Goal: Information Seeking & Learning: Learn about a topic

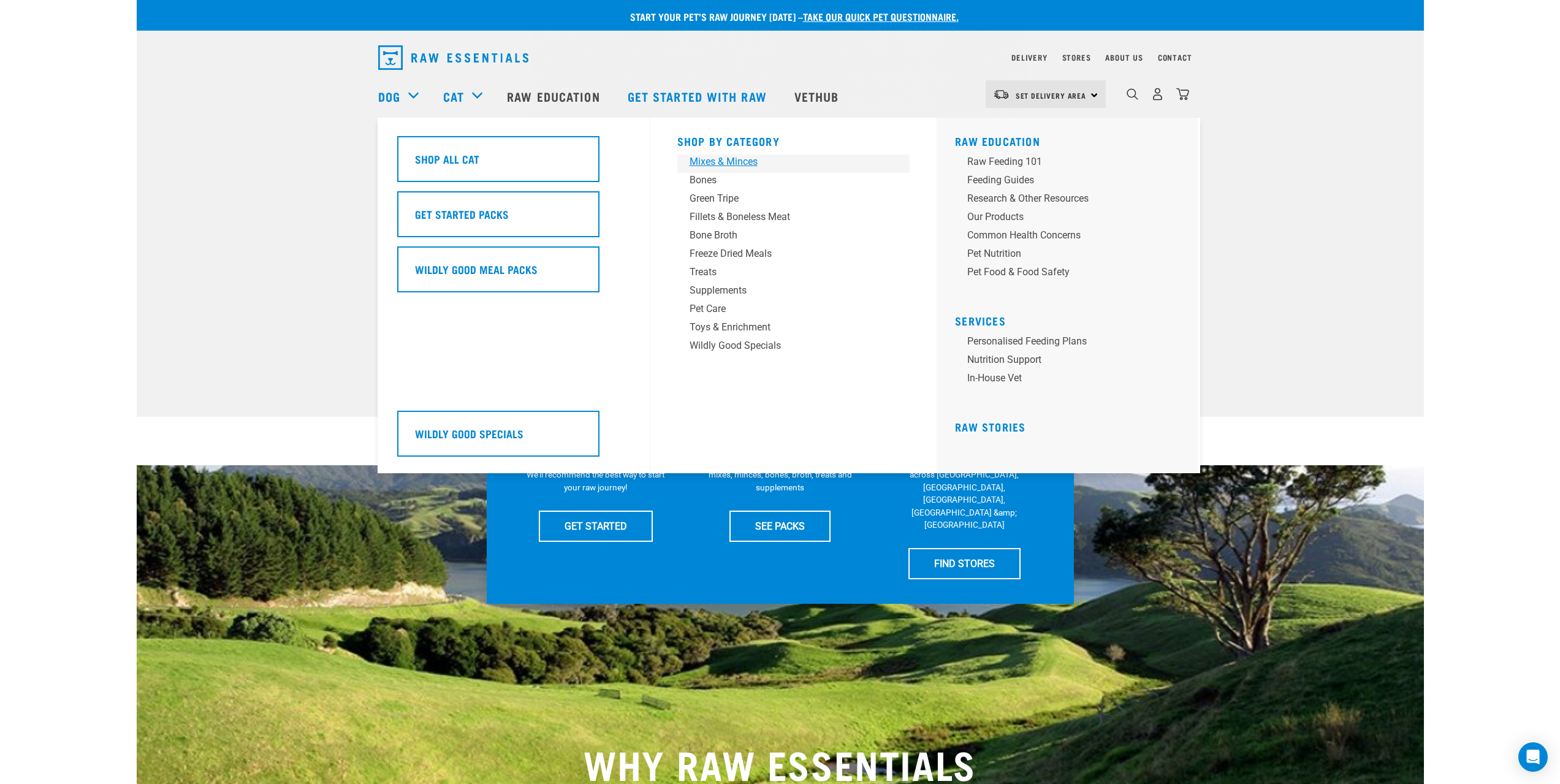
click at [744, 160] on div "Mixes & Minces" at bounding box center [785, 162] width 191 height 14
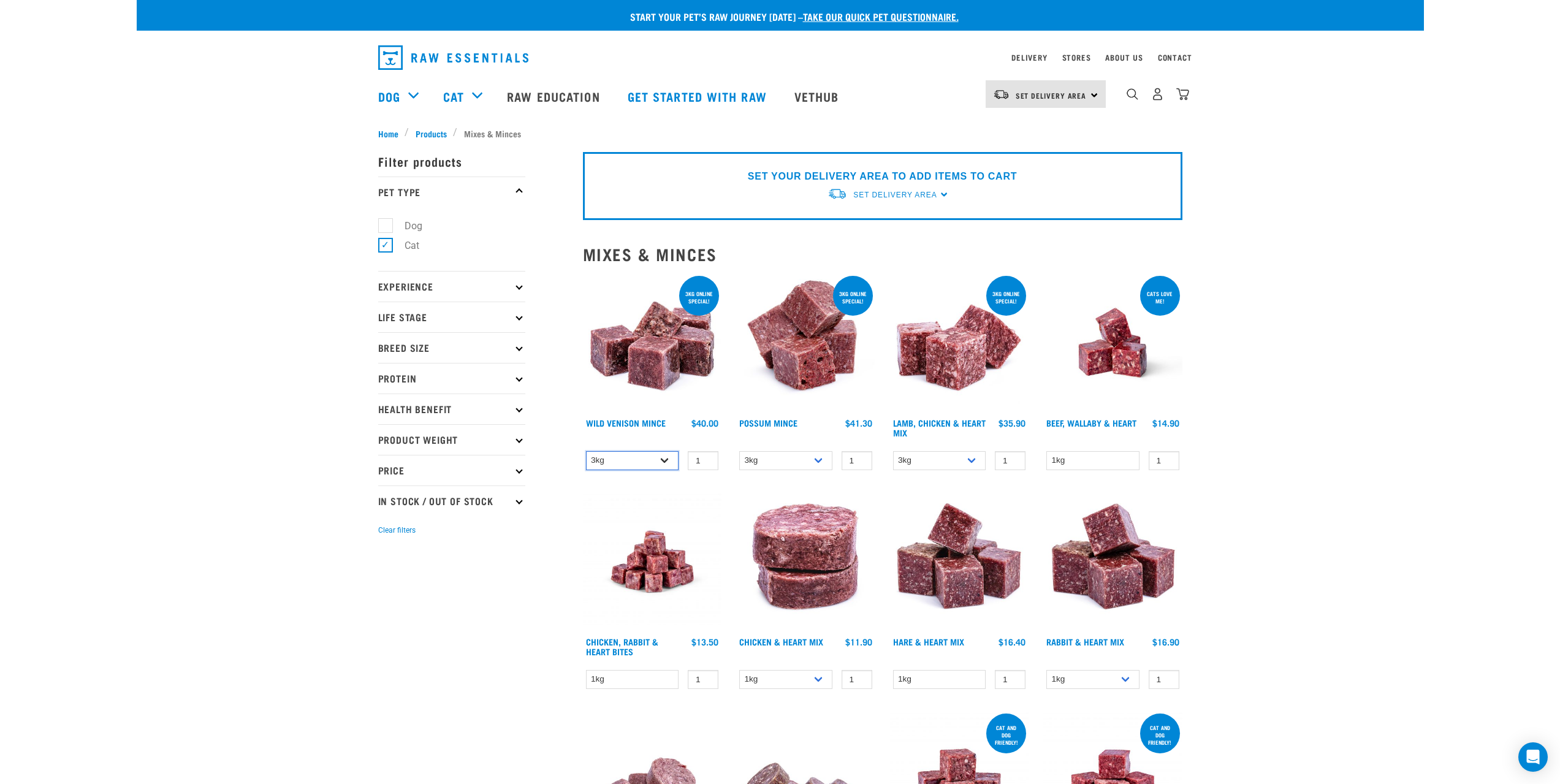
click at [667, 463] on select "3kg 1kg" at bounding box center [633, 460] width 93 height 19
select select "926"
click at [586, 451] on select "3kg 1kg" at bounding box center [633, 460] width 93 height 19
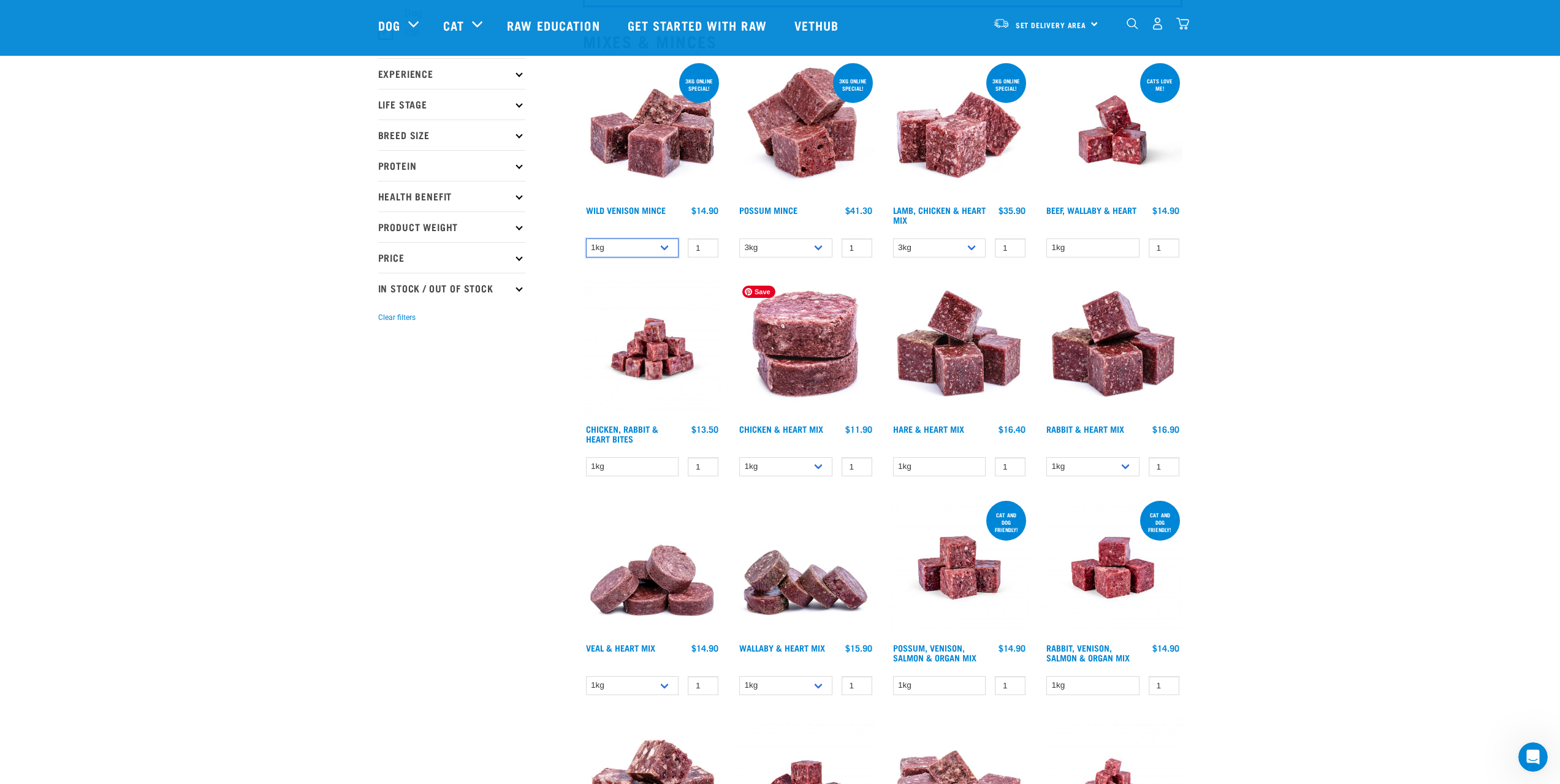
scroll to position [184, 0]
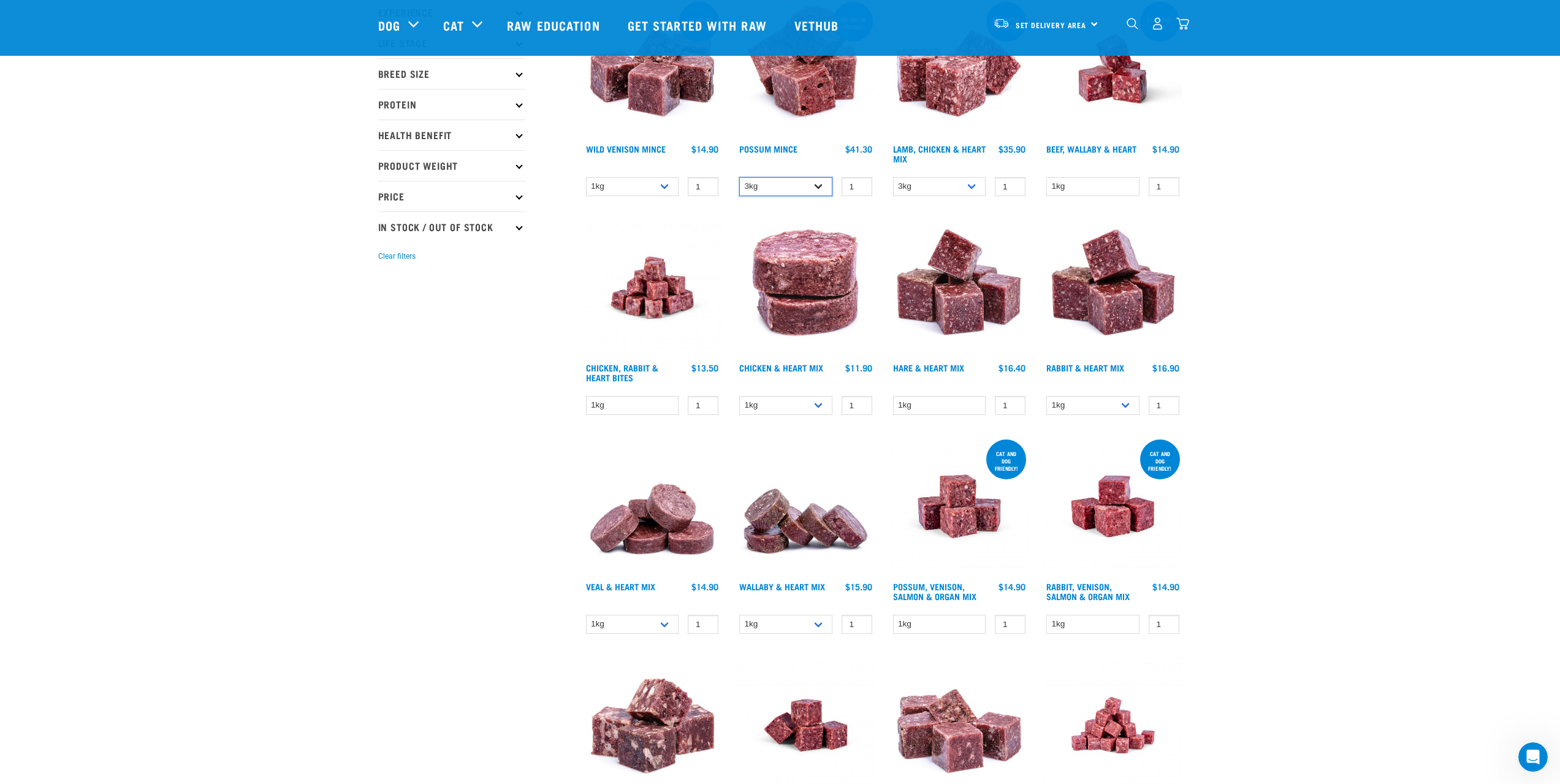
click at [805, 190] on select "3kg 1kg" at bounding box center [785, 187] width 93 height 19
select select "456"
click at [739, 177] on select "3kg 1kg" at bounding box center [785, 187] width 93 height 19
click at [624, 375] on link "Chicken, Rabbit & Heart Bites" at bounding box center [622, 372] width 72 height 14
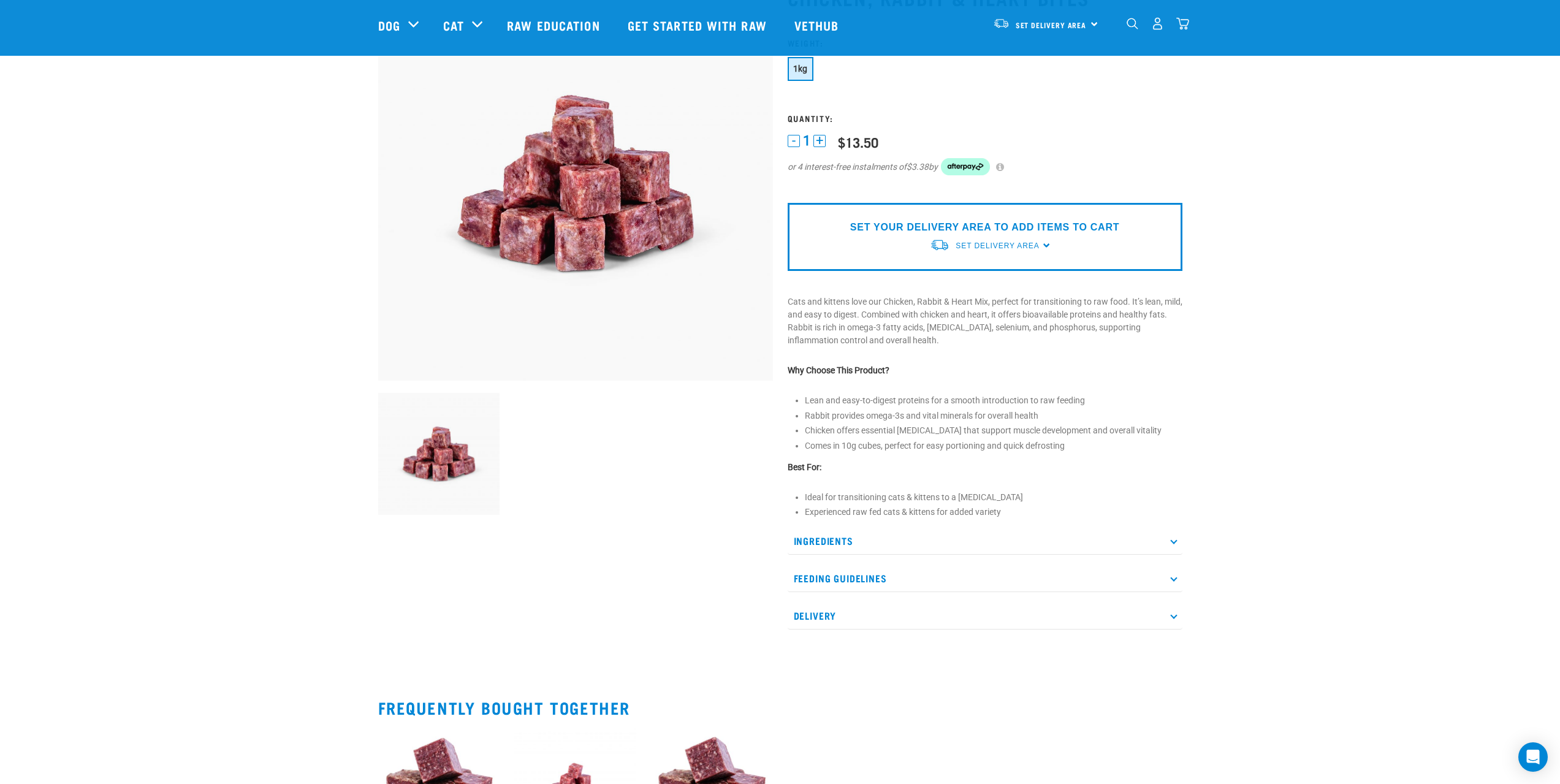
scroll to position [123, 0]
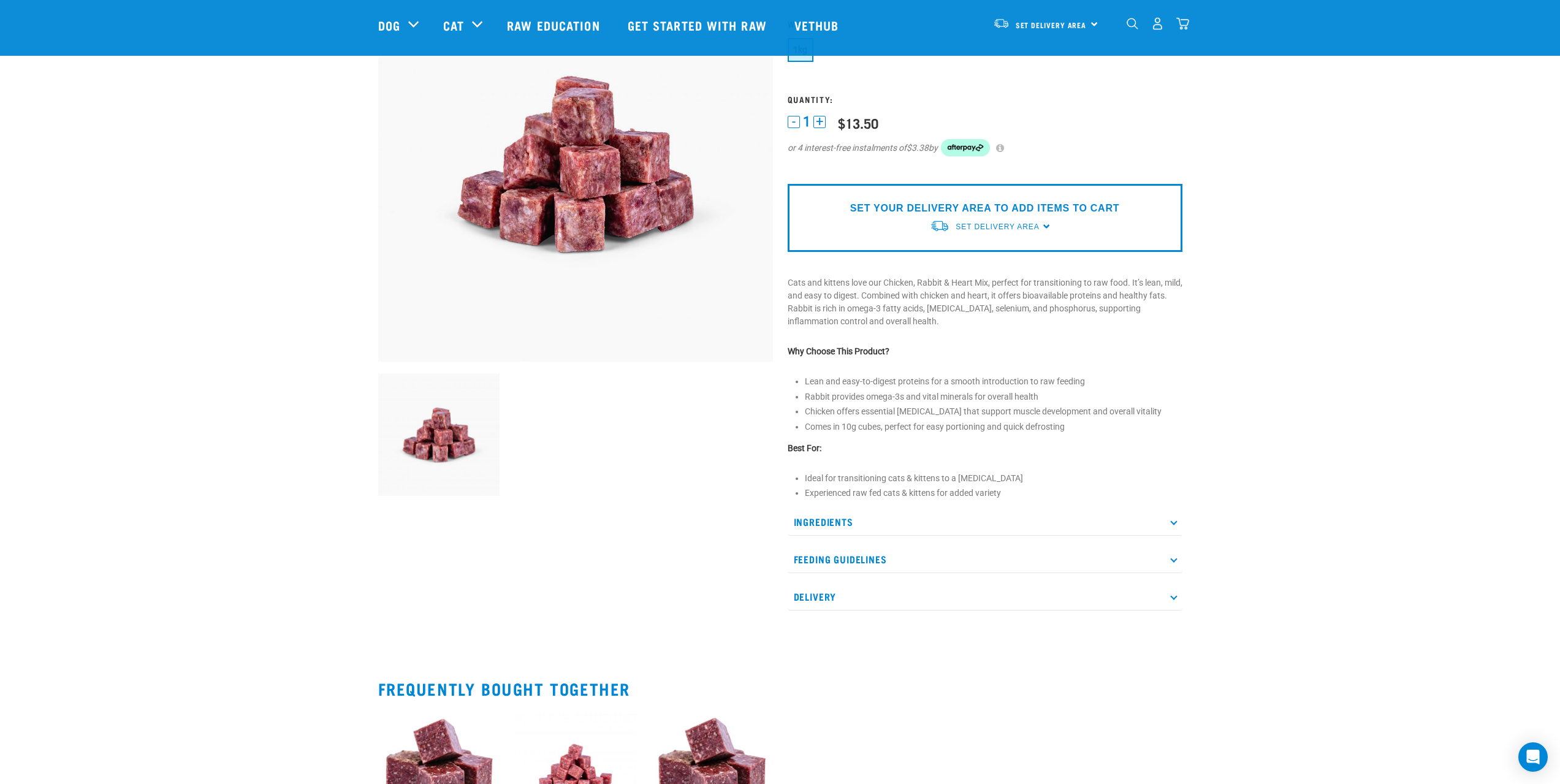
click at [842, 523] on p "Ingredients" at bounding box center [985, 522] width 395 height 28
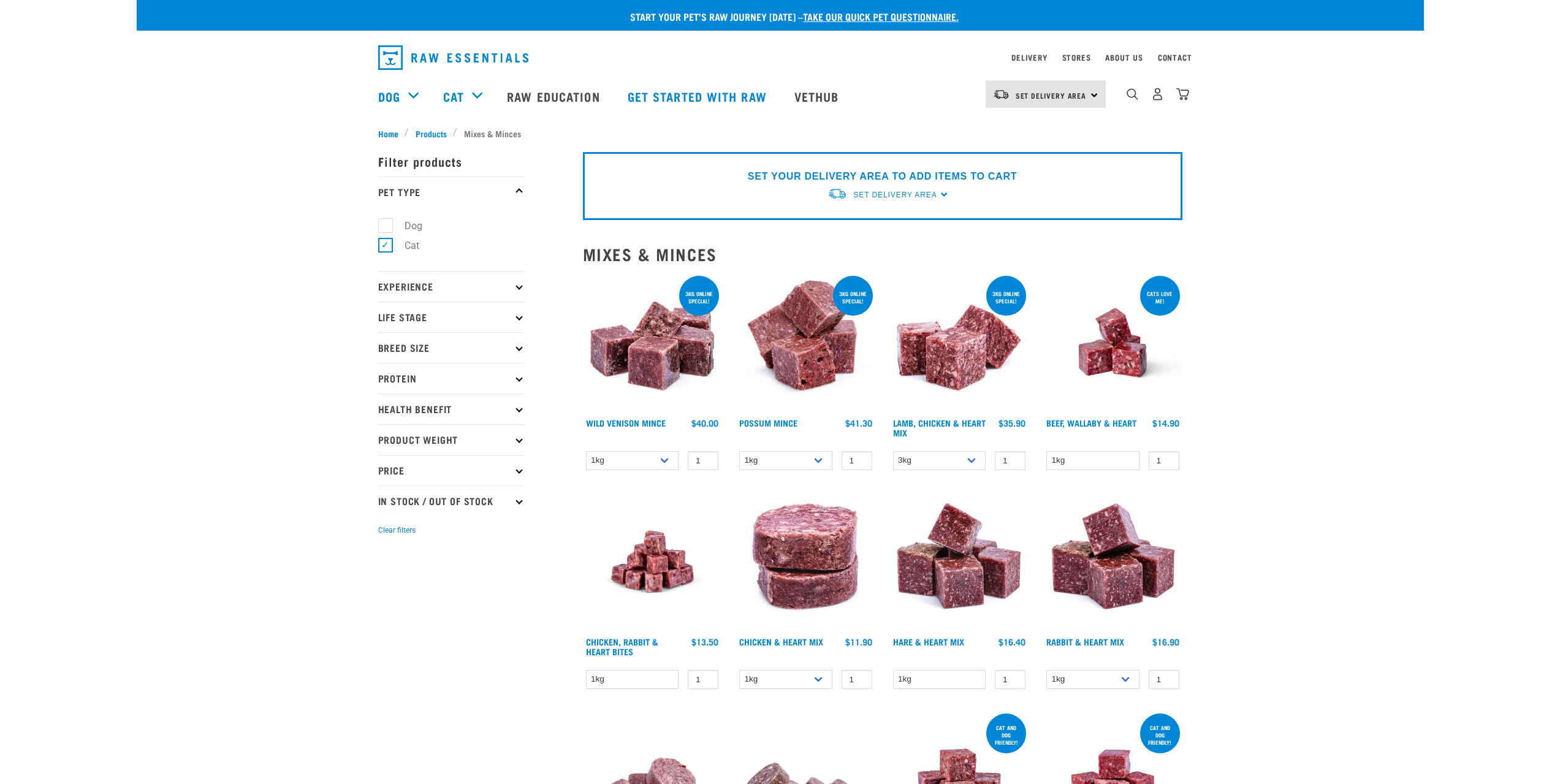
select select "926"
select select "456"
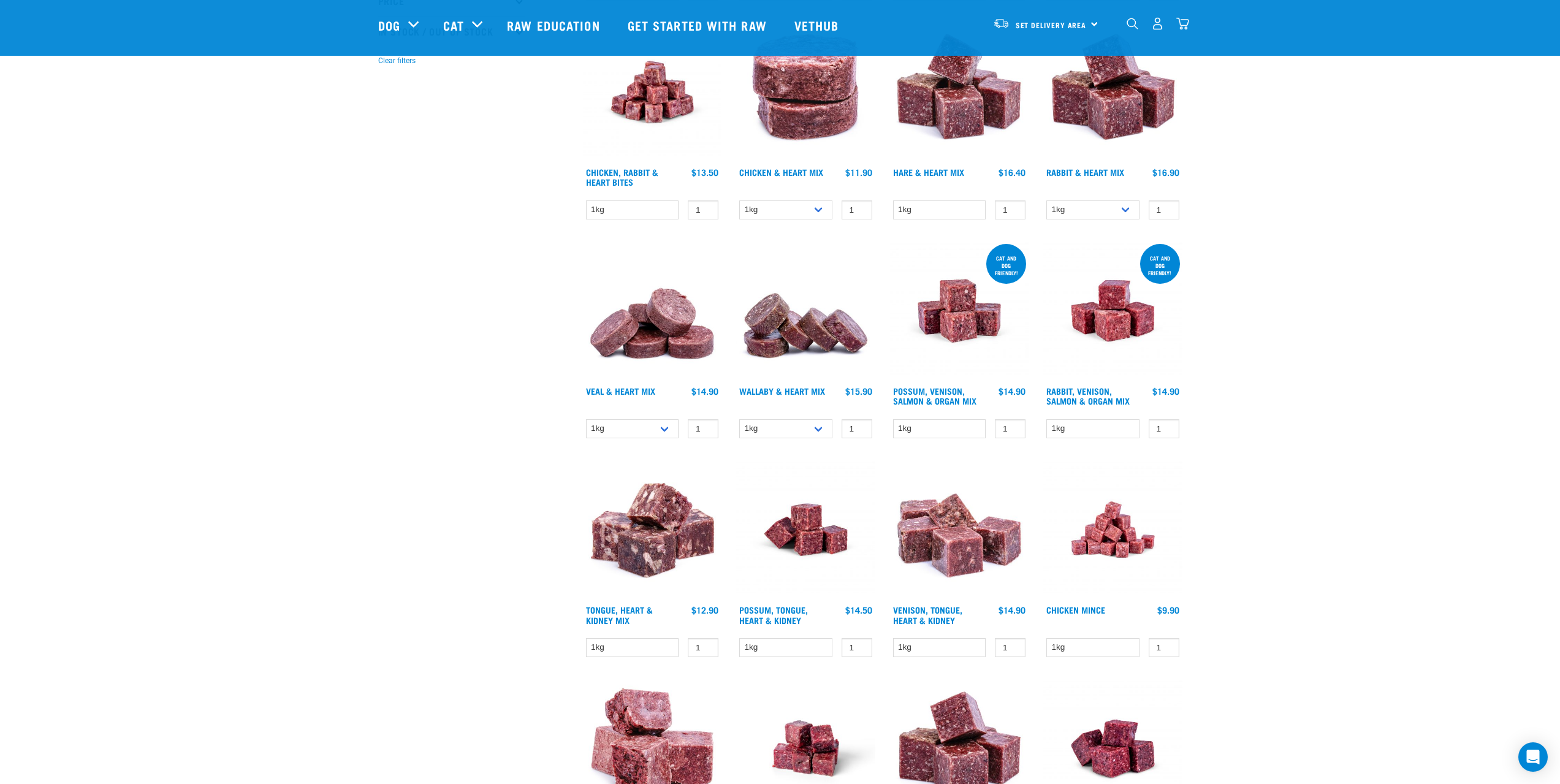
scroll to position [385, 0]
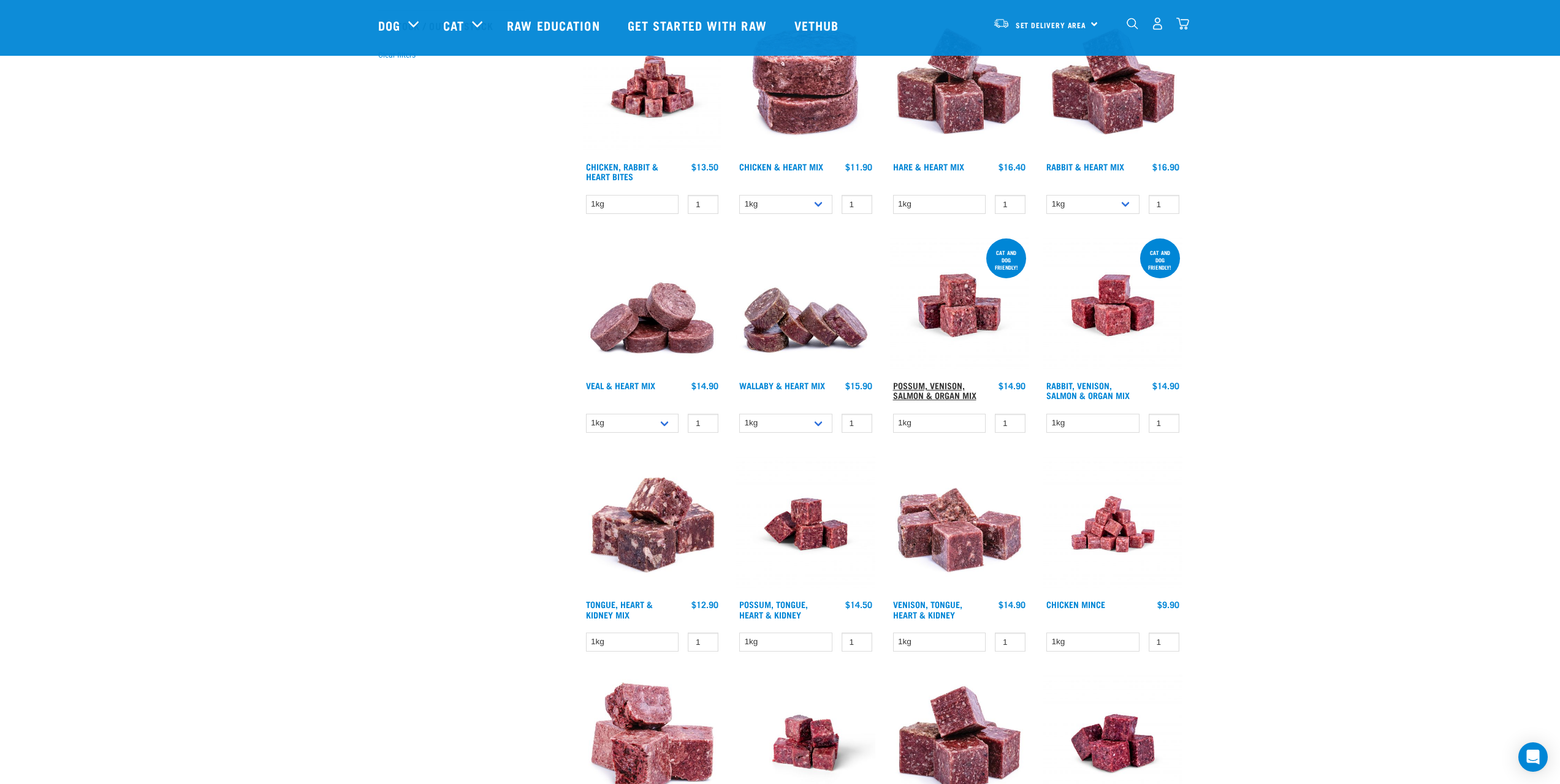
click at [946, 392] on link "Possum, Venison, Salmon & Organ Mix" at bounding box center [934, 390] width 84 height 14
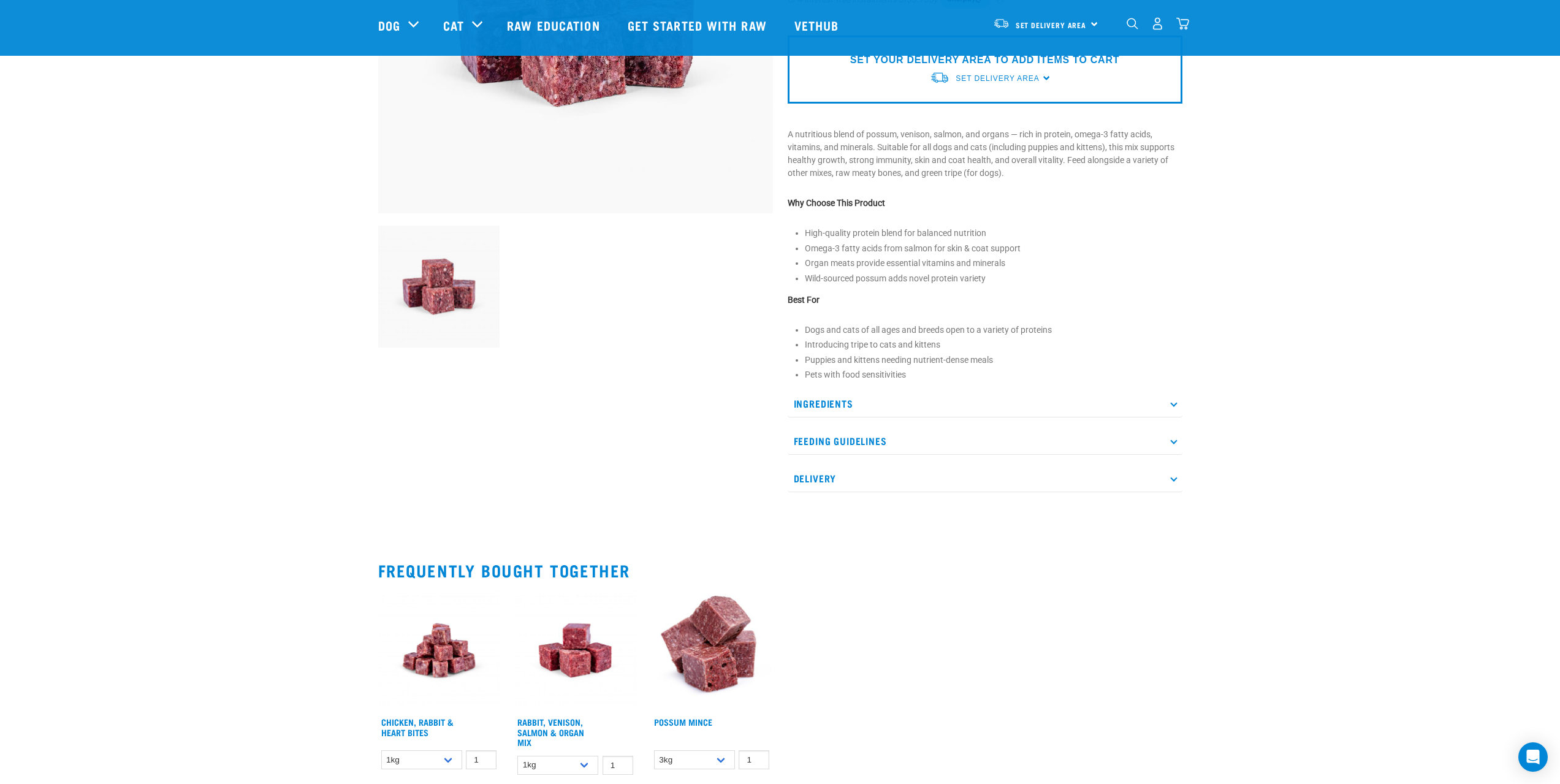
scroll to position [306, 0]
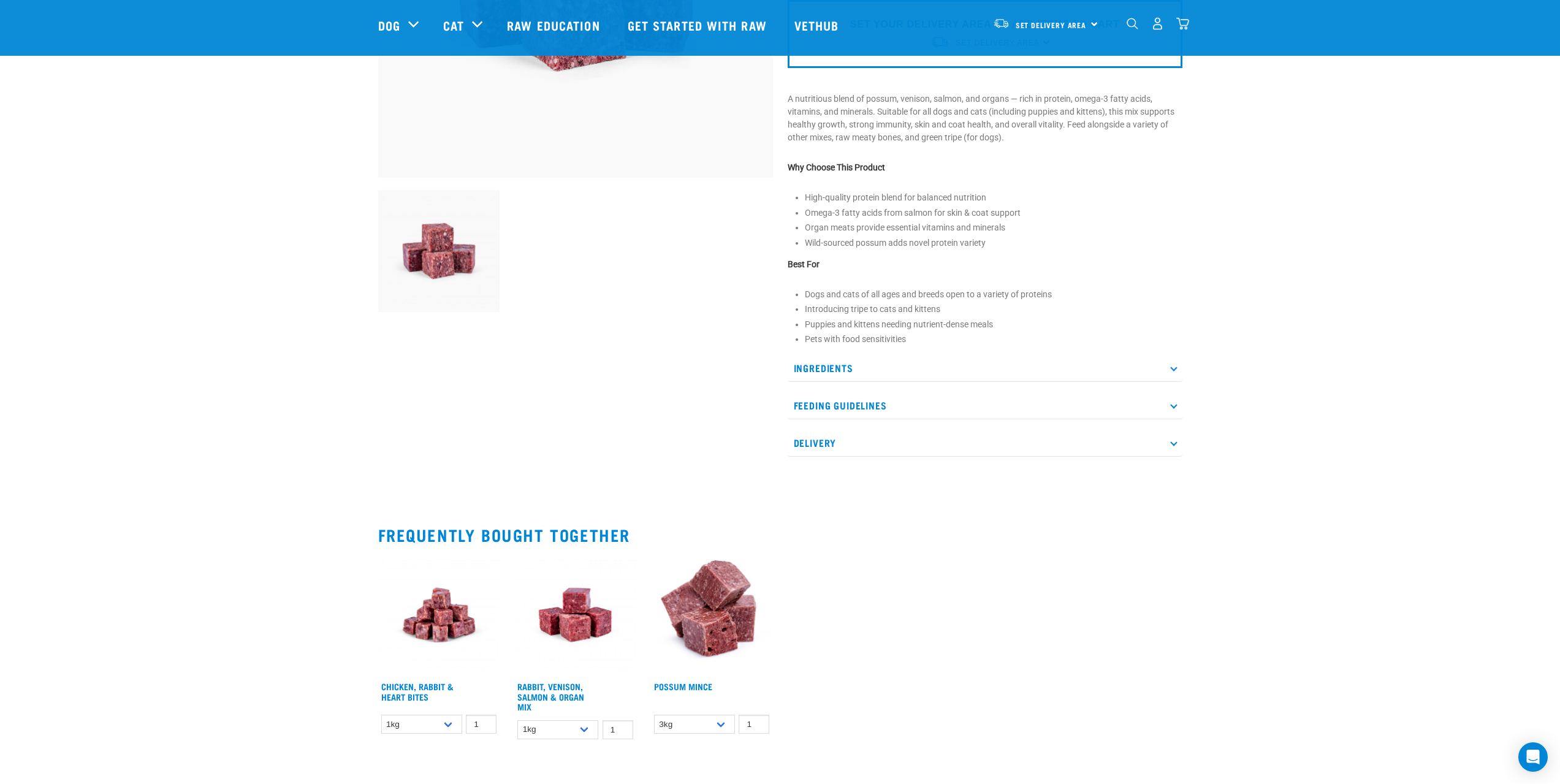
click at [840, 365] on p "Ingredients" at bounding box center [985, 368] width 395 height 28
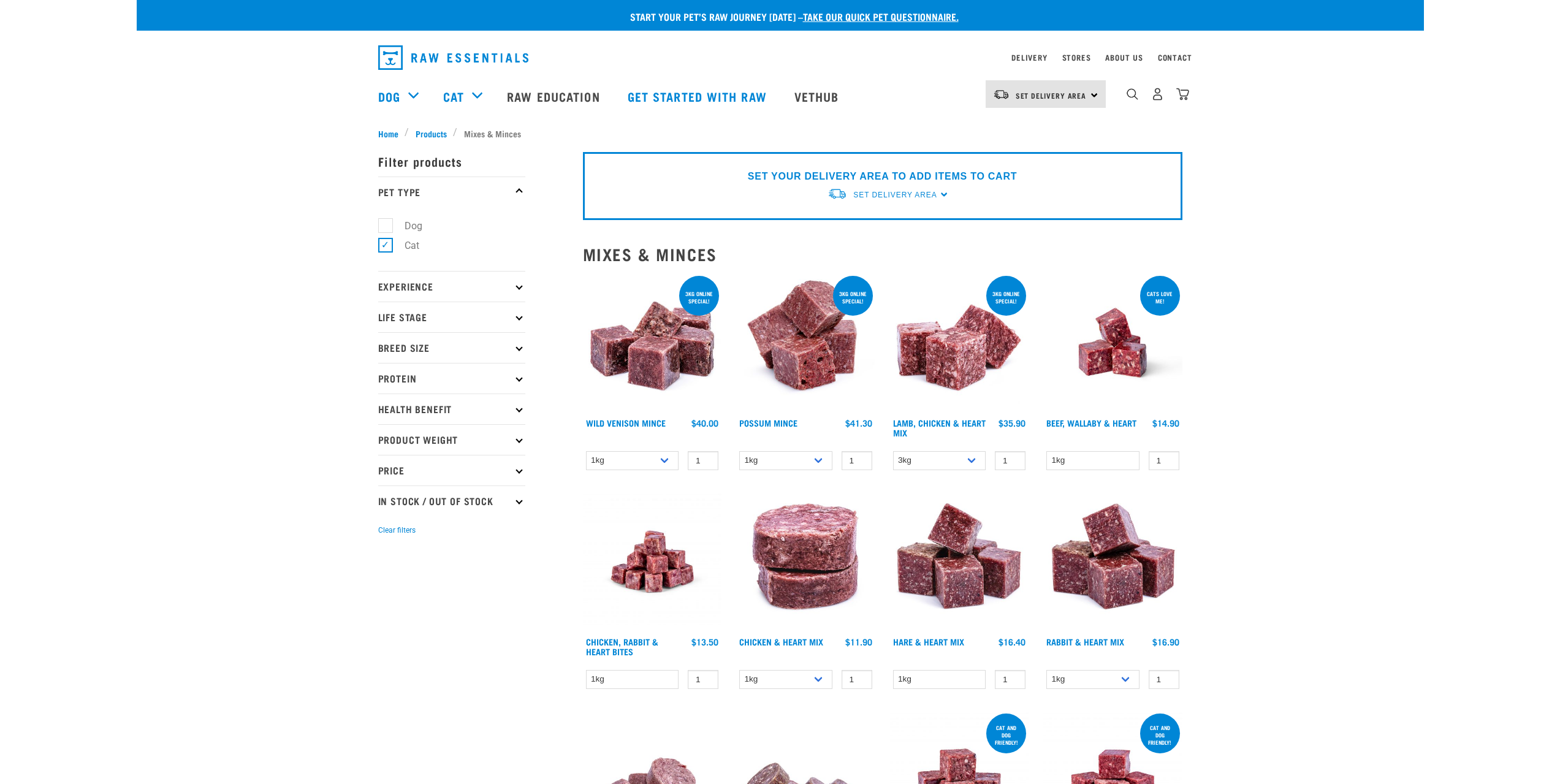
select select "926"
select select "456"
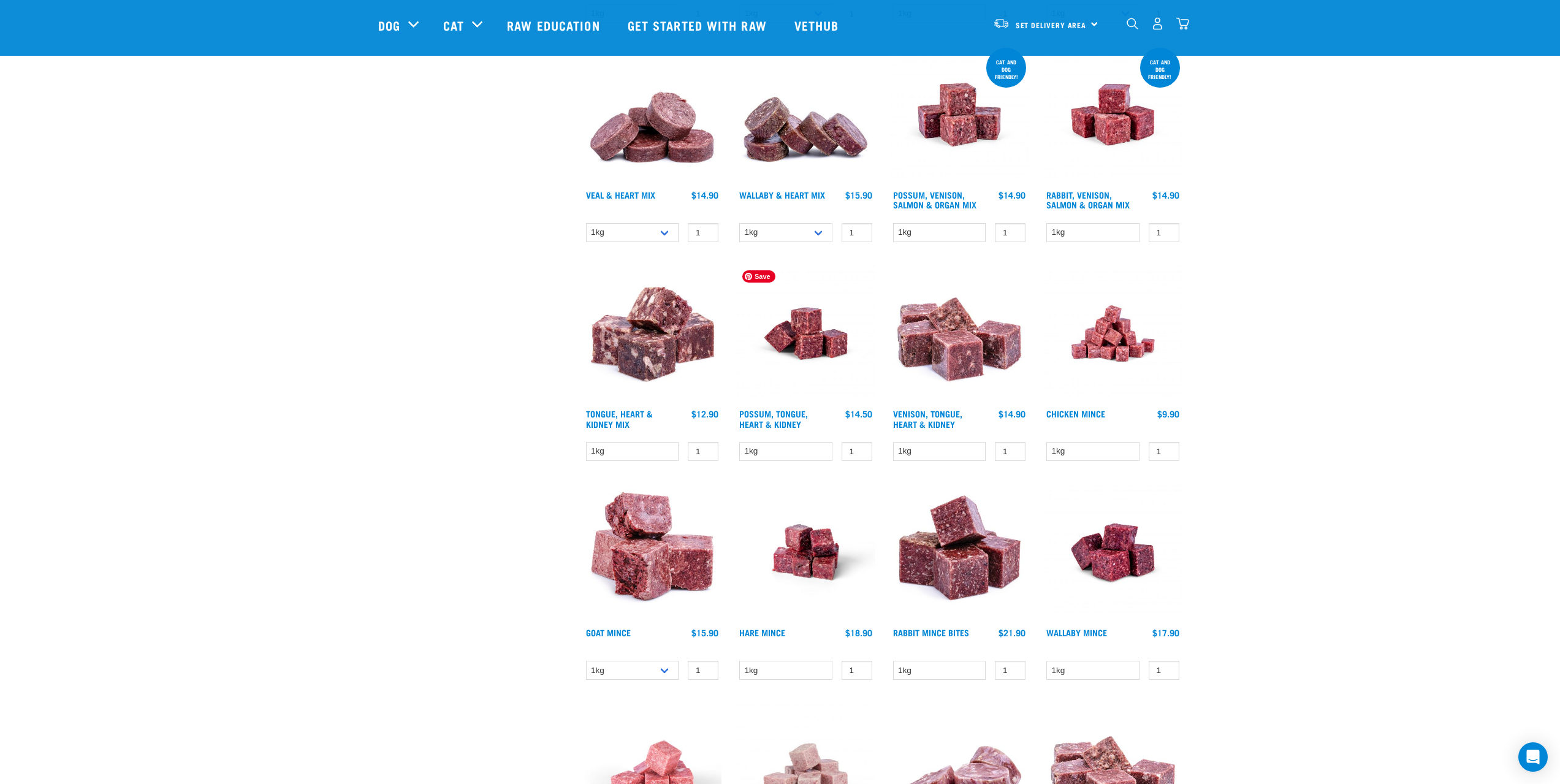
scroll to position [588, 0]
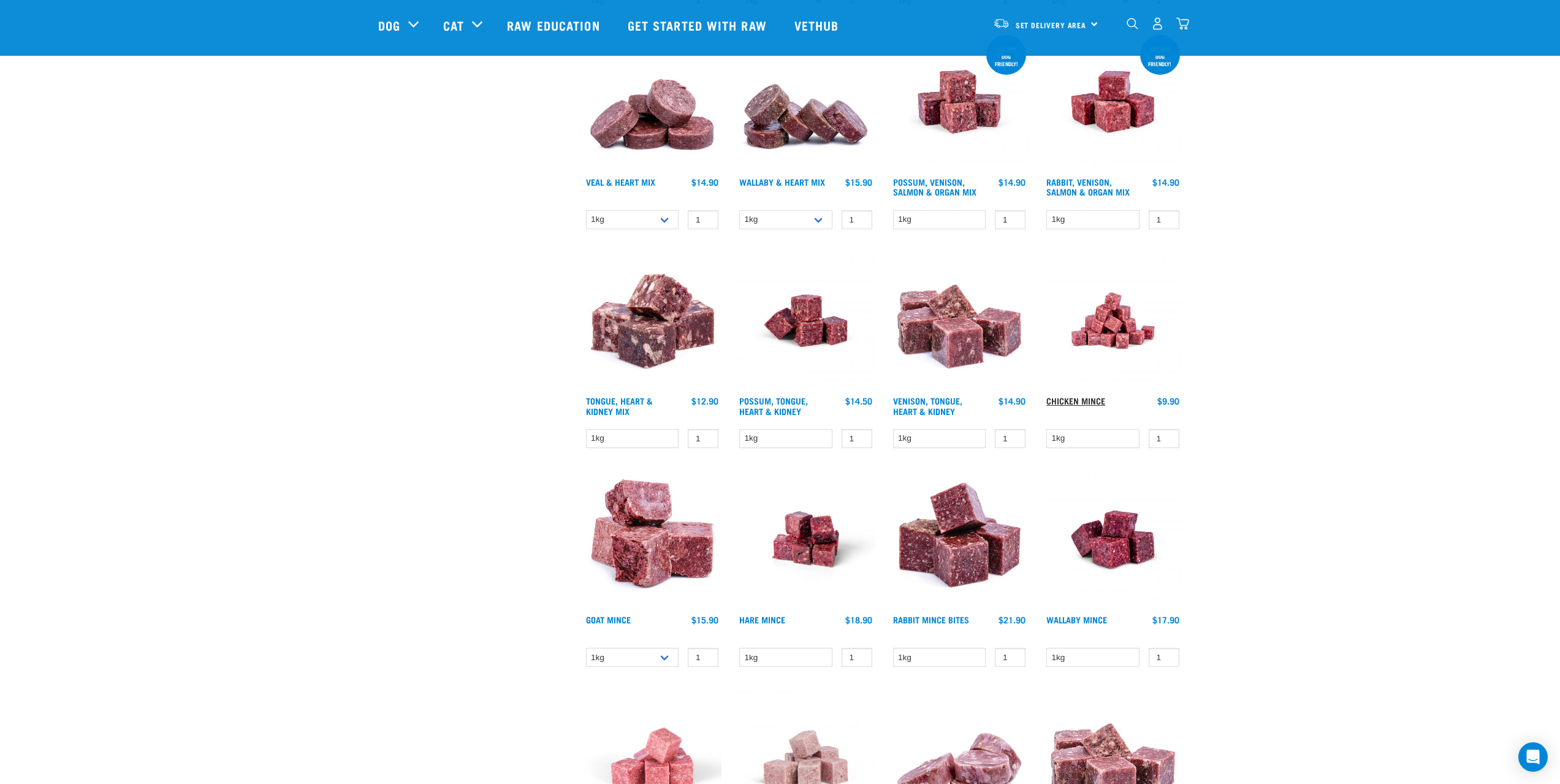
click at [1085, 399] on link "Chicken Mince" at bounding box center [1076, 400] width 59 height 4
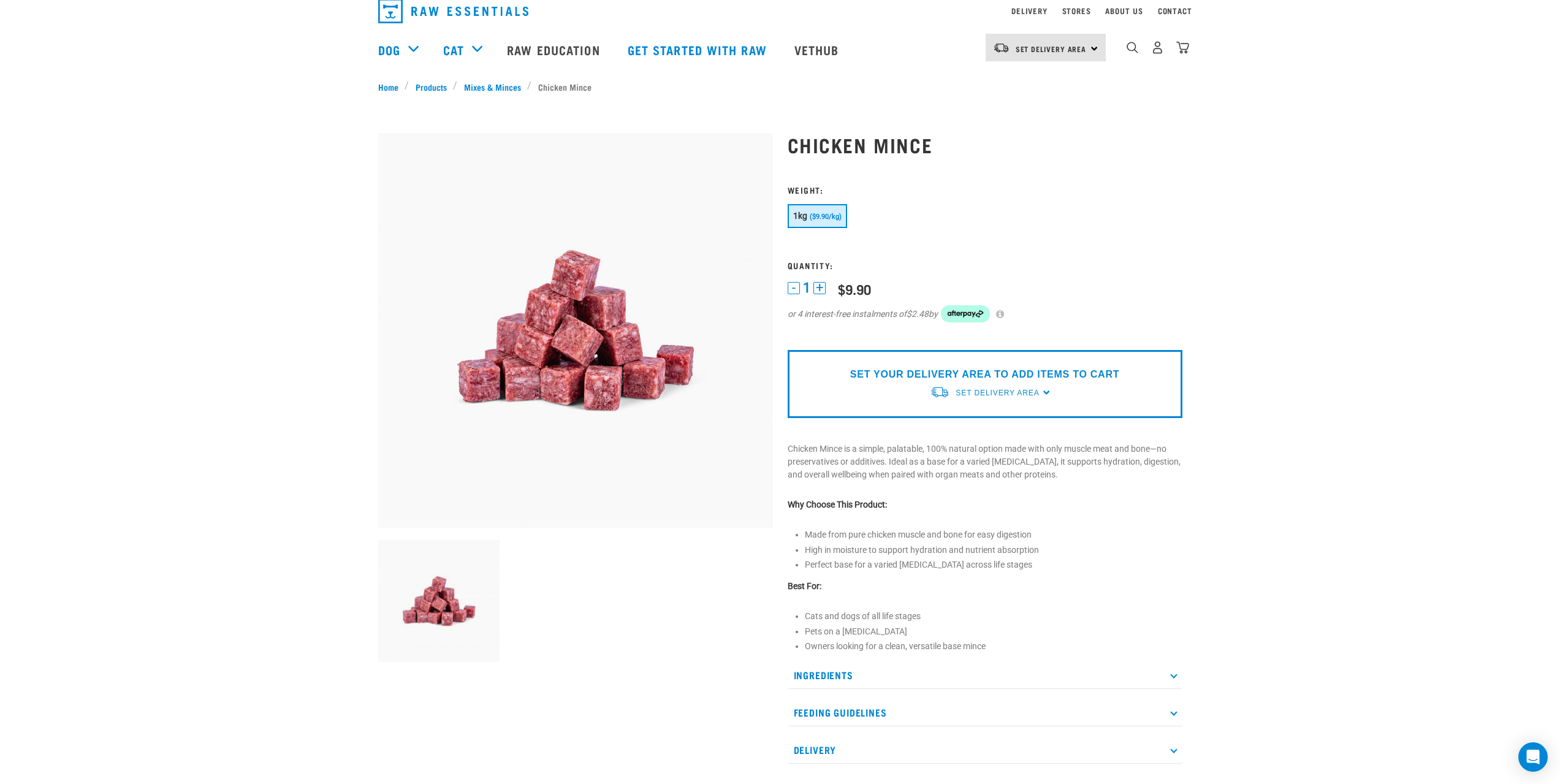
scroll to position [245, 0]
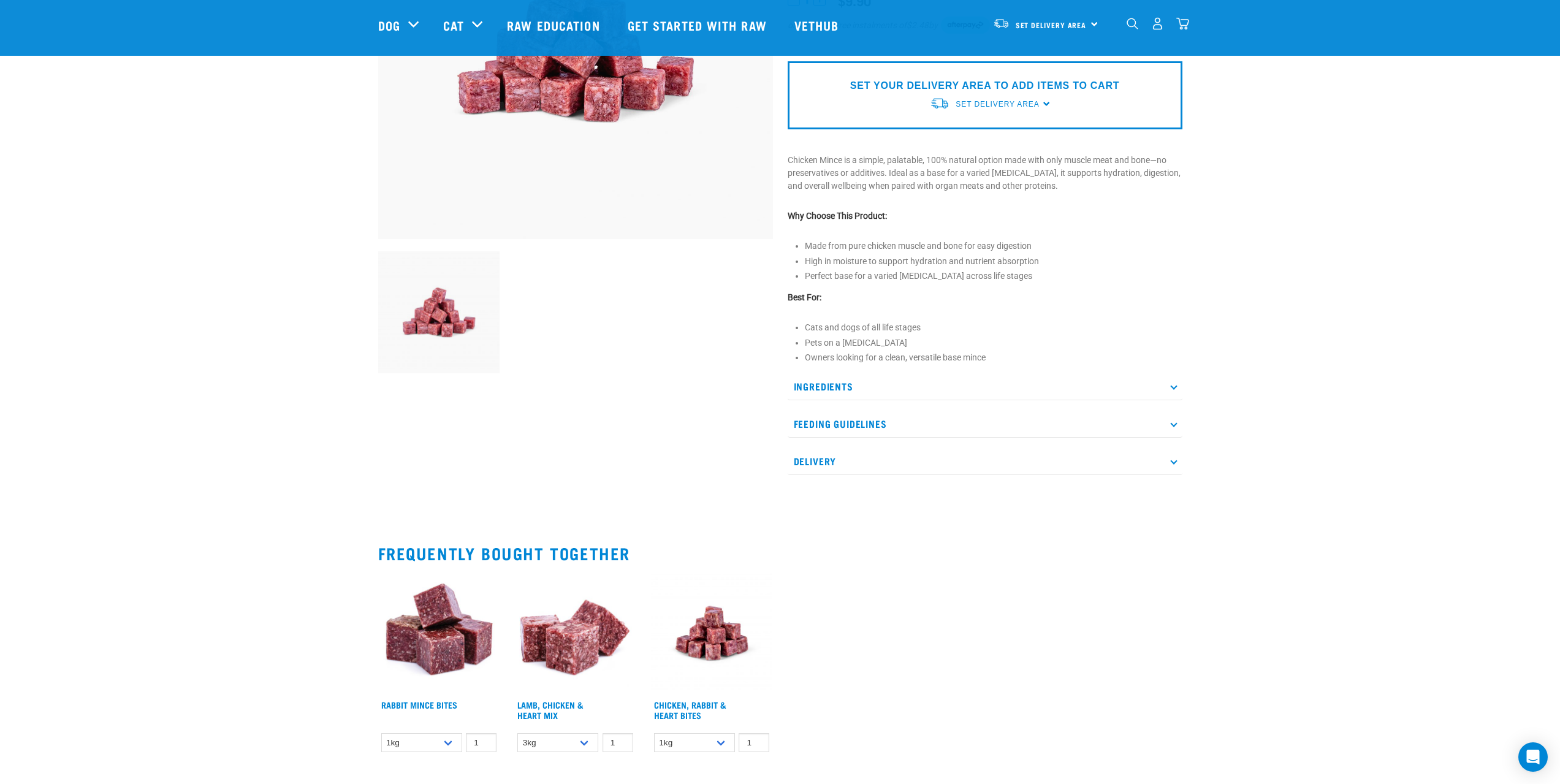
click at [827, 380] on p "Ingredients" at bounding box center [985, 387] width 395 height 28
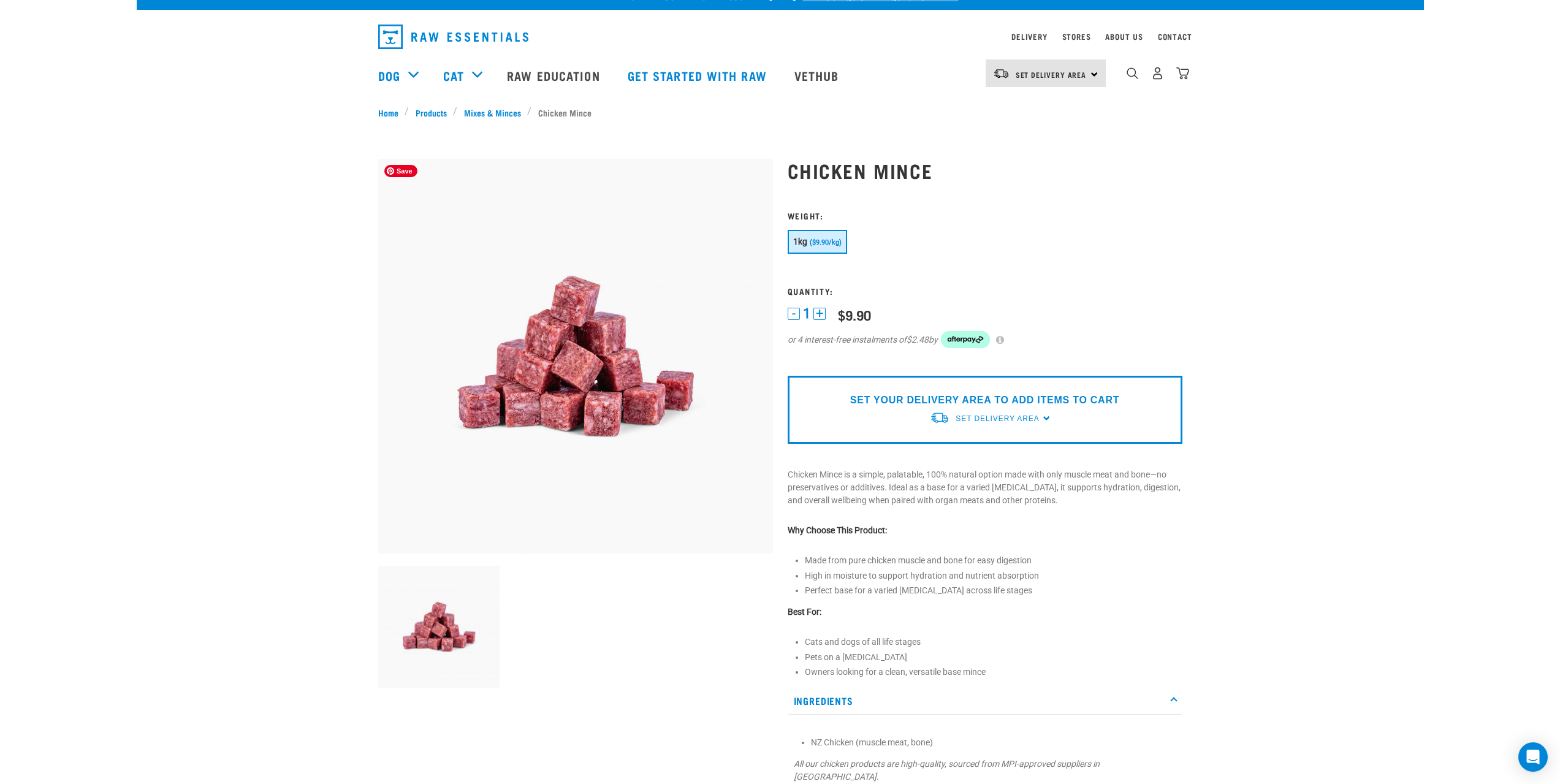
scroll to position [0, 0]
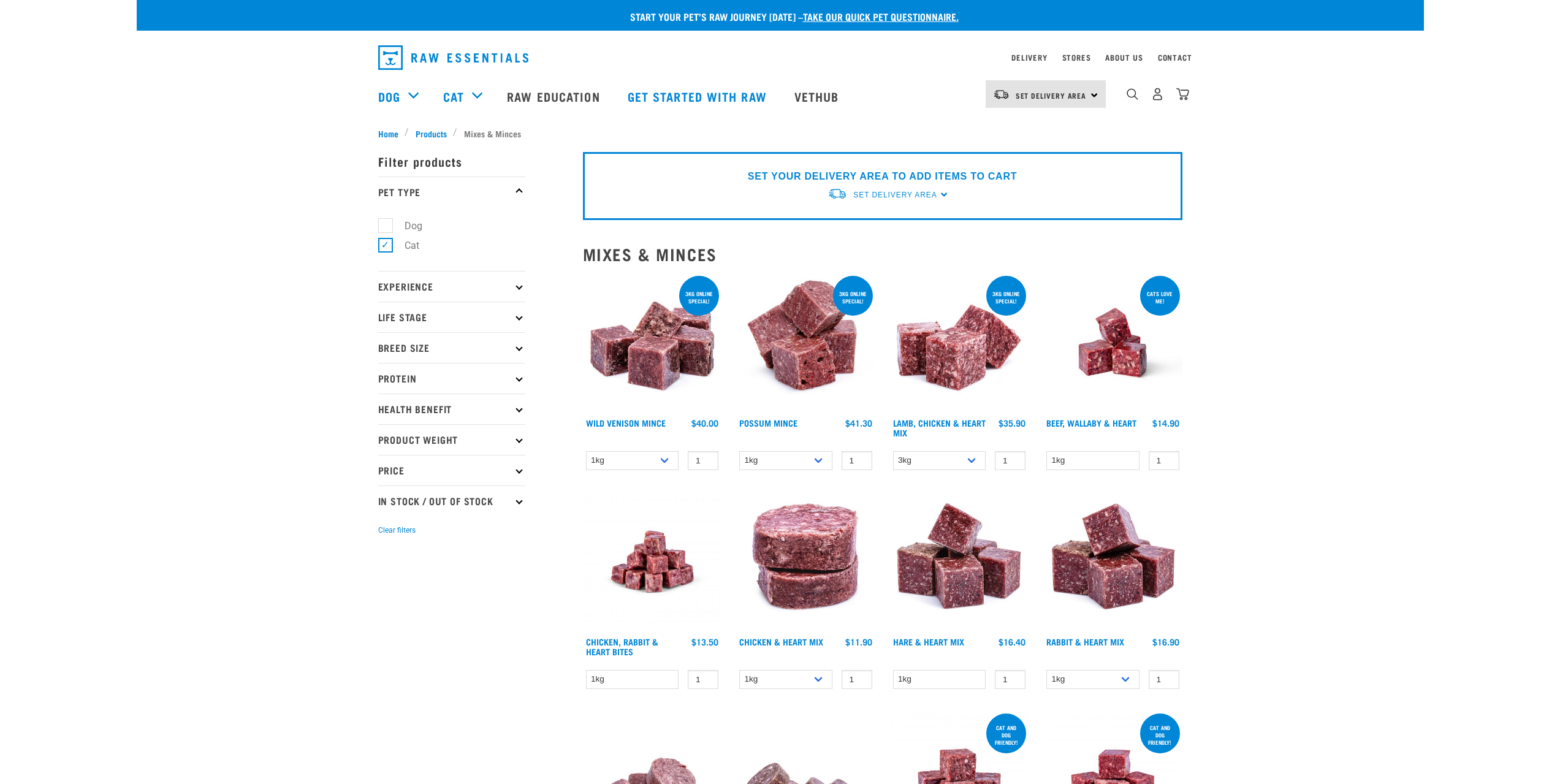
select select "926"
select select "456"
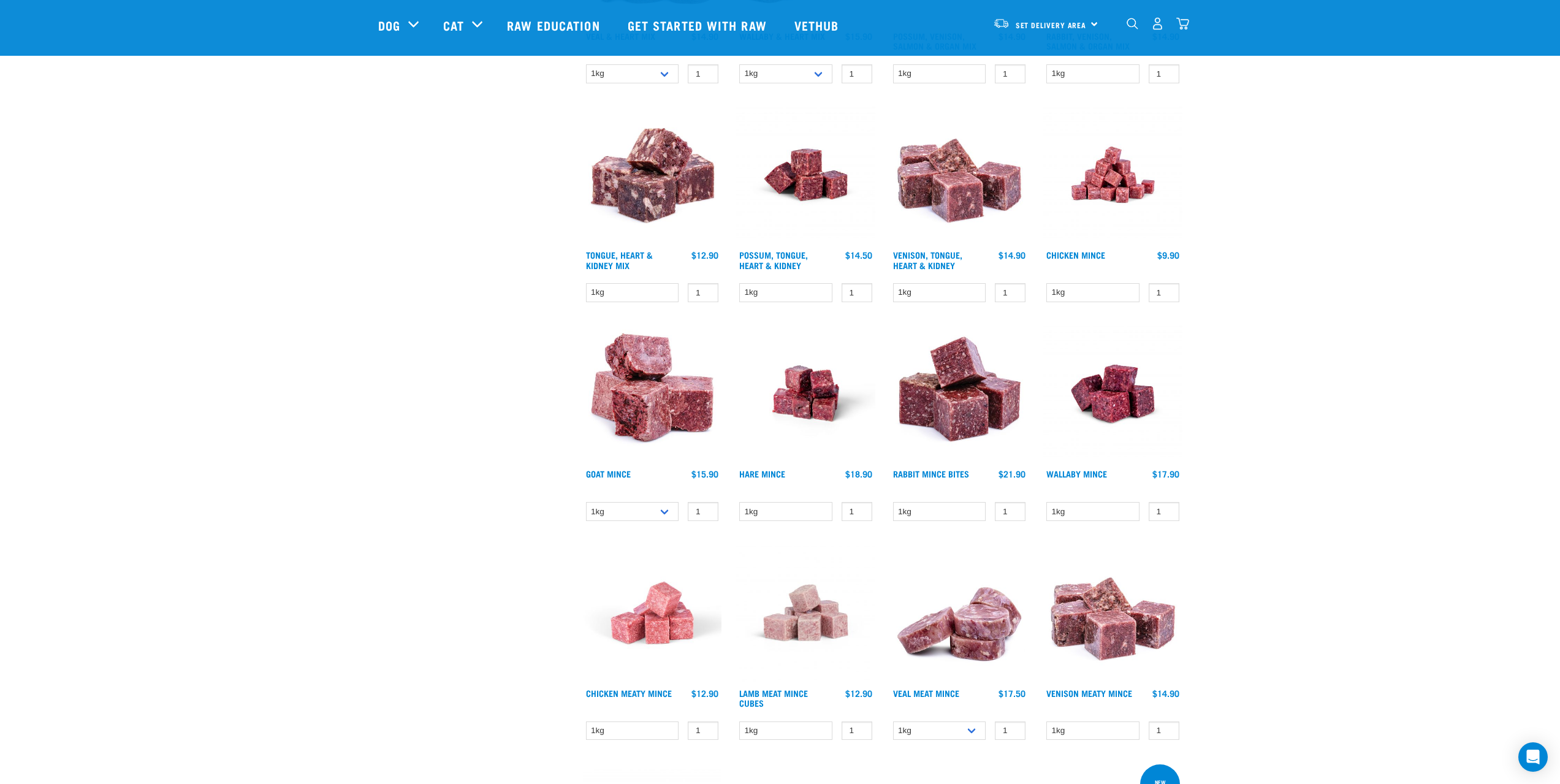
scroll to position [862, 0]
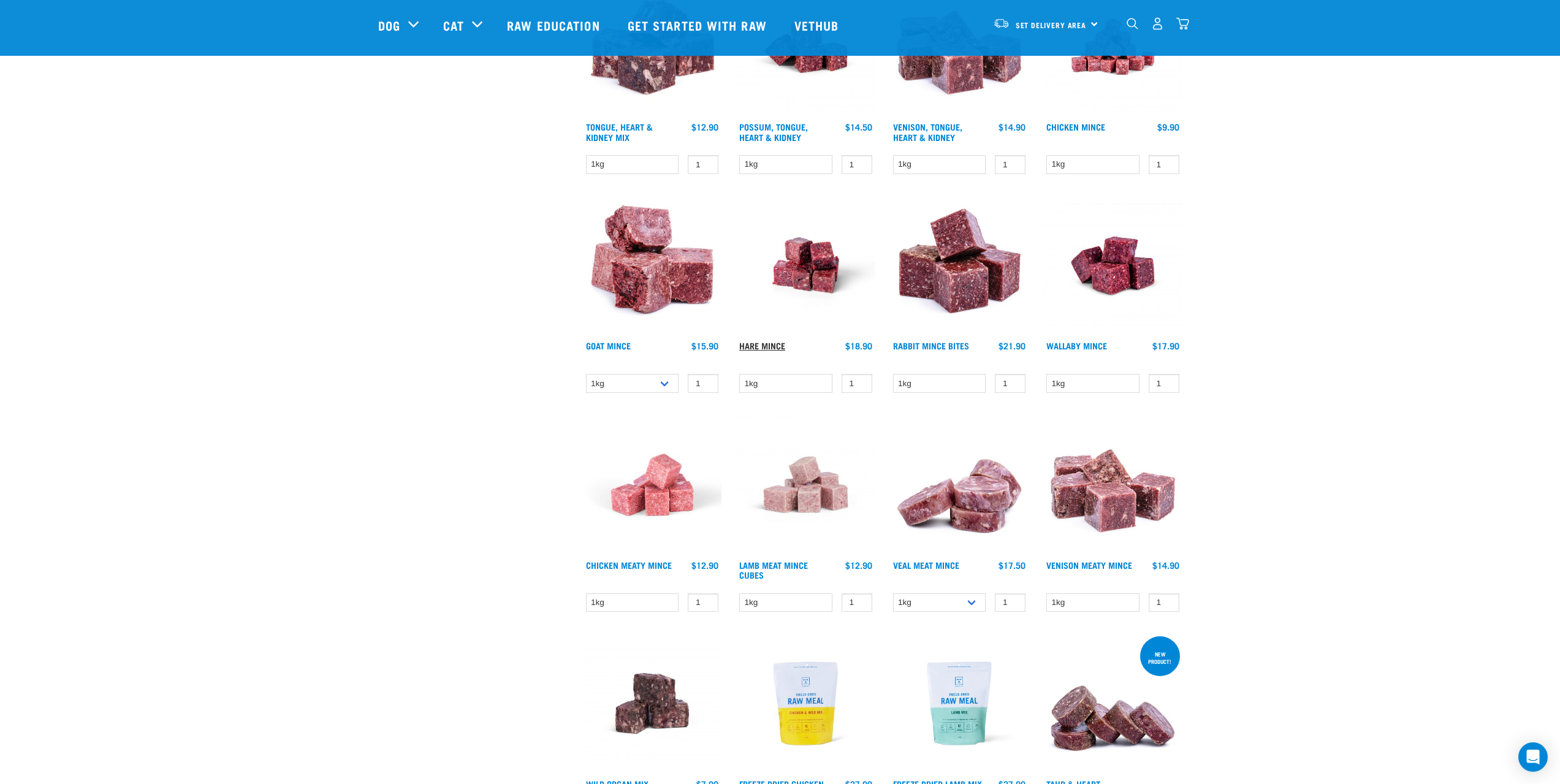
click at [771, 346] on link "Hare Mince" at bounding box center [761, 345] width 46 height 4
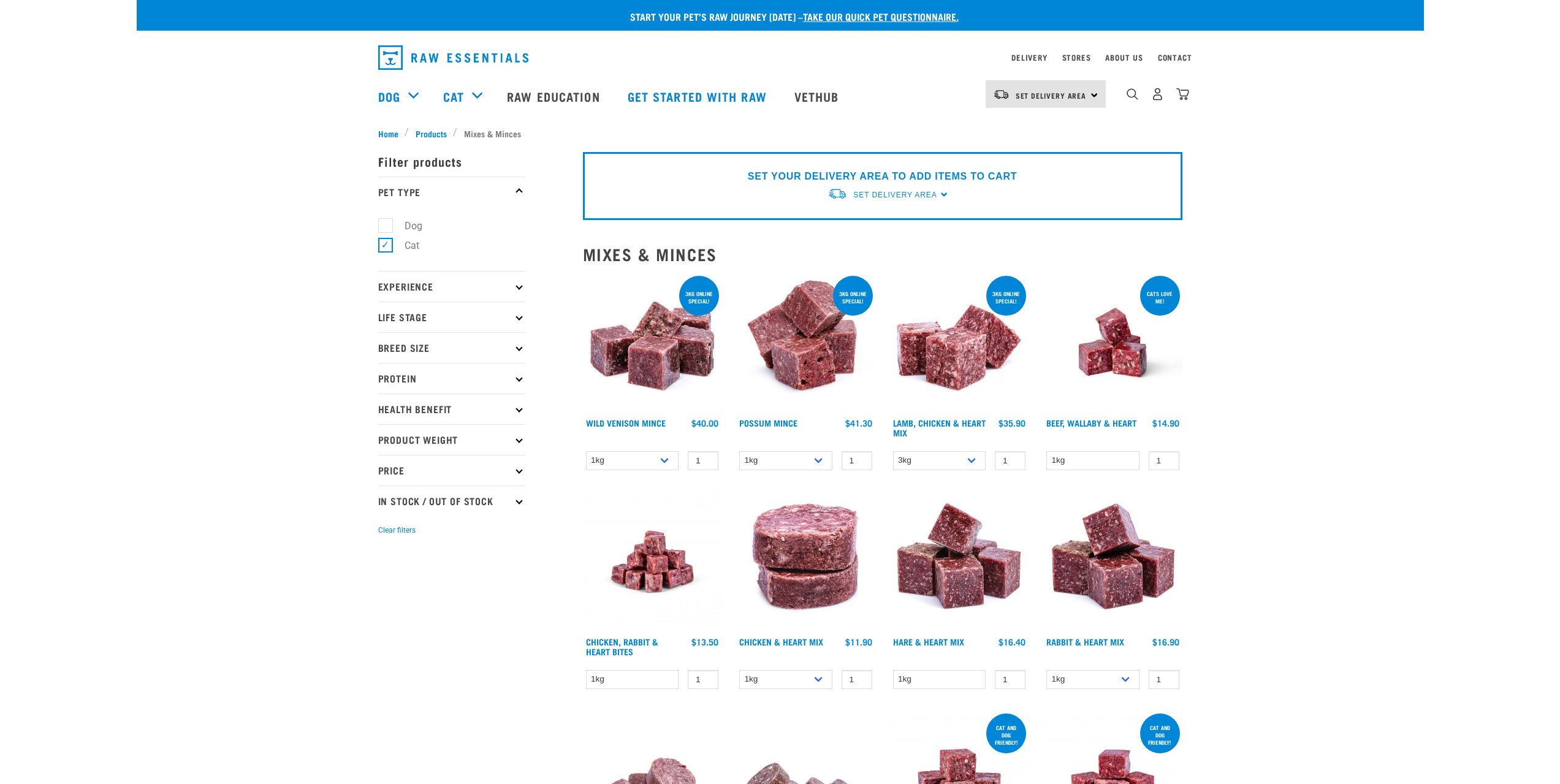
select select "926"
select select "456"
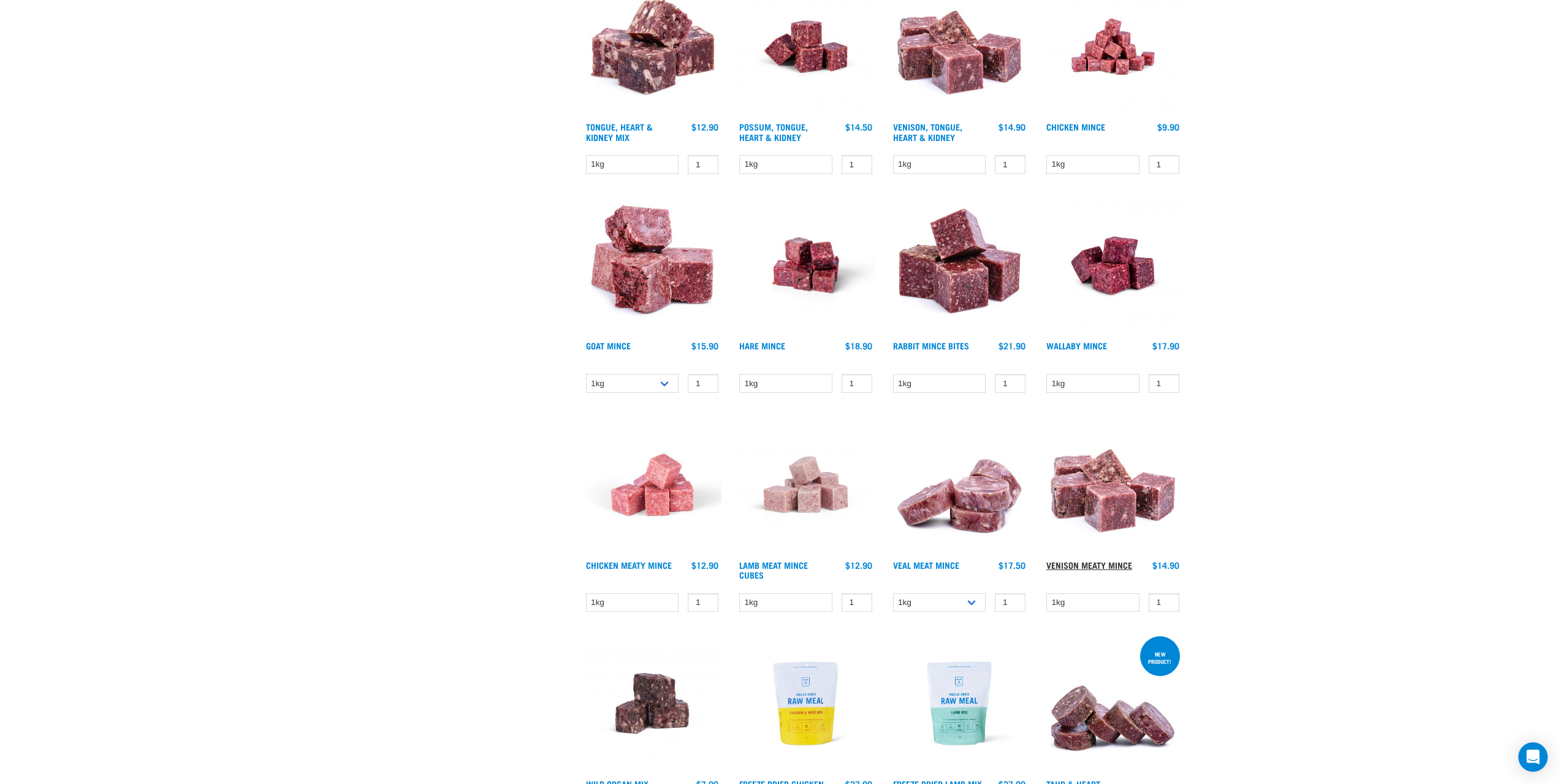
click at [1095, 565] on link "Venison Meaty Mince" at bounding box center [1089, 565] width 86 height 4
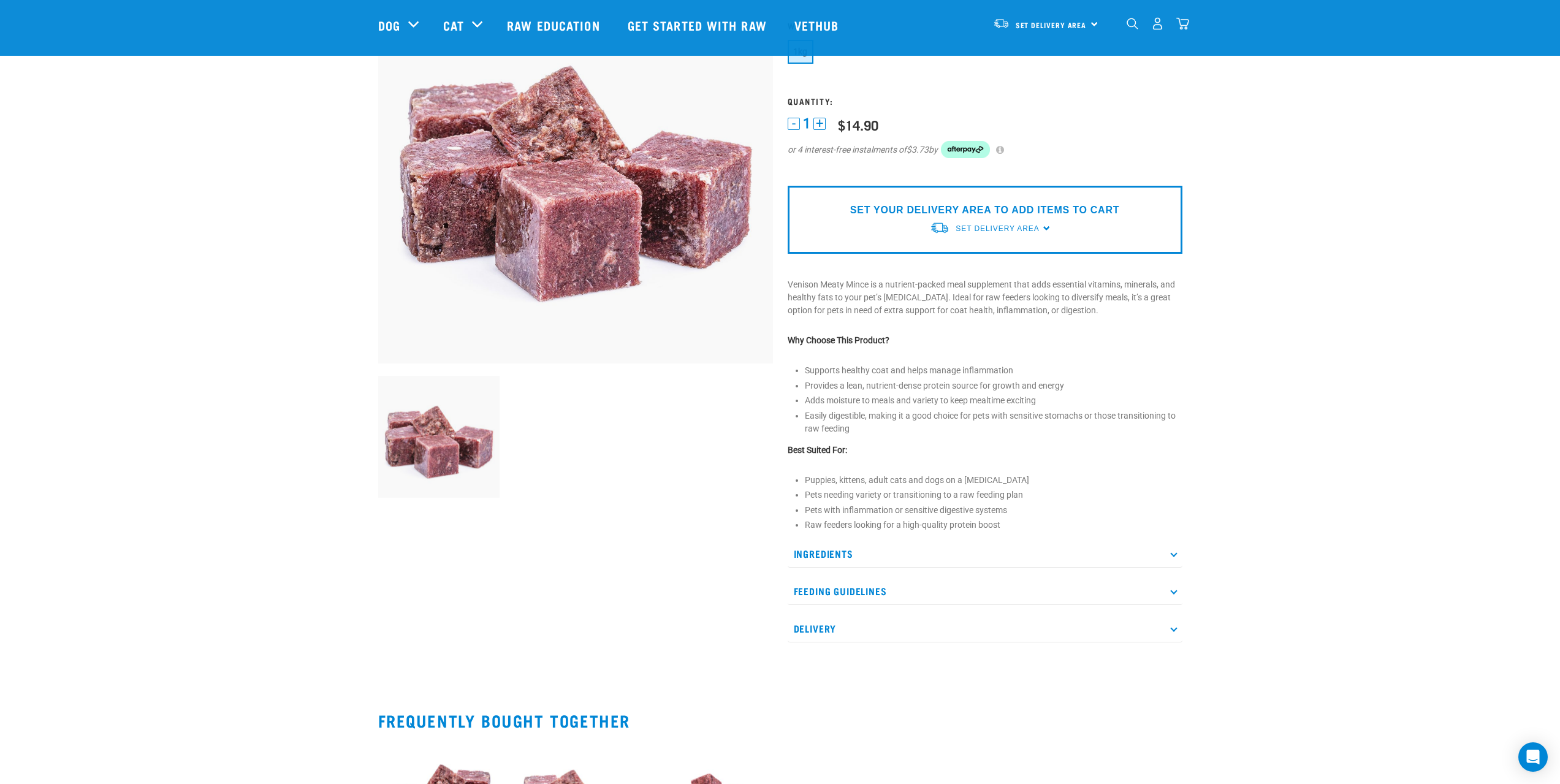
scroll to position [184, 0]
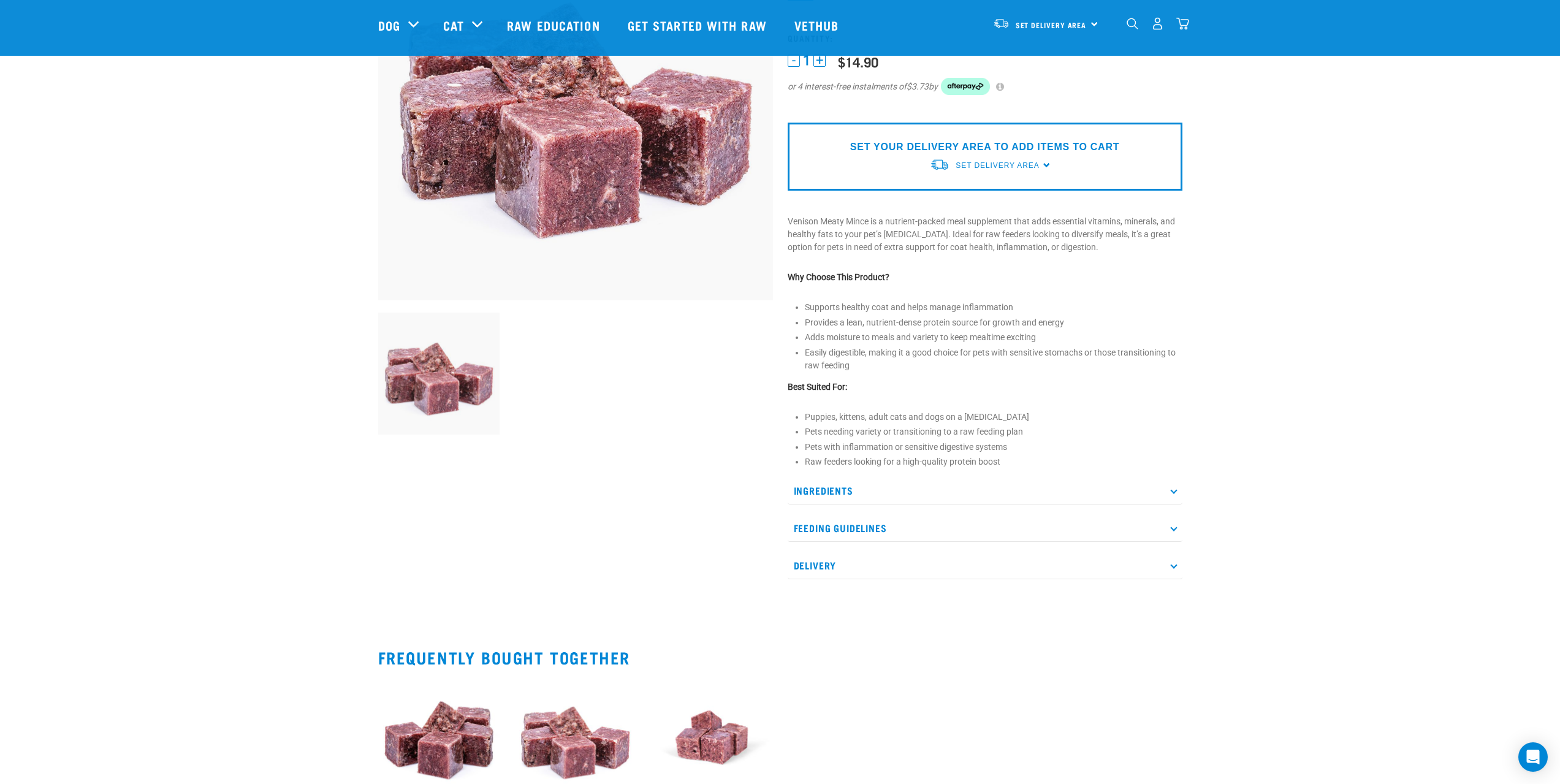
click at [838, 491] on p "Ingredients" at bounding box center [985, 490] width 395 height 28
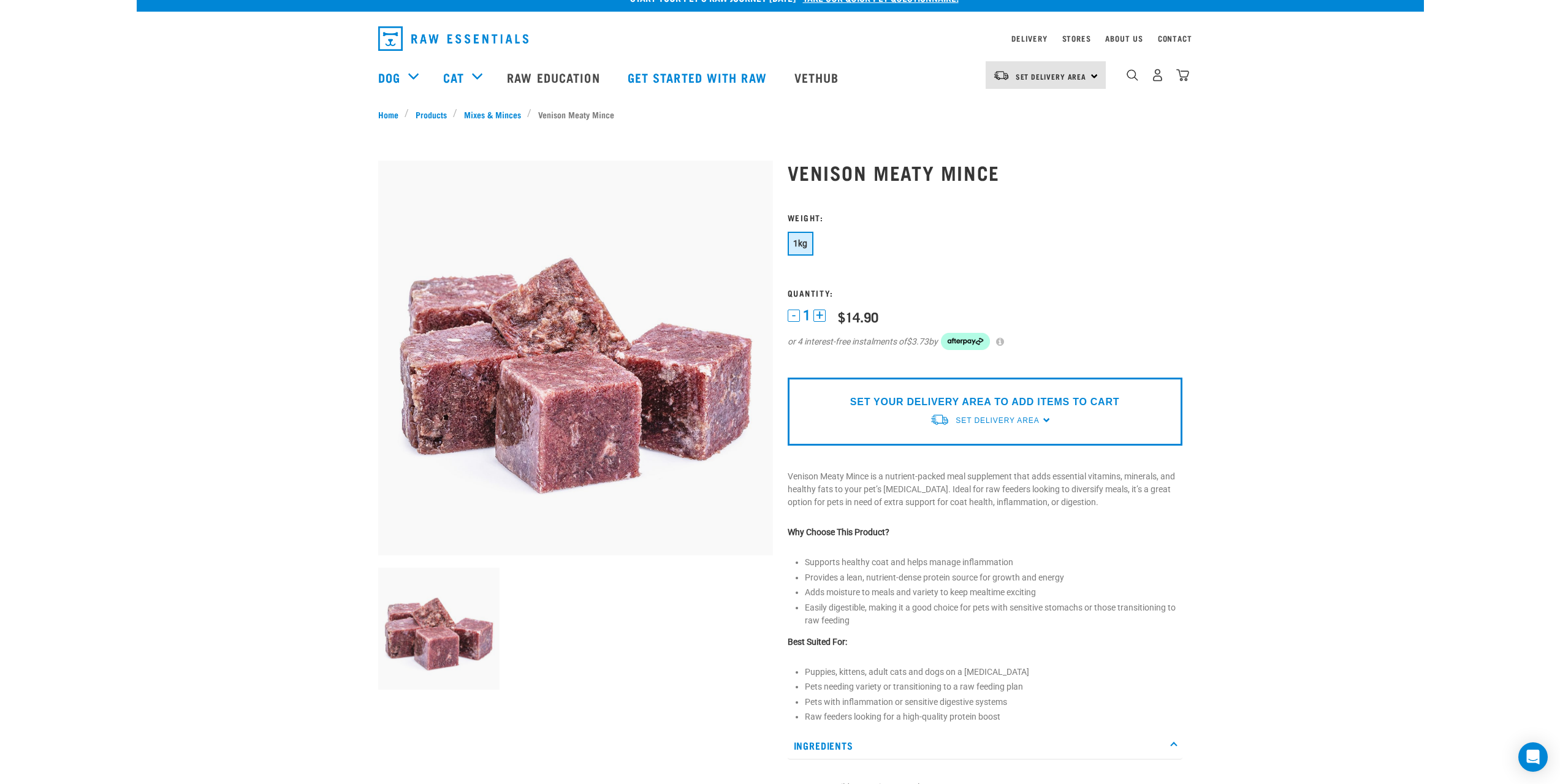
scroll to position [0, 0]
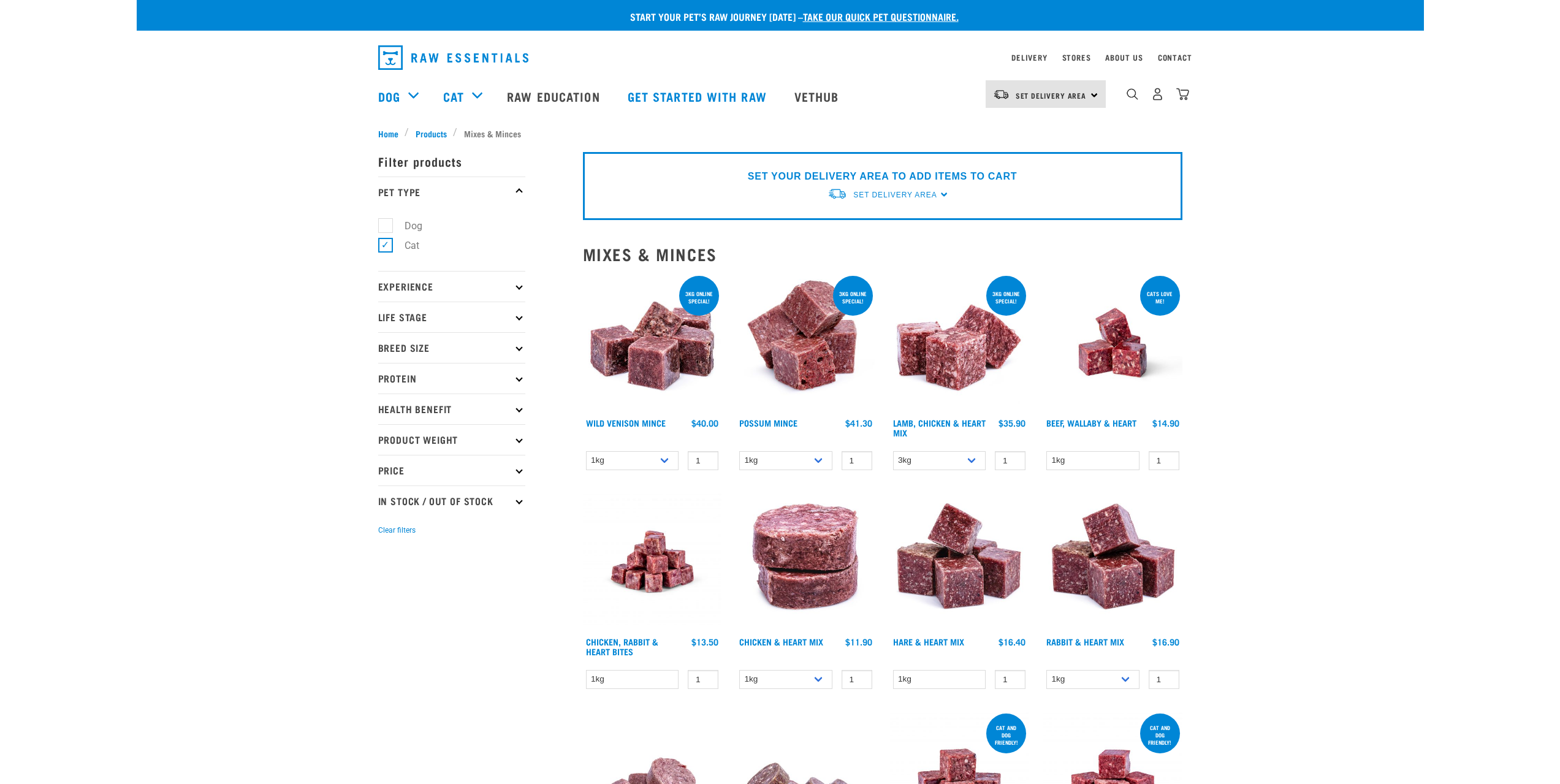
select select "926"
select select "456"
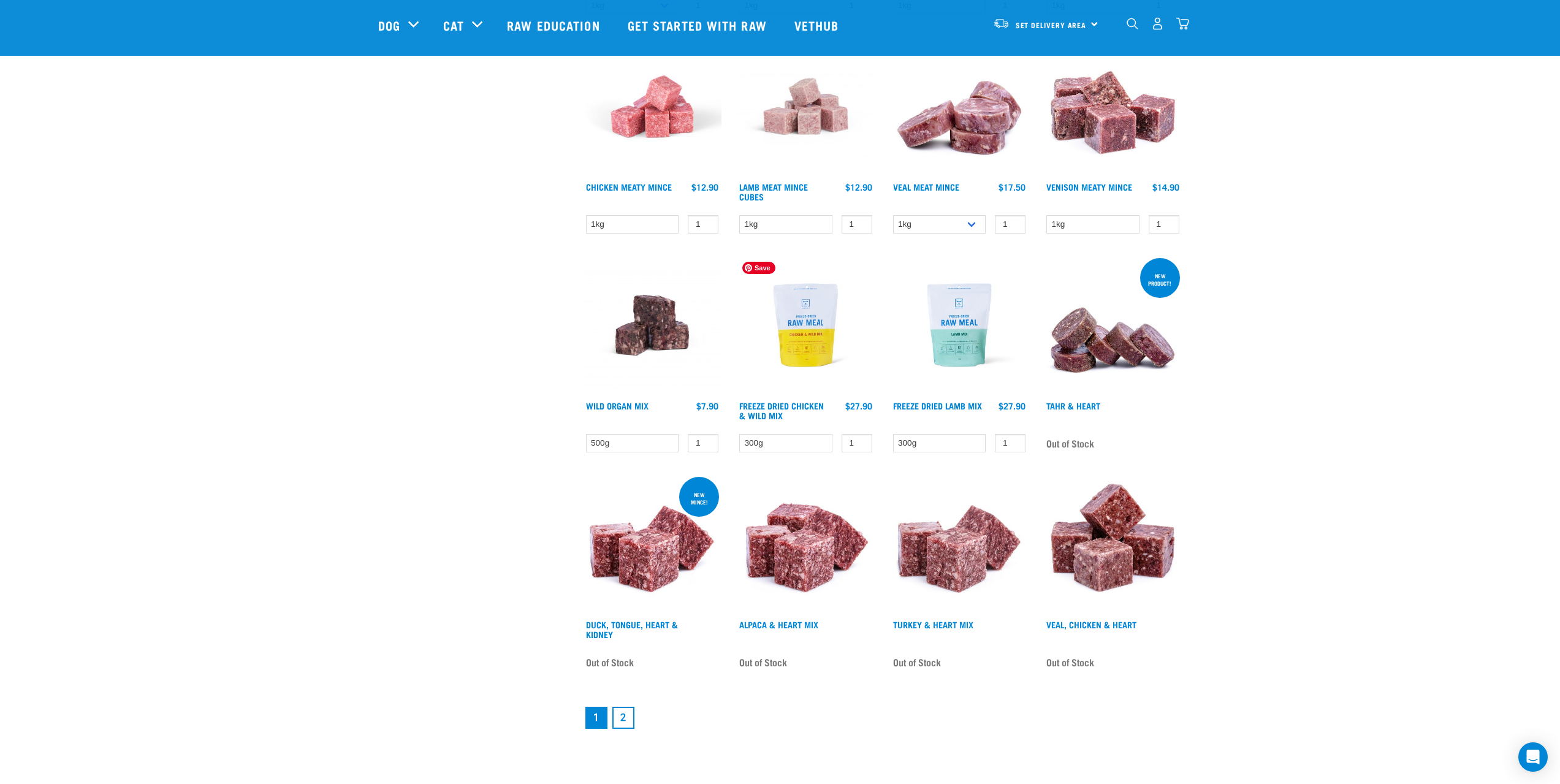
scroll to position [1259, 0]
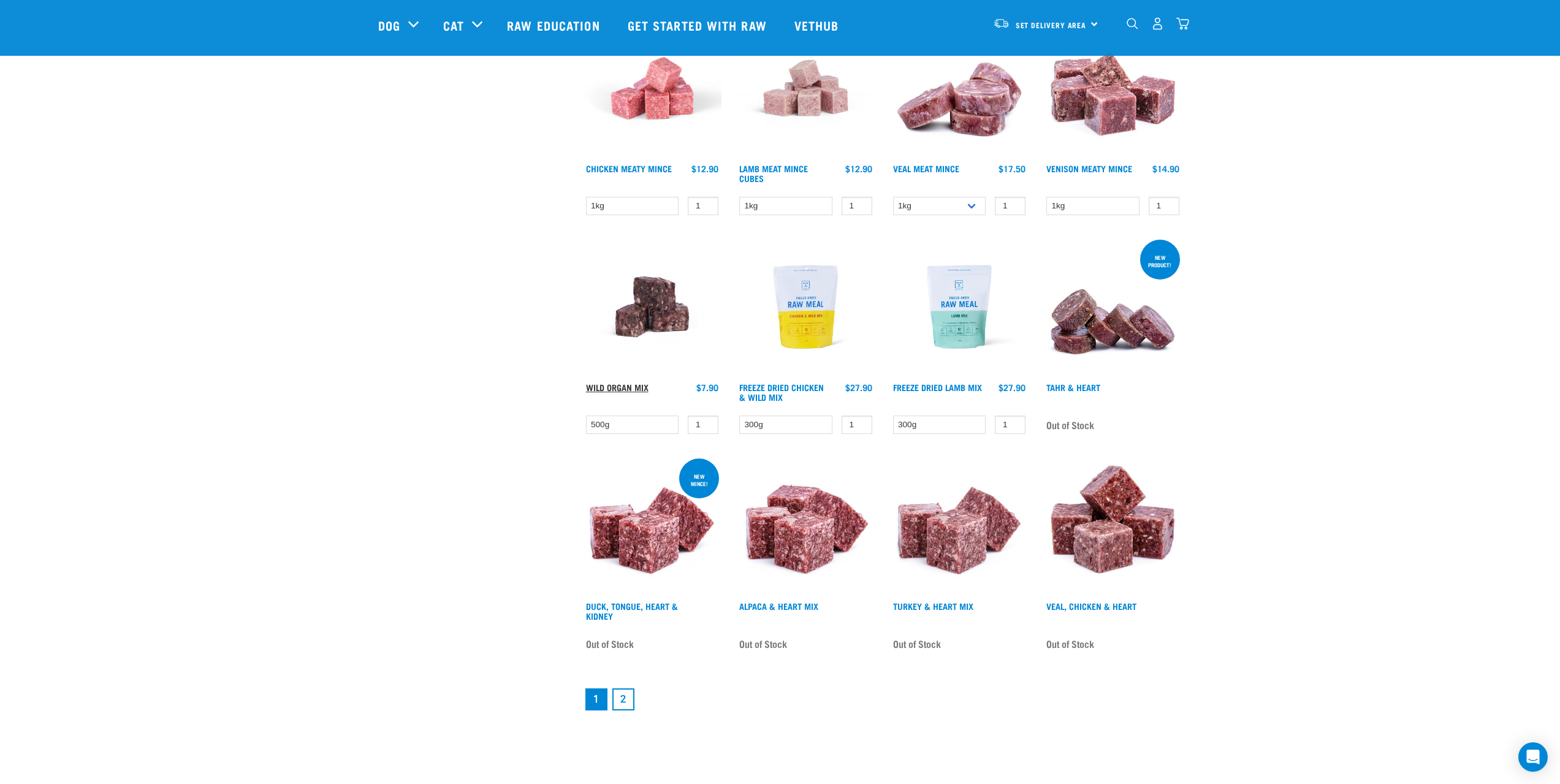
click at [617, 385] on link "Wild Organ Mix" at bounding box center [617, 387] width 62 height 4
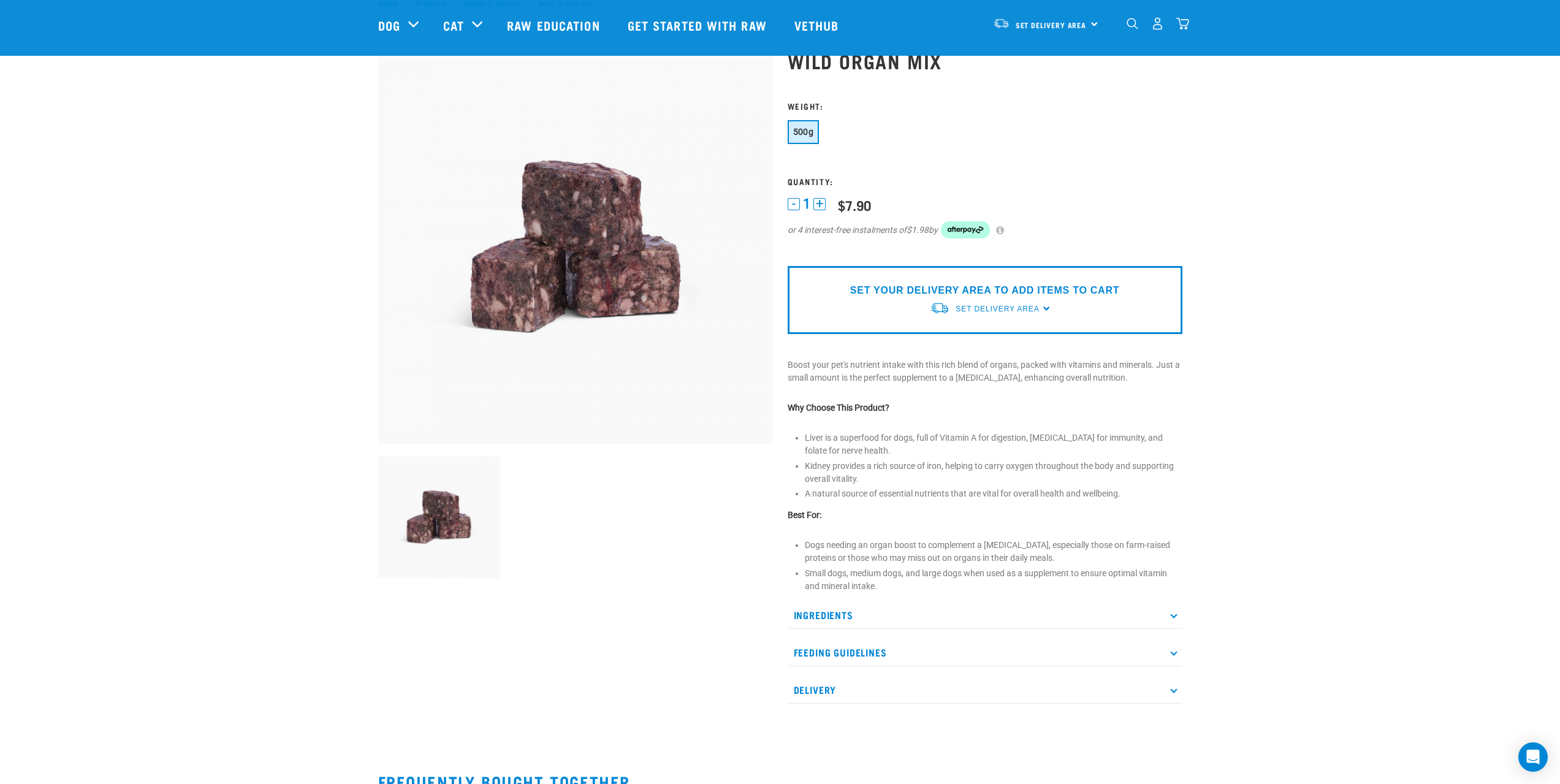
scroll to position [61, 0]
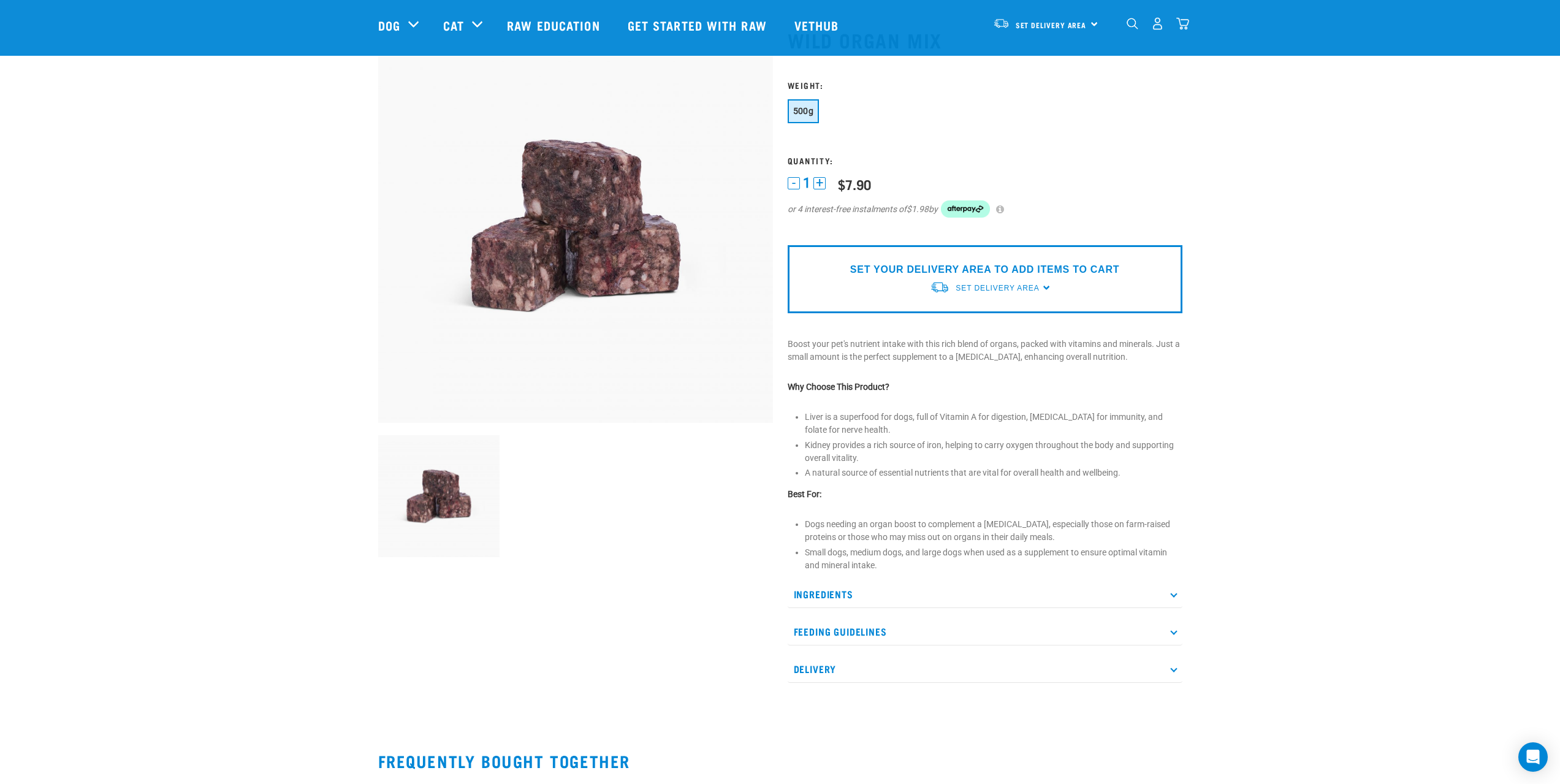
click at [826, 594] on p "Ingredients" at bounding box center [985, 594] width 395 height 28
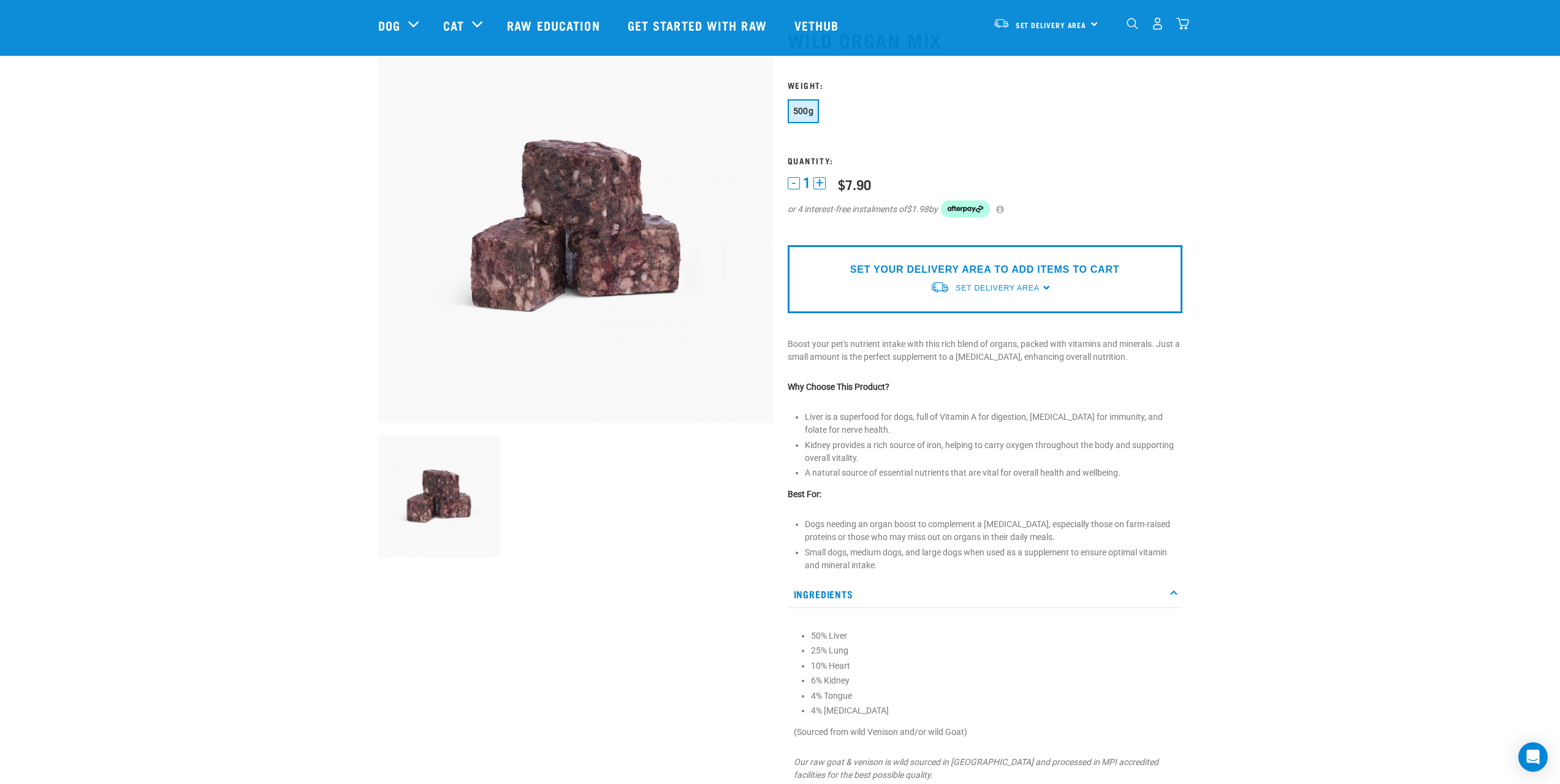
click at [826, 594] on p "Ingredients" at bounding box center [985, 594] width 395 height 28
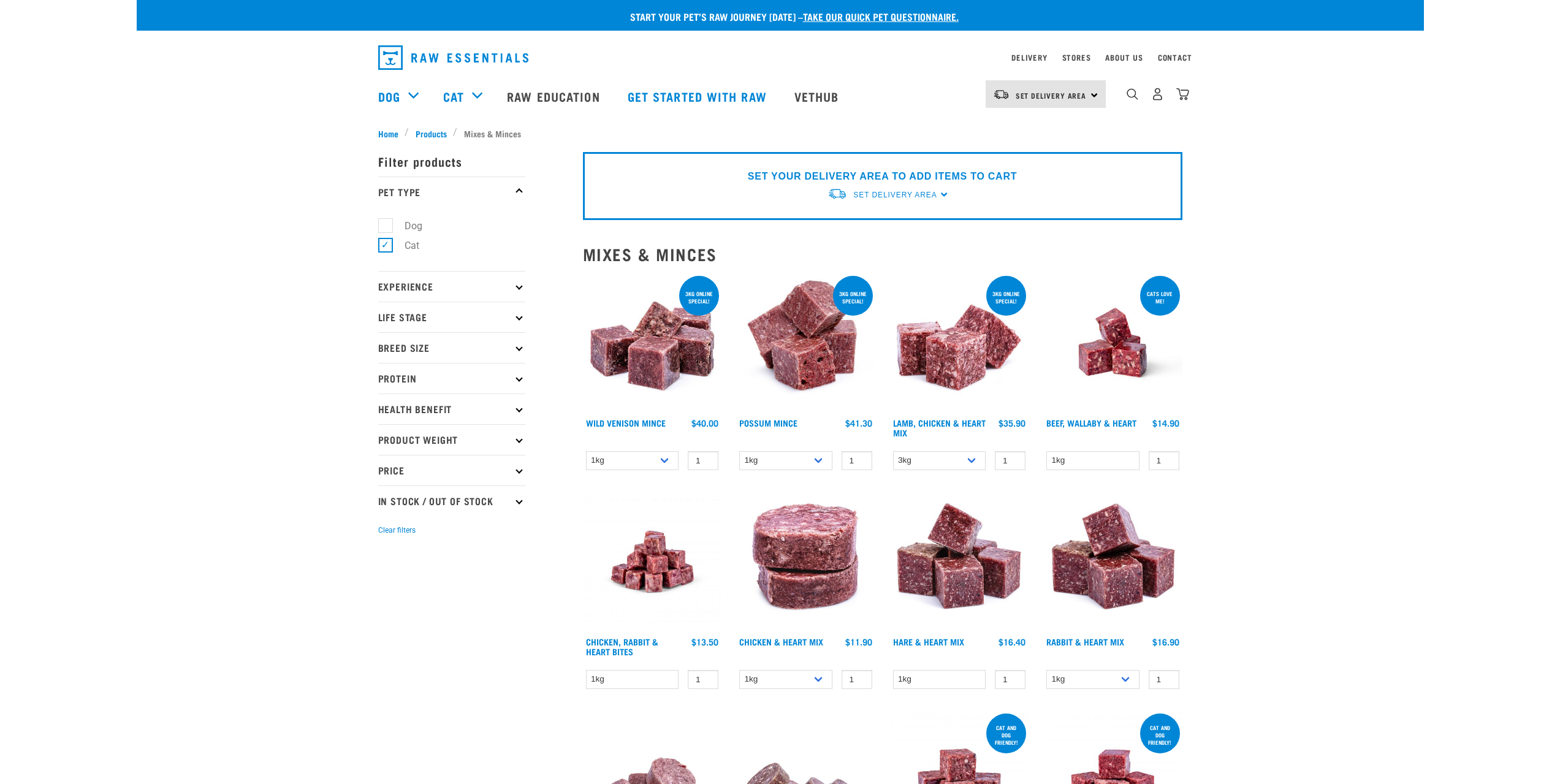
select select "926"
select select "456"
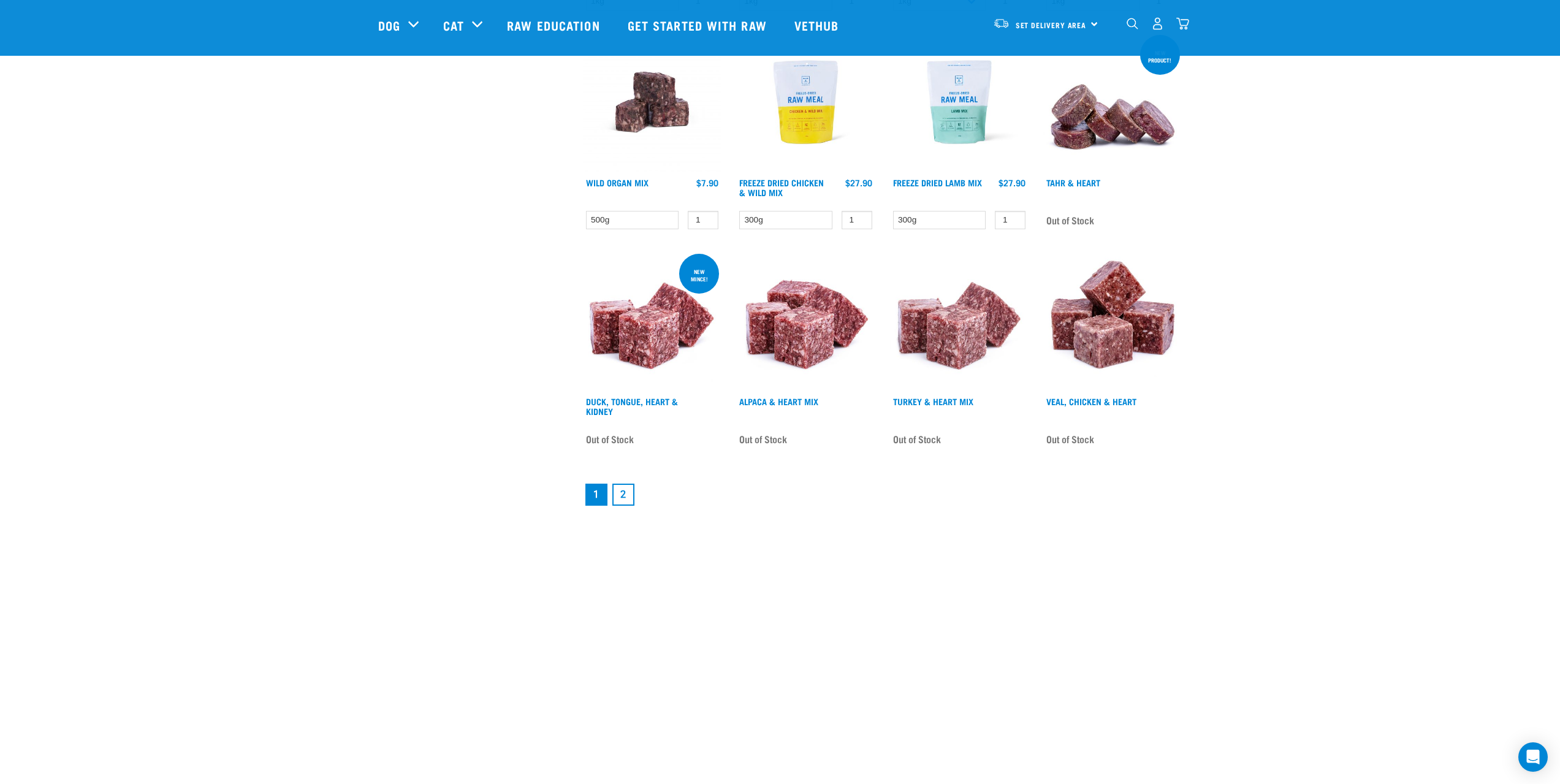
scroll to position [1516, 0]
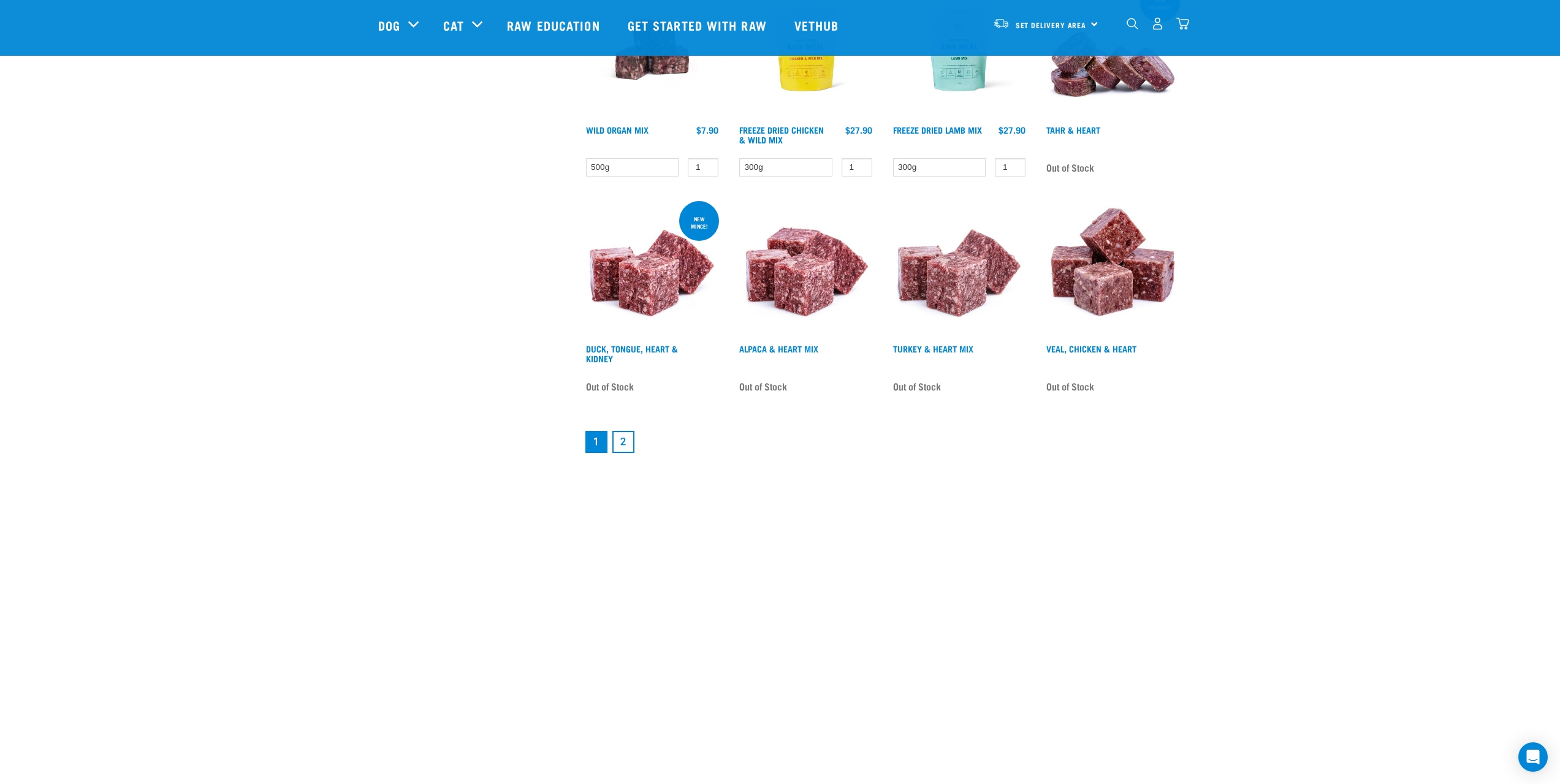
click at [621, 438] on link "2" at bounding box center [623, 441] width 22 height 22
click at [622, 441] on link "2" at bounding box center [623, 441] width 22 height 22
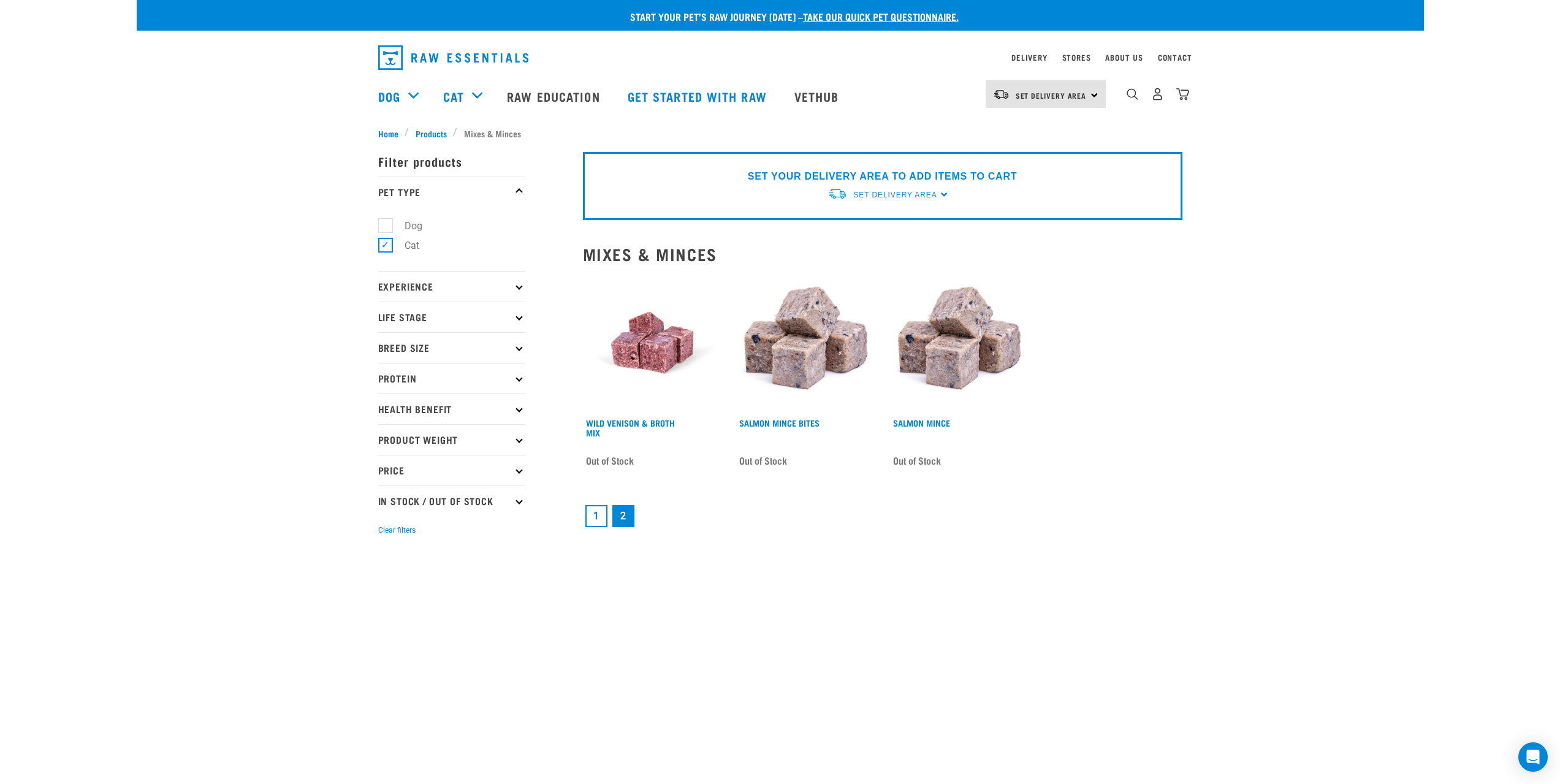
click at [594, 519] on link "1" at bounding box center [596, 516] width 22 height 22
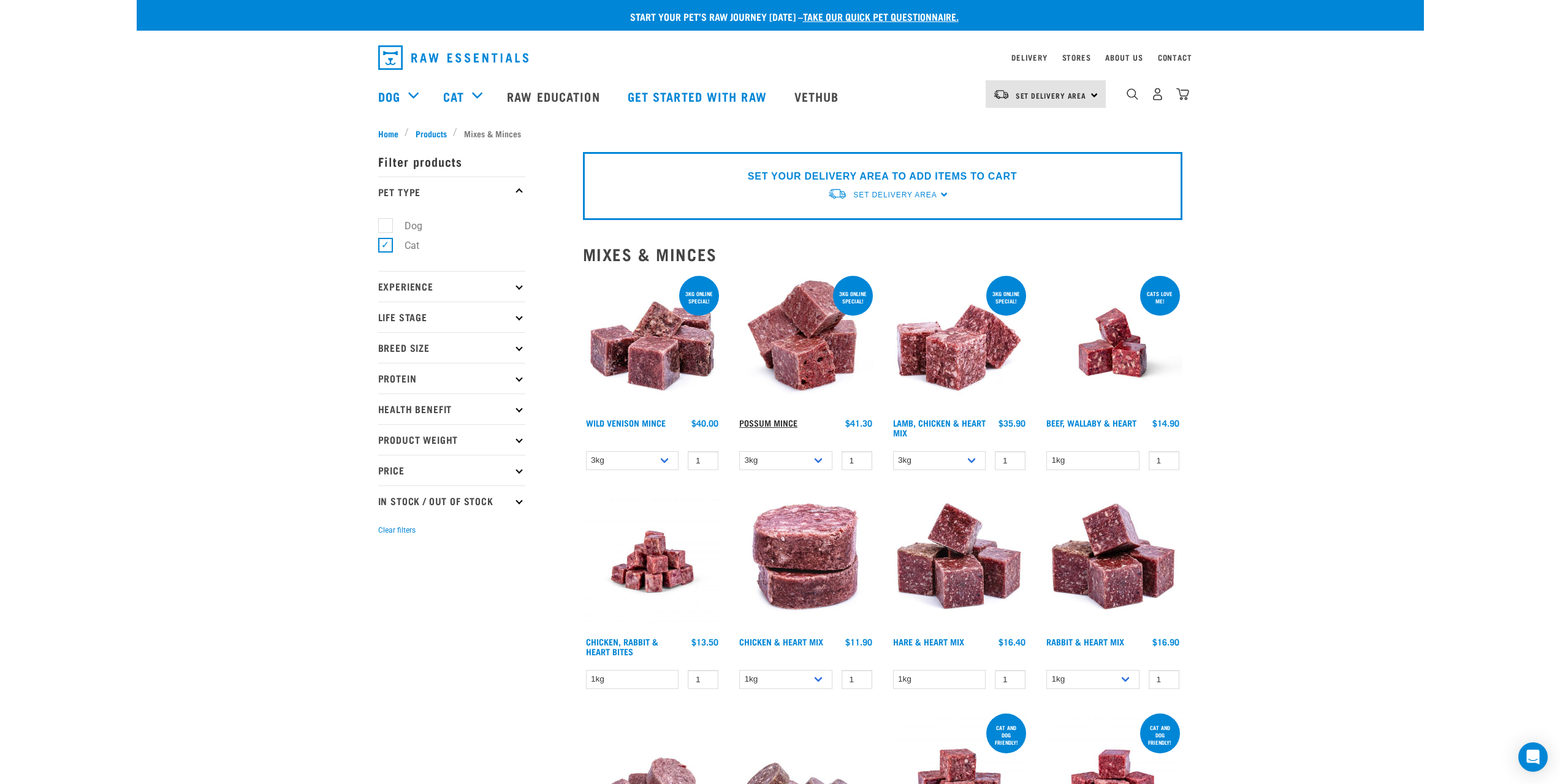
click at [777, 421] on link "Possum Mince" at bounding box center [768, 422] width 58 height 4
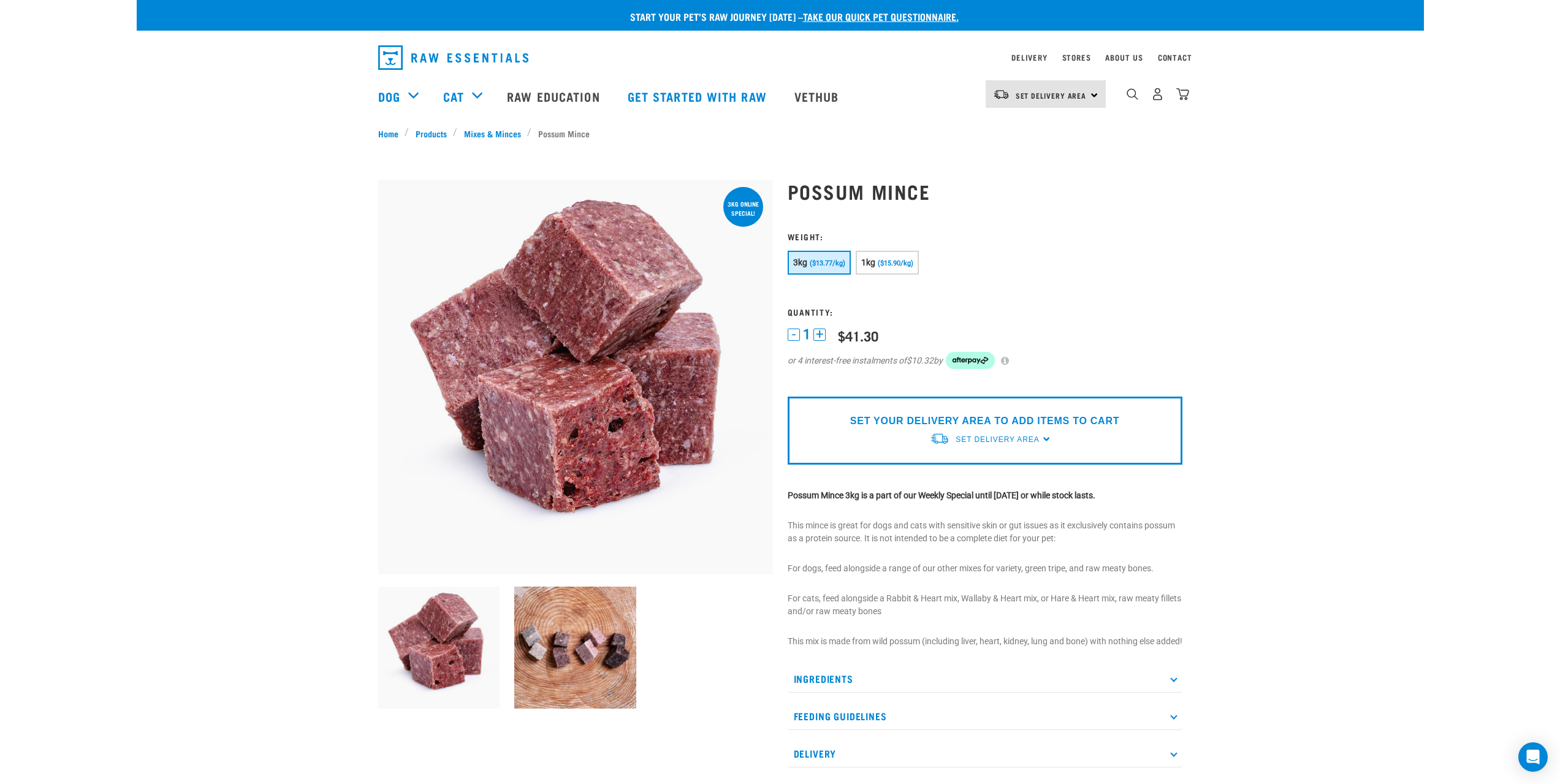
click at [829, 692] on p "Ingredients" at bounding box center [985, 679] width 395 height 28
click at [892, 251] on button "1kg ($15.90/kg)" at bounding box center [887, 263] width 63 height 24
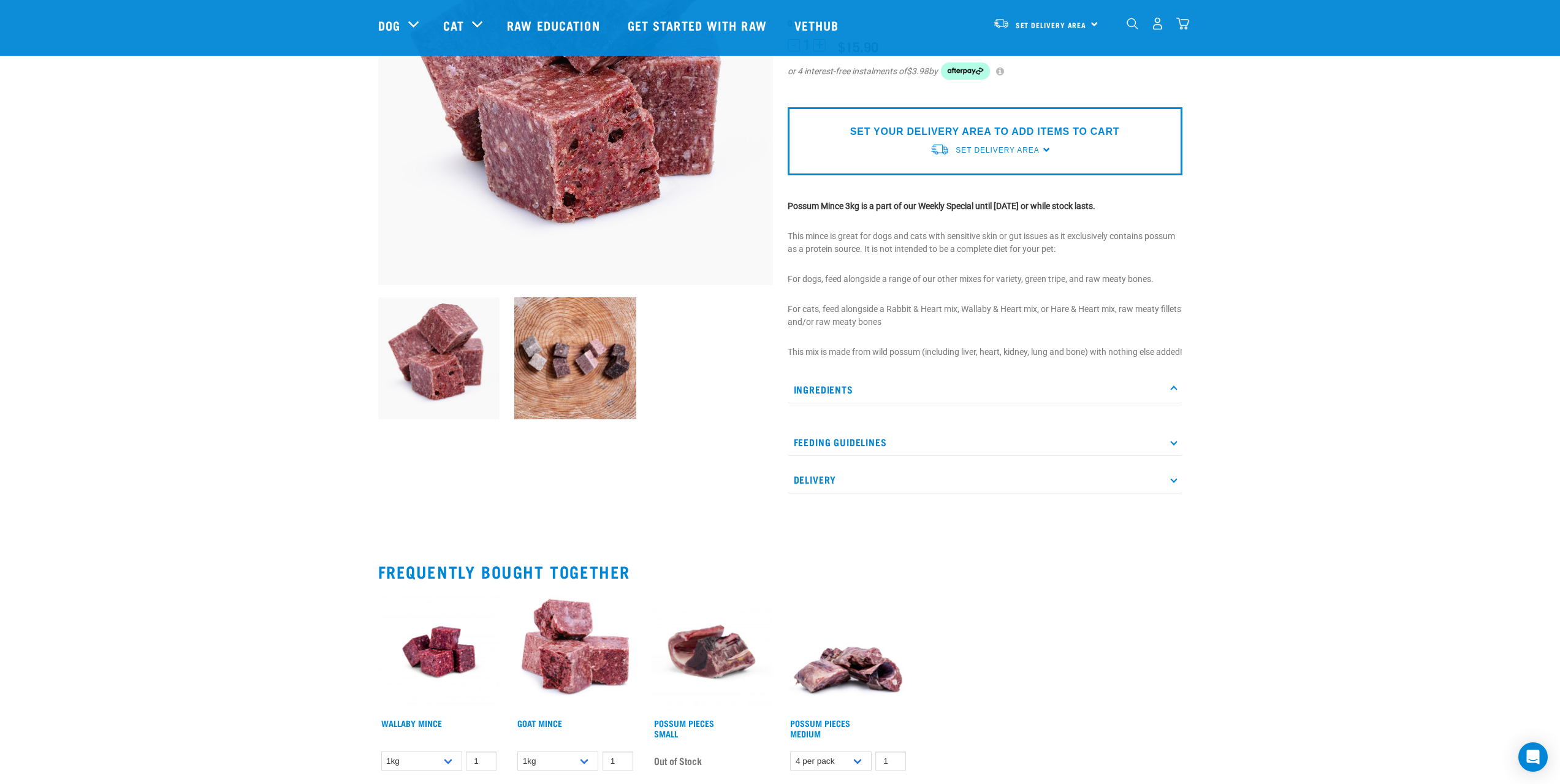
scroll to position [245, 0]
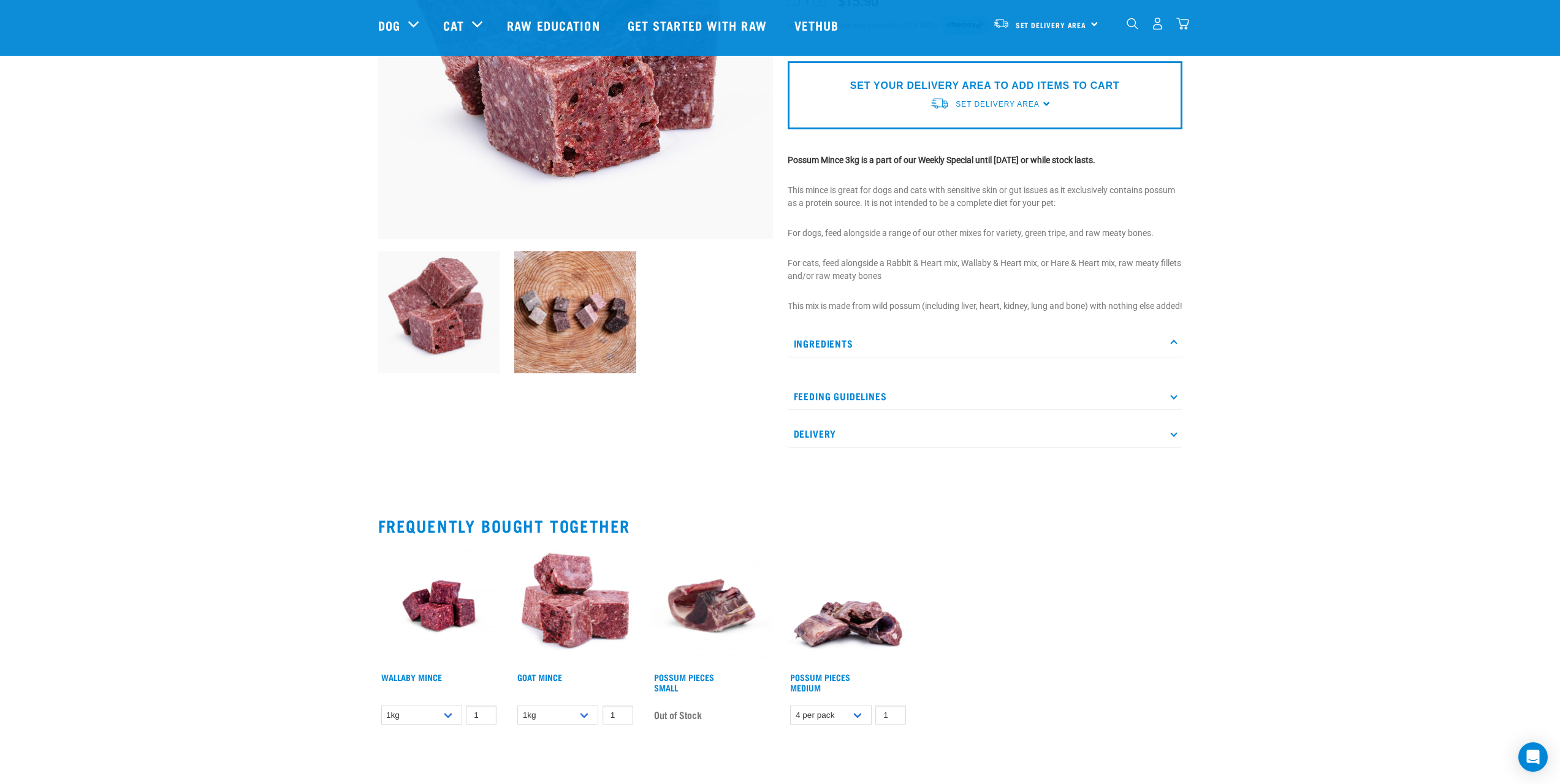
click at [827, 354] on p "Ingredients" at bounding box center [985, 343] width 395 height 28
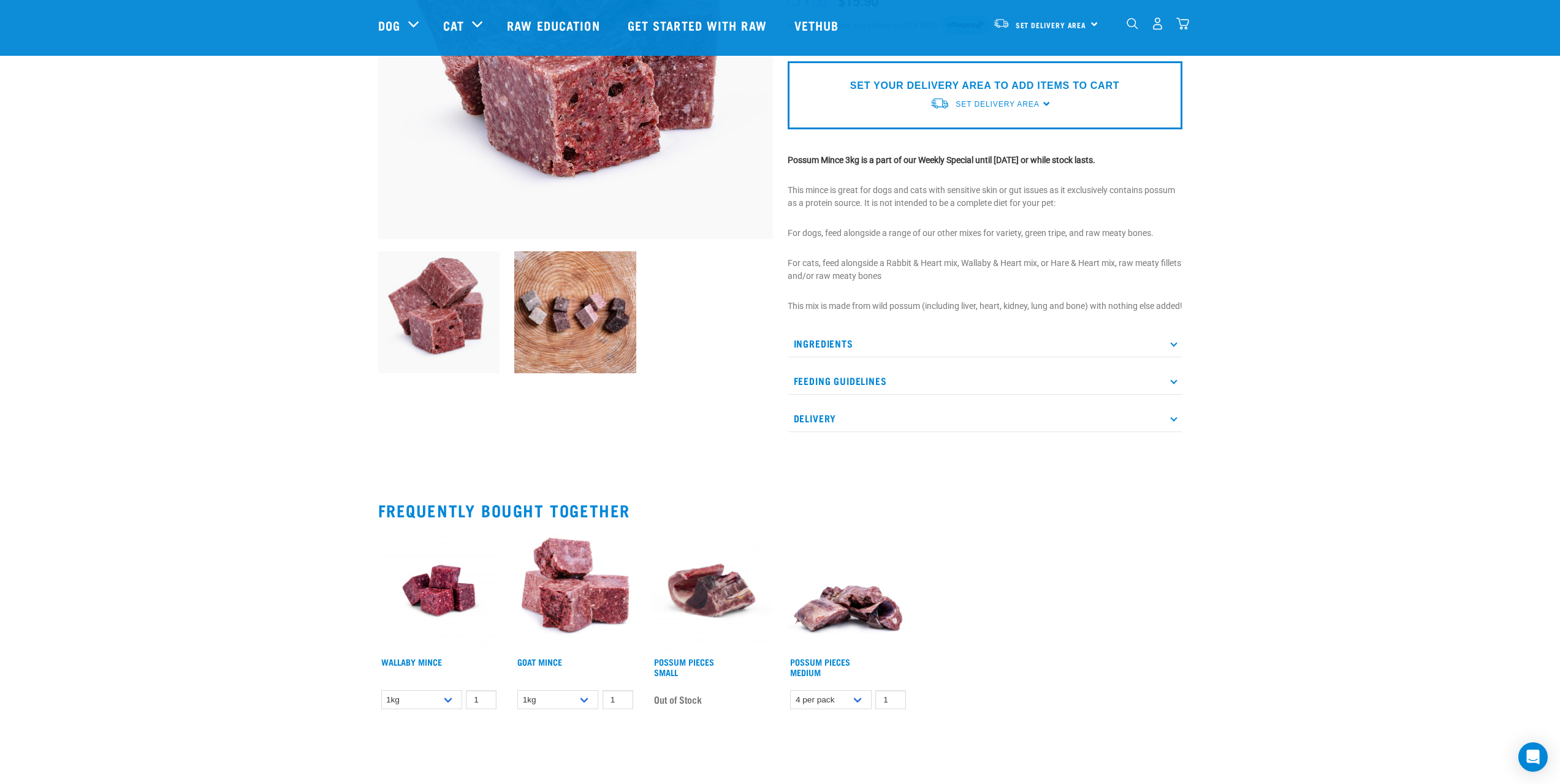
click at [827, 356] on p "Ingredients" at bounding box center [985, 343] width 395 height 28
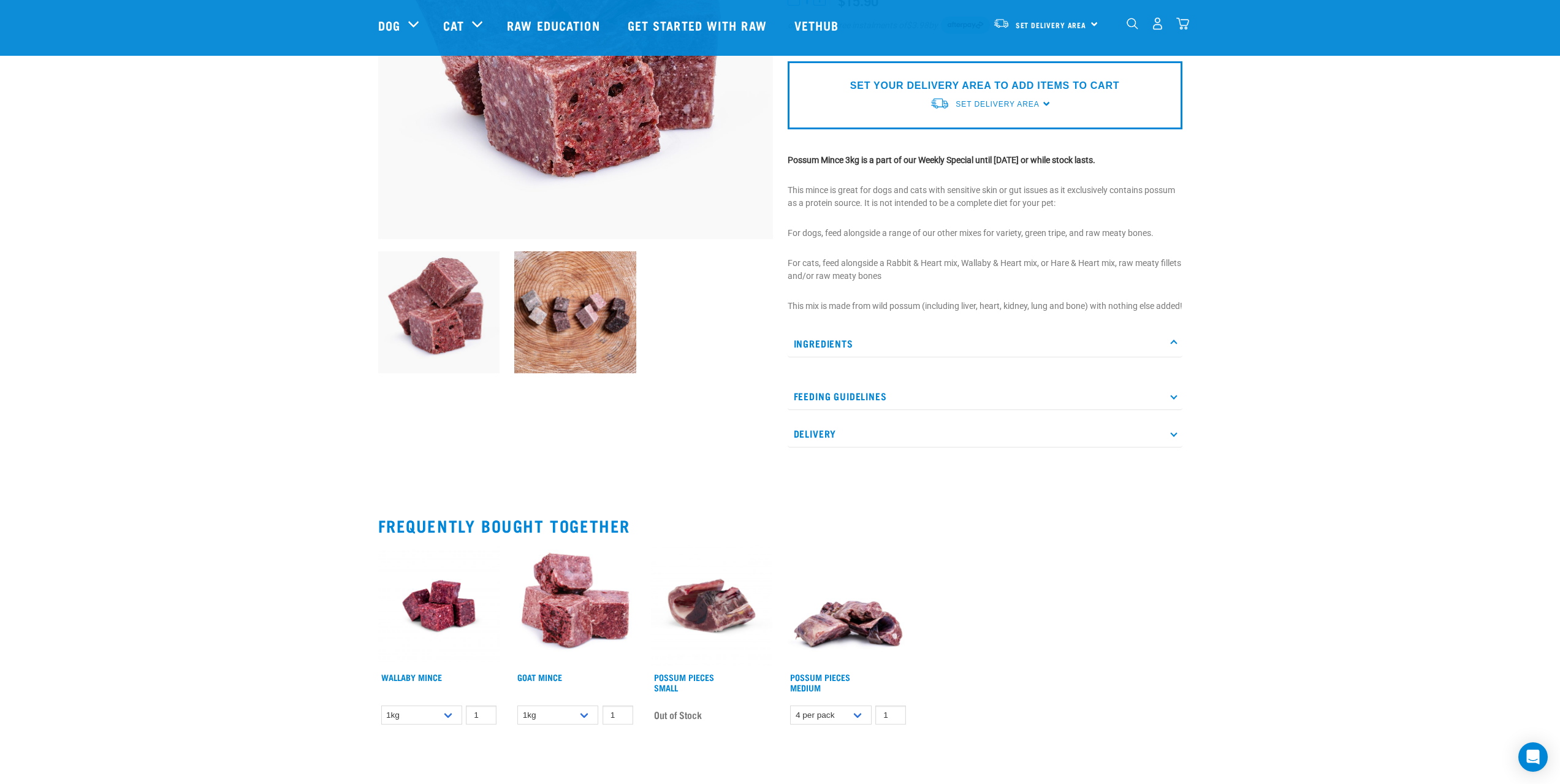
click at [827, 356] on p "Ingredients" at bounding box center [985, 343] width 395 height 28
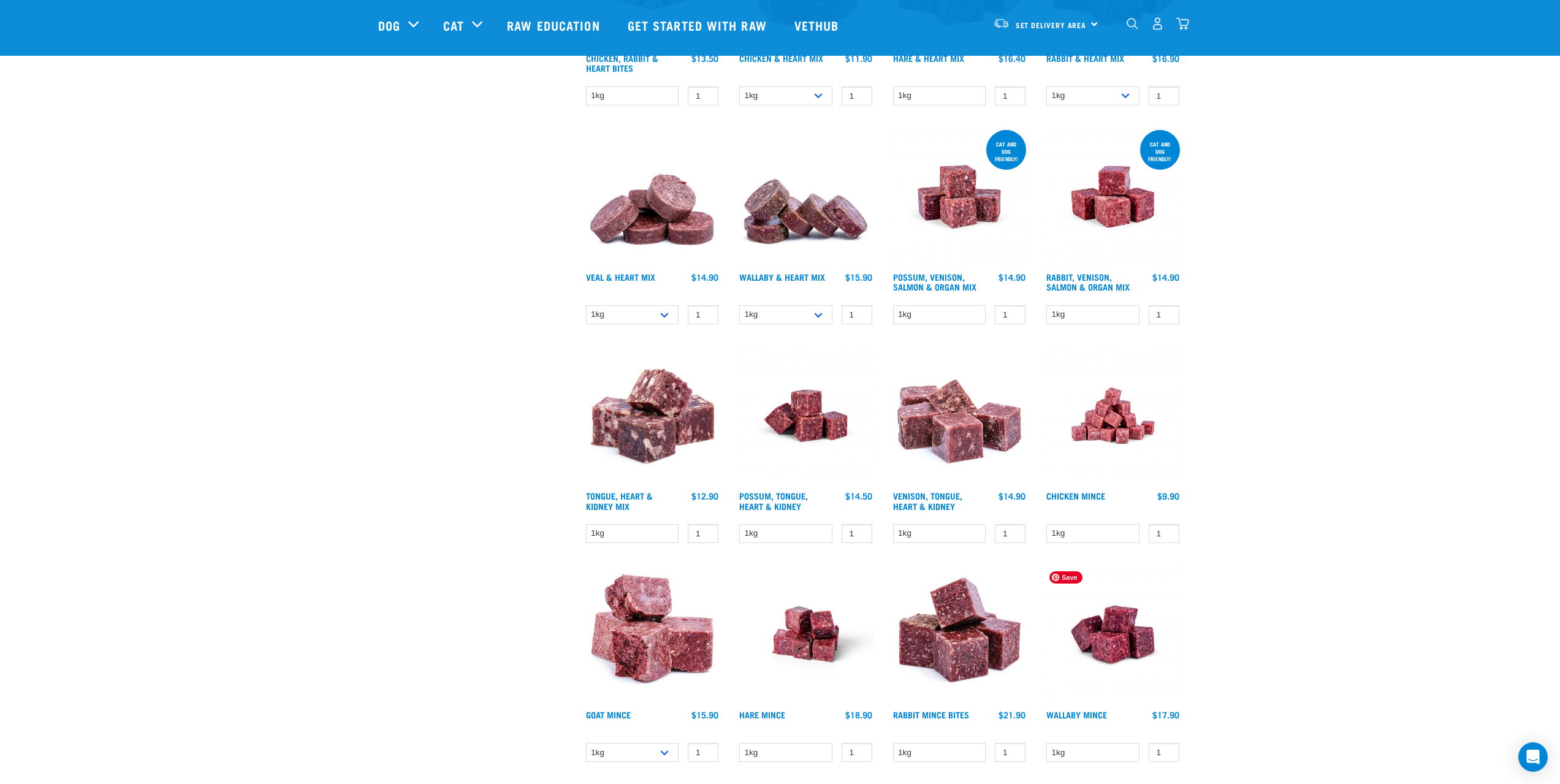
scroll to position [613, 0]
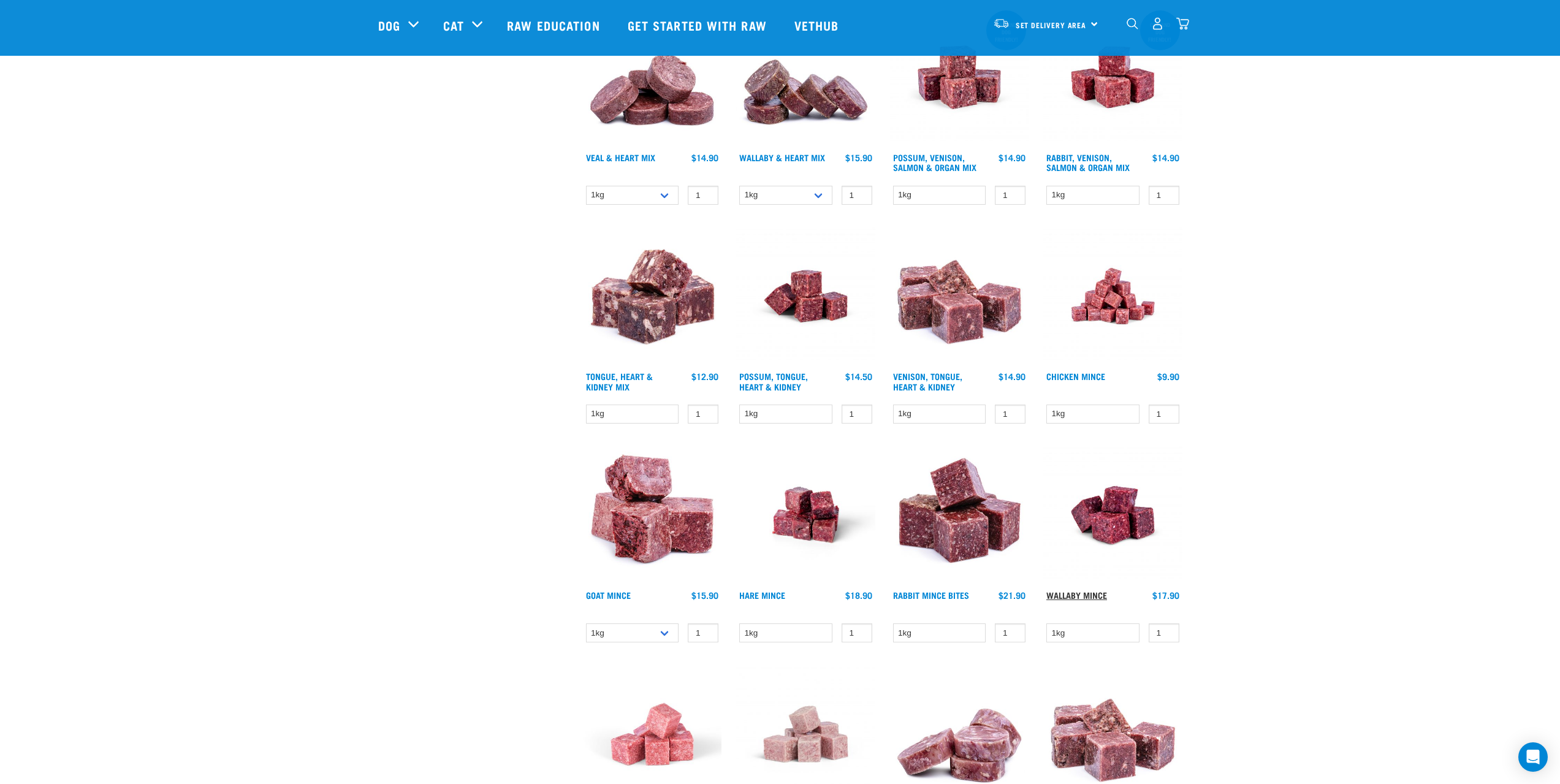
click at [1097, 595] on link "Wallaby Mince" at bounding box center [1076, 595] width 60 height 4
click at [1114, 523] on img at bounding box center [1112, 515] width 139 height 139
click at [1119, 501] on img at bounding box center [1112, 515] width 139 height 139
click at [1119, 501] on img at bounding box center [1112, 515] width 139 height 139
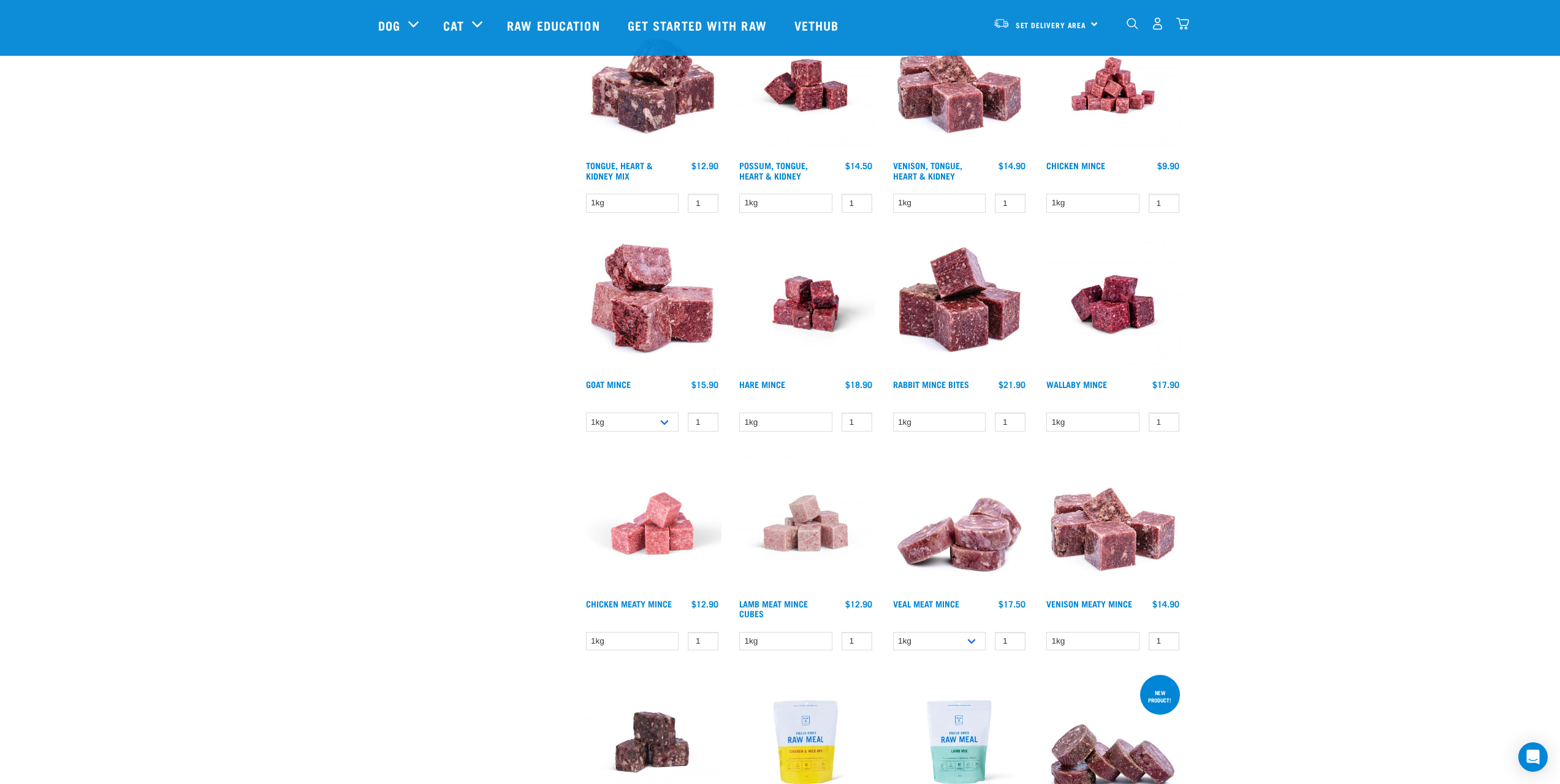
scroll to position [858, 0]
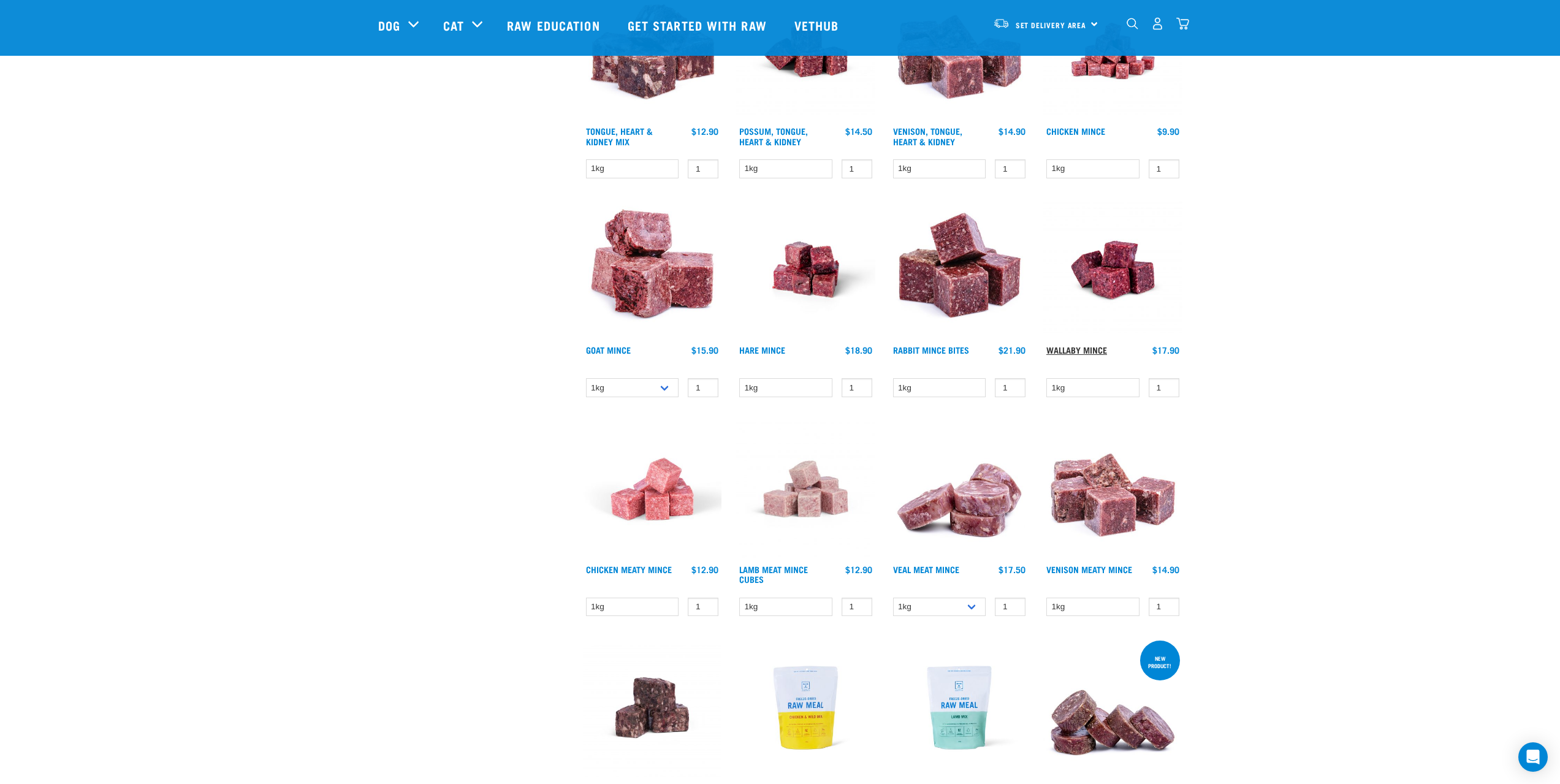
click at [1086, 351] on link "Wallaby Mince" at bounding box center [1076, 350] width 60 height 4
click at [1123, 388] on select "1kg" at bounding box center [1093, 387] width 93 height 19
click at [1097, 350] on link "Wallaby Mince" at bounding box center [1076, 350] width 60 height 4
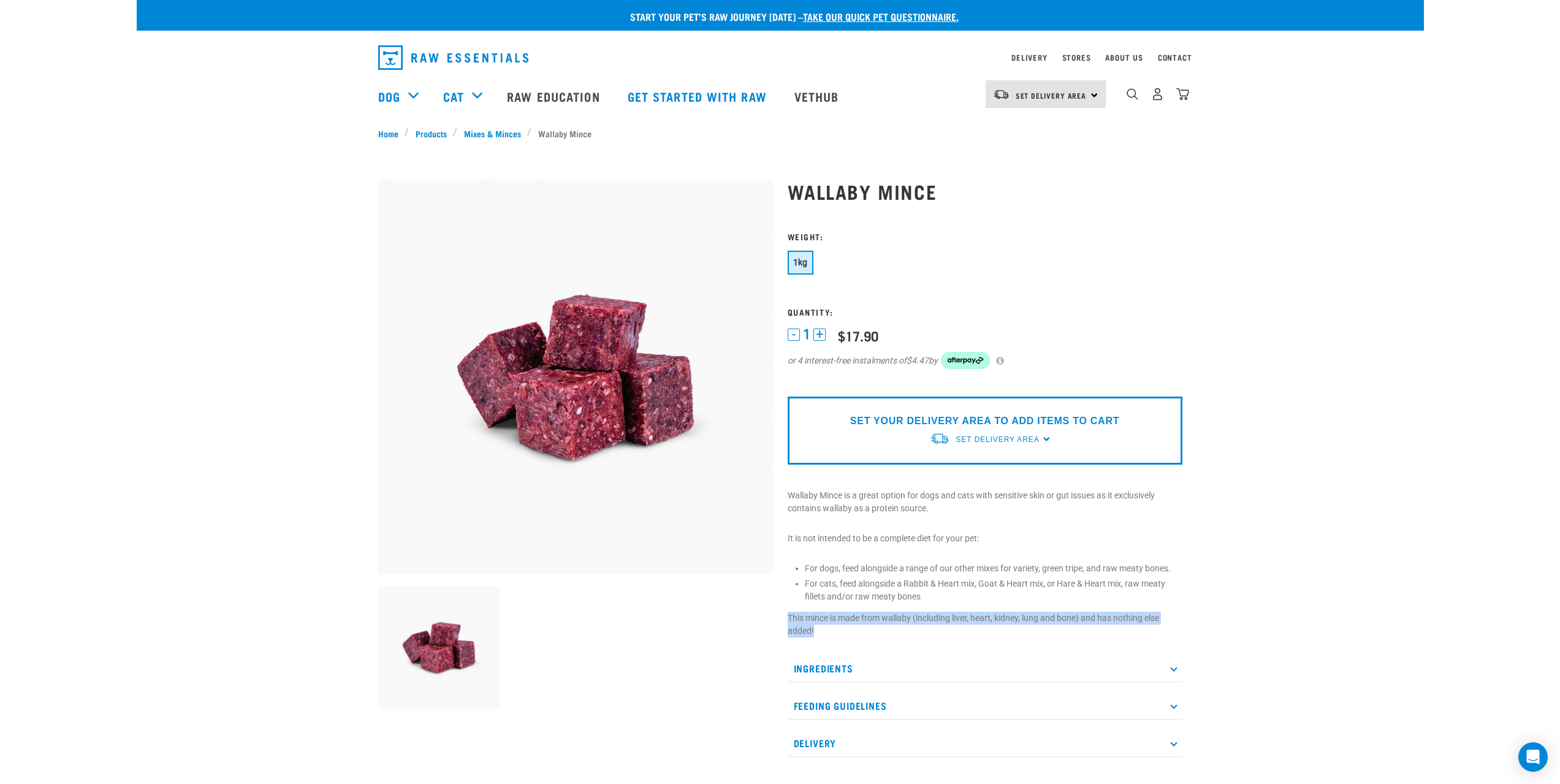
drag, startPoint x: 788, startPoint y: 617, endPoint x: 1004, endPoint y: 629, distance: 216.3
click at [1004, 629] on p "This mince is made from wallaby (including liver, heart, kidney, lung and bone)…" at bounding box center [985, 624] width 395 height 26
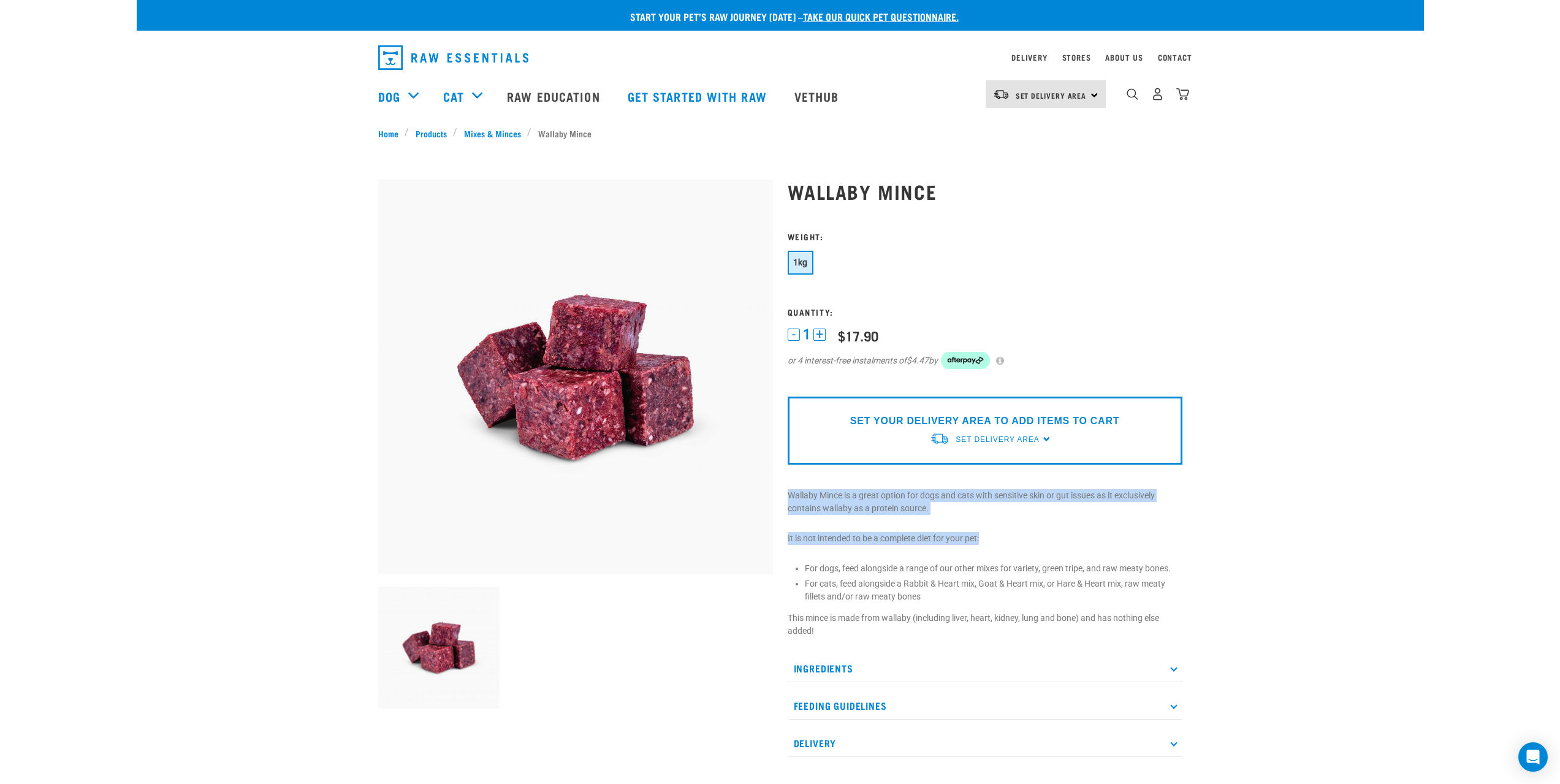
drag, startPoint x: 787, startPoint y: 493, endPoint x: 1005, endPoint y: 533, distance: 221.6
click at [1005, 533] on div "Wallaby Mince" at bounding box center [985, 468] width 409 height 611
click at [1005, 533] on p "It is not intended to be a complete diet for your pet:" at bounding box center [985, 538] width 395 height 13
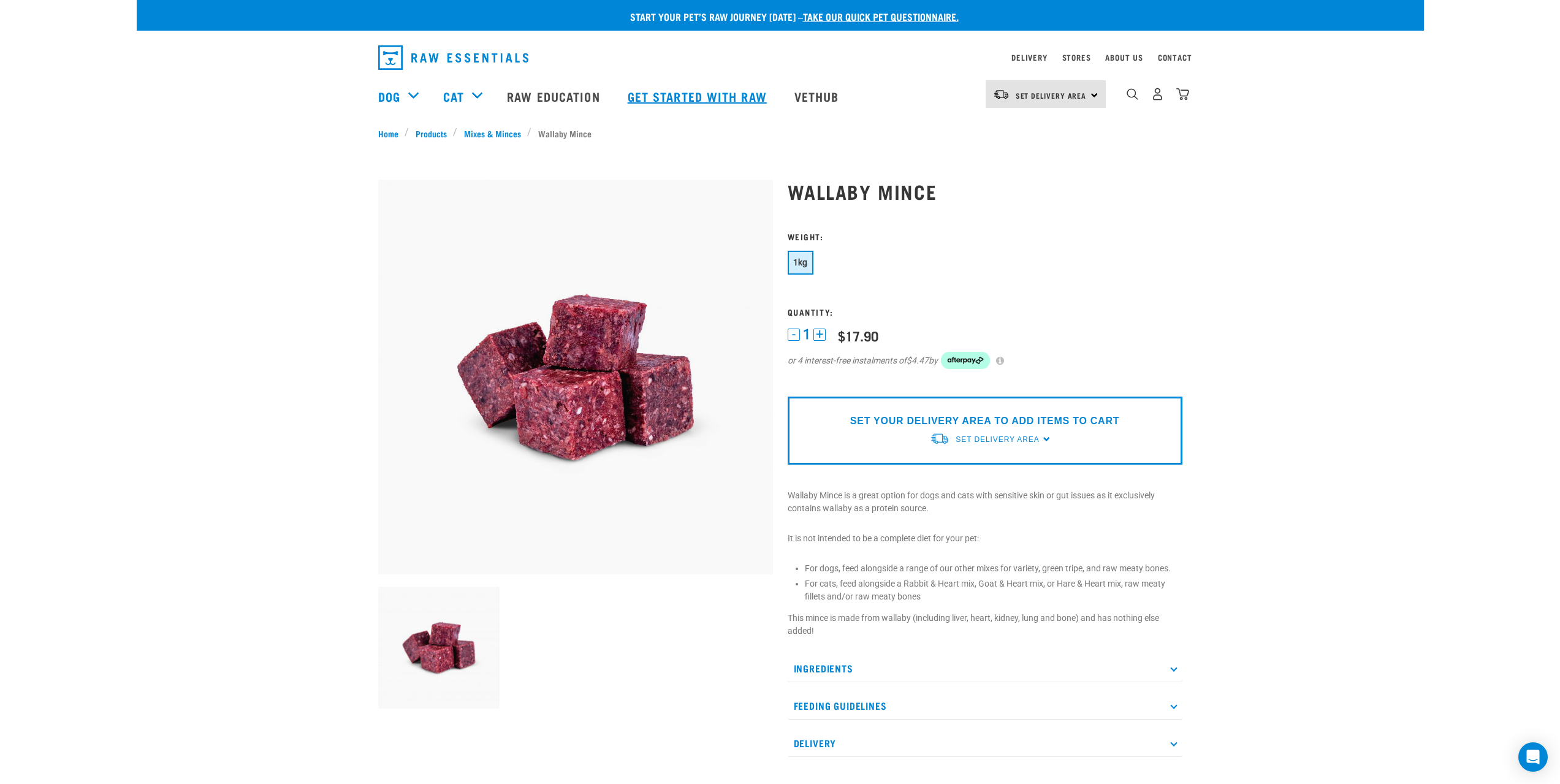
click at [699, 93] on link "Get started with Raw" at bounding box center [699, 96] width 167 height 49
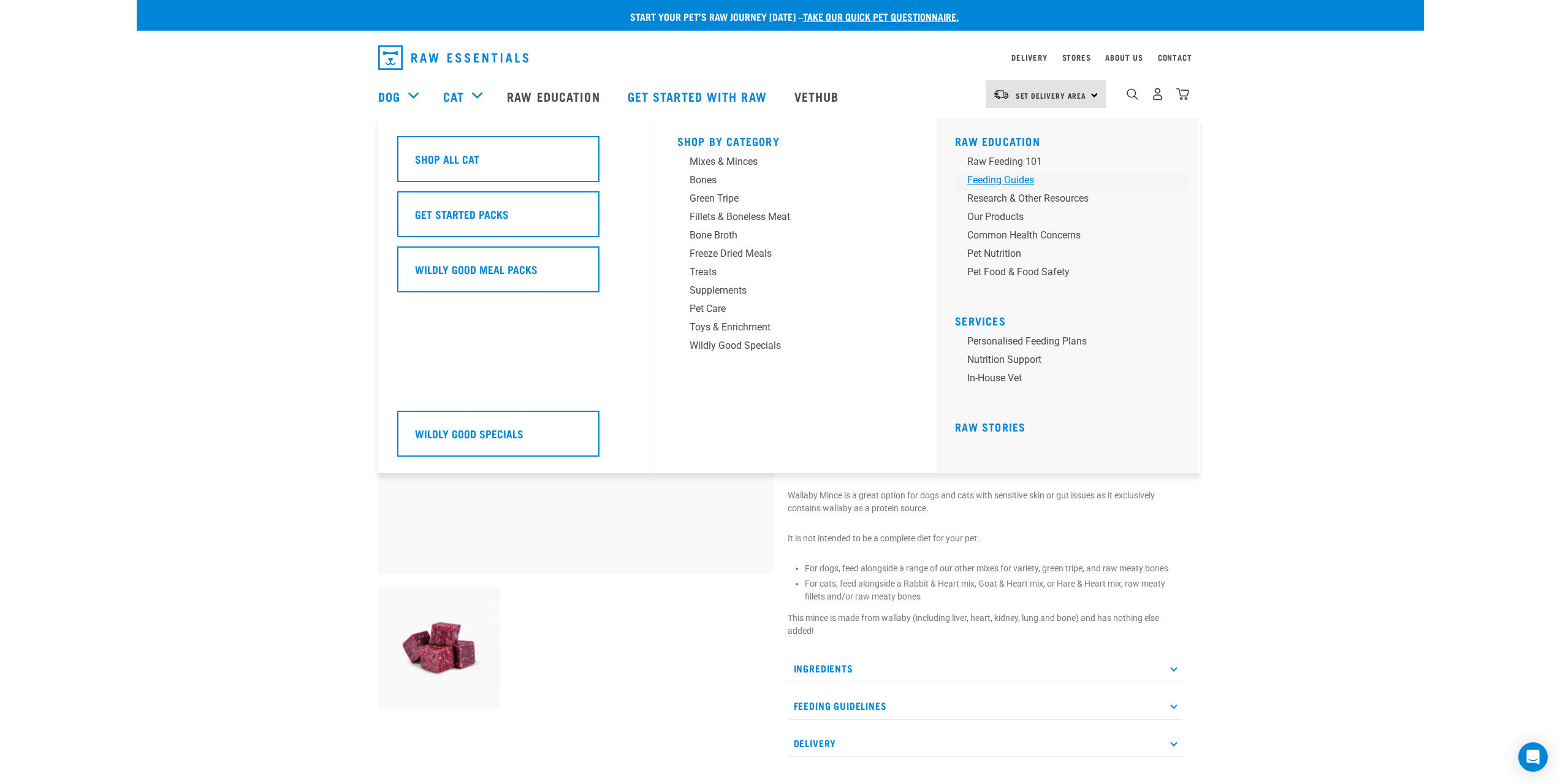
click at [1014, 178] on div "Feeding Guides" at bounding box center [1063, 180] width 191 height 14
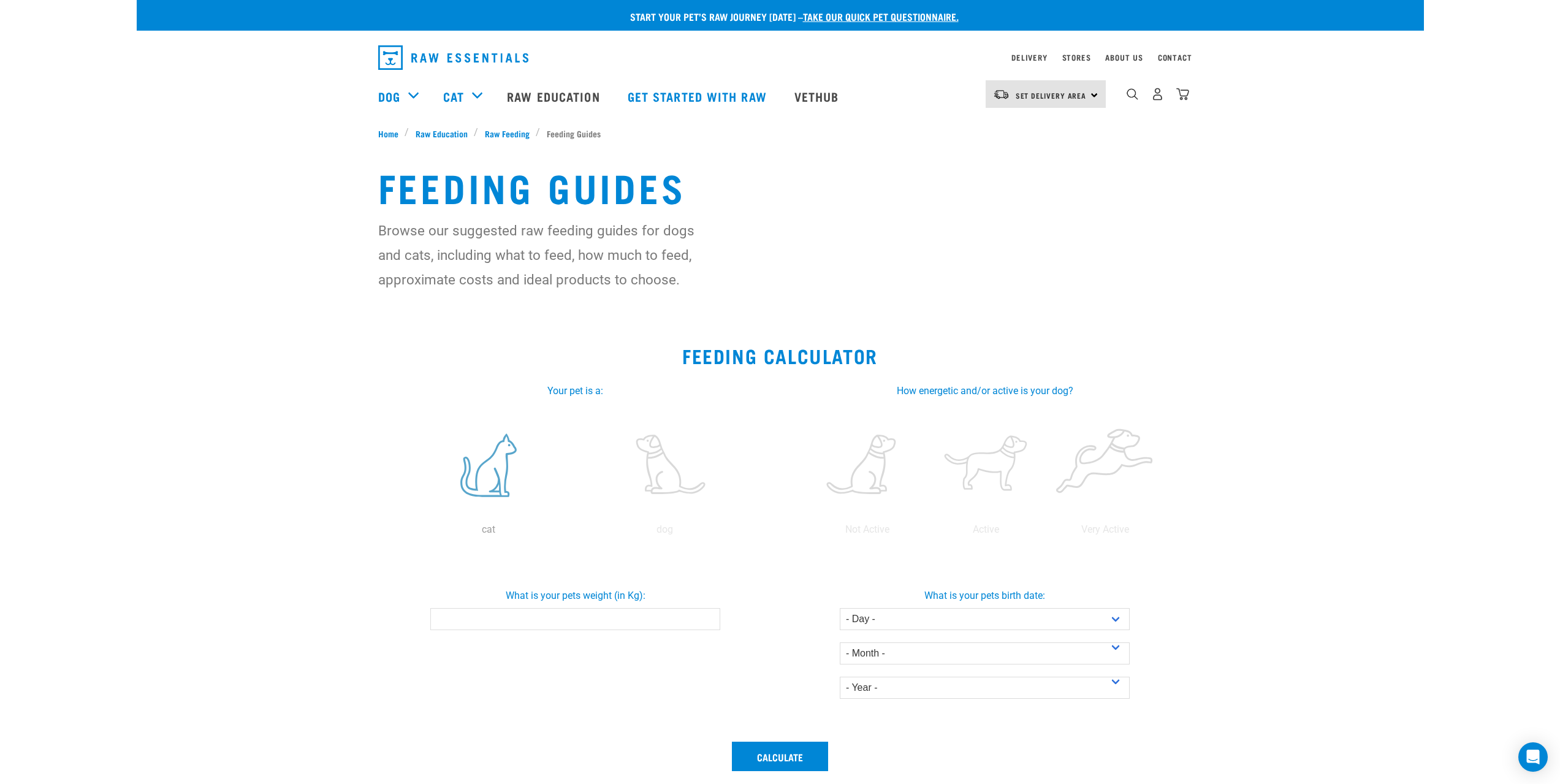
click at [494, 481] on label at bounding box center [489, 465] width 171 height 104
click at [401, 533] on input "radio" at bounding box center [401, 533] width 0 height 0
click at [932, 478] on label at bounding box center [925, 465] width 114 height 104
click at [866, 533] on input "radio" at bounding box center [866, 533] width 0 height 0
click at [548, 618] on input "What is your pets weight (in Kg):" at bounding box center [575, 619] width 290 height 22
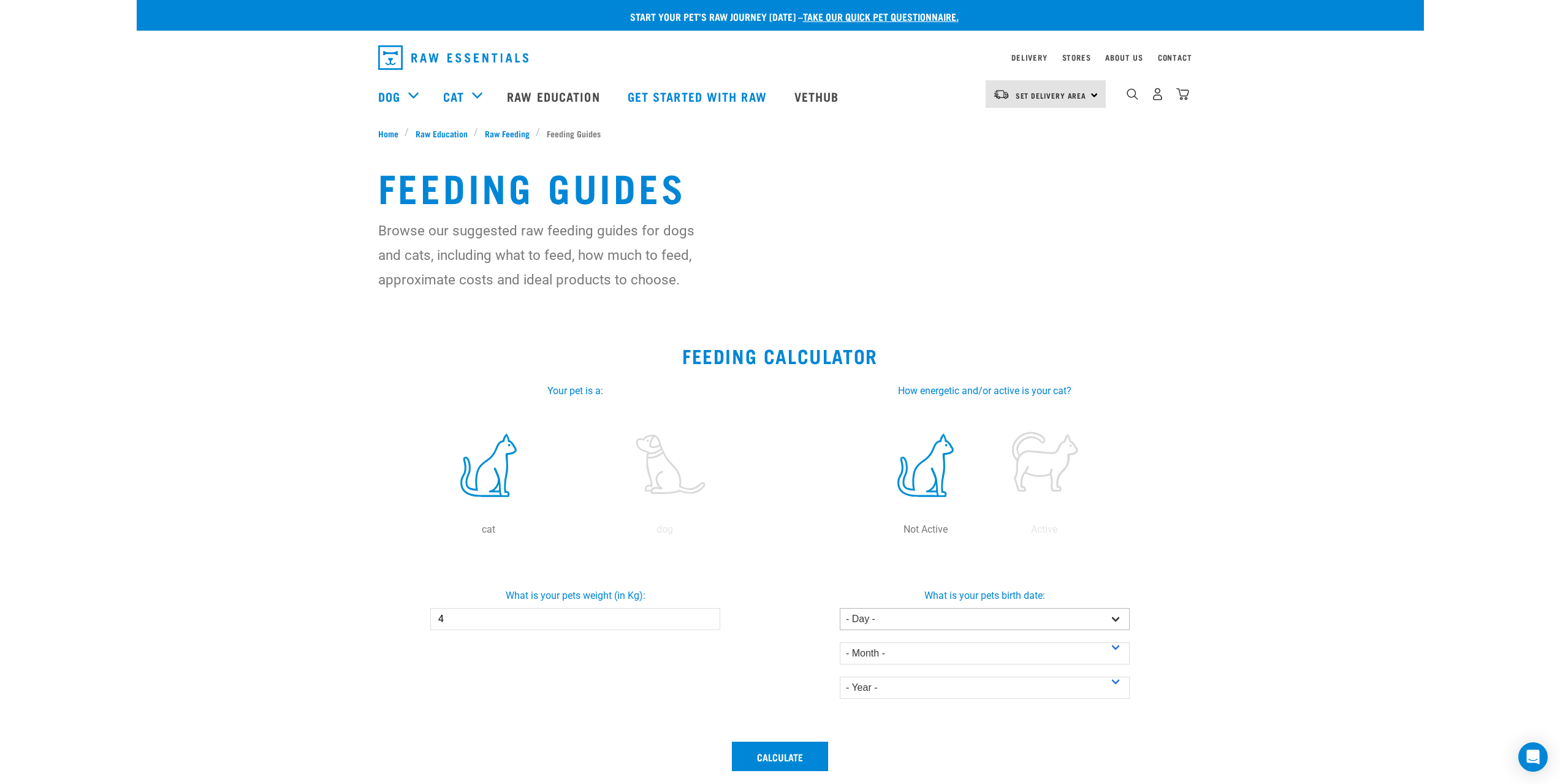
type input "4"
click at [902, 616] on select "- Day - 1 2 3 4 5 6 7 8 9 10 11 12 13 14 15 16 17 18 19 20 21 22 23 24 25 26 27" at bounding box center [984, 619] width 290 height 22
click at [904, 688] on select "- Year - 2025 2024 2023 2022 2021 2020 2019 2018 2017 2016 2015 2014" at bounding box center [984, 687] width 290 height 22
select select "2021"
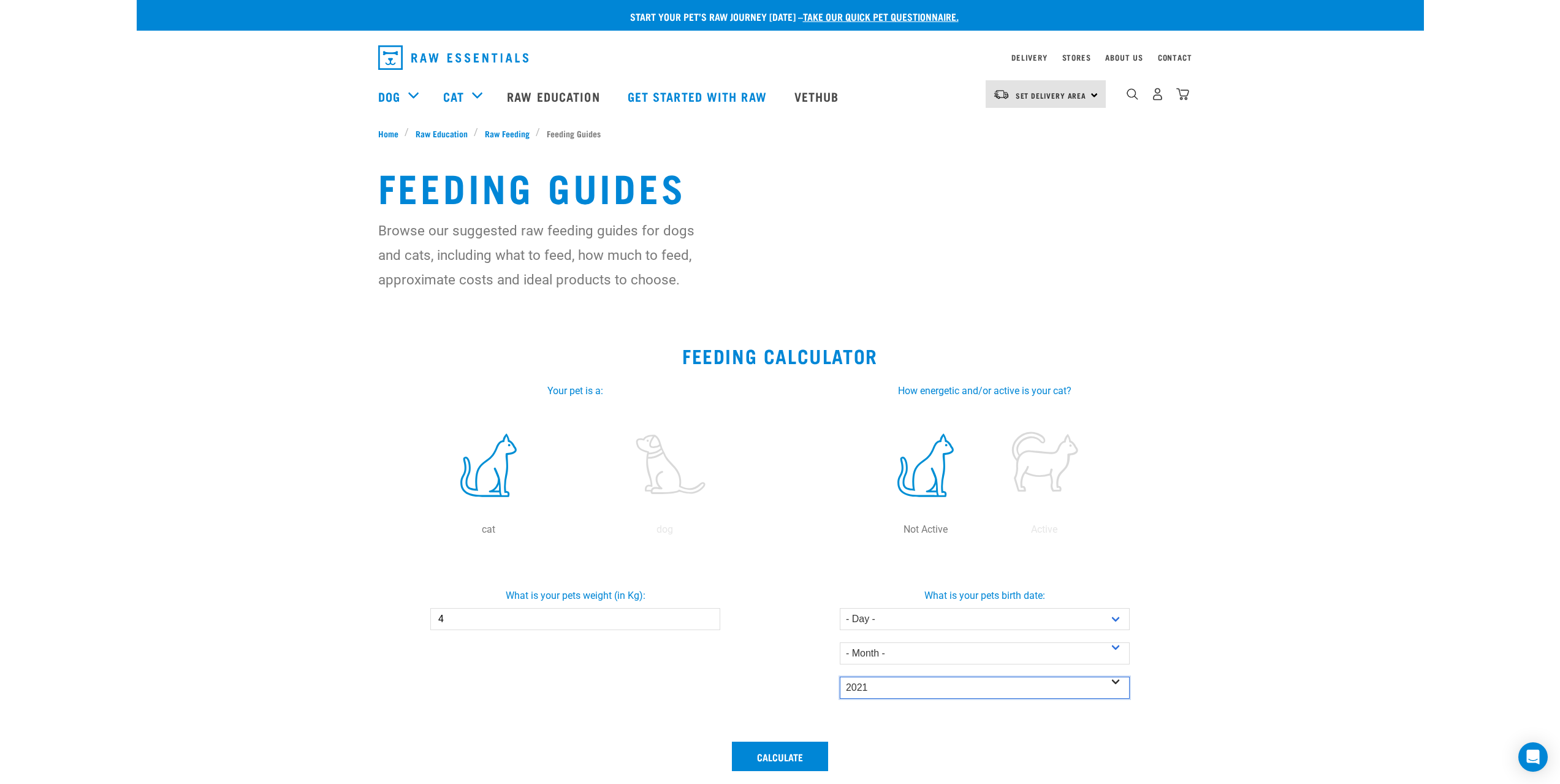
click at [839, 676] on select "- Year - 2025 2024 2023 2022 2021 2020 2019 2018 2017 2016 2015 2014" at bounding box center [984, 687] width 290 height 22
click at [778, 754] on button "Calculate" at bounding box center [780, 756] width 96 height 30
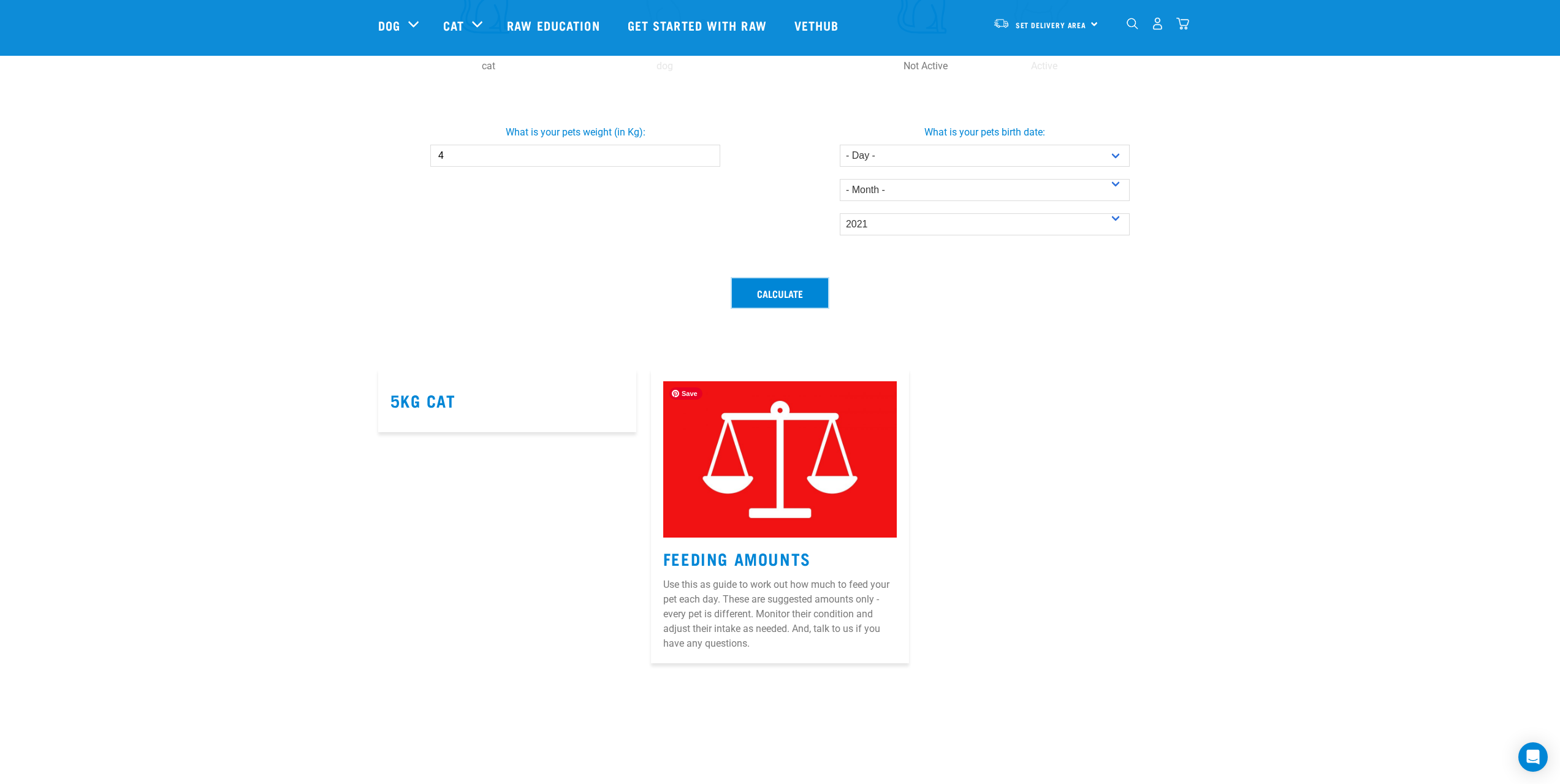
scroll to position [429, 0]
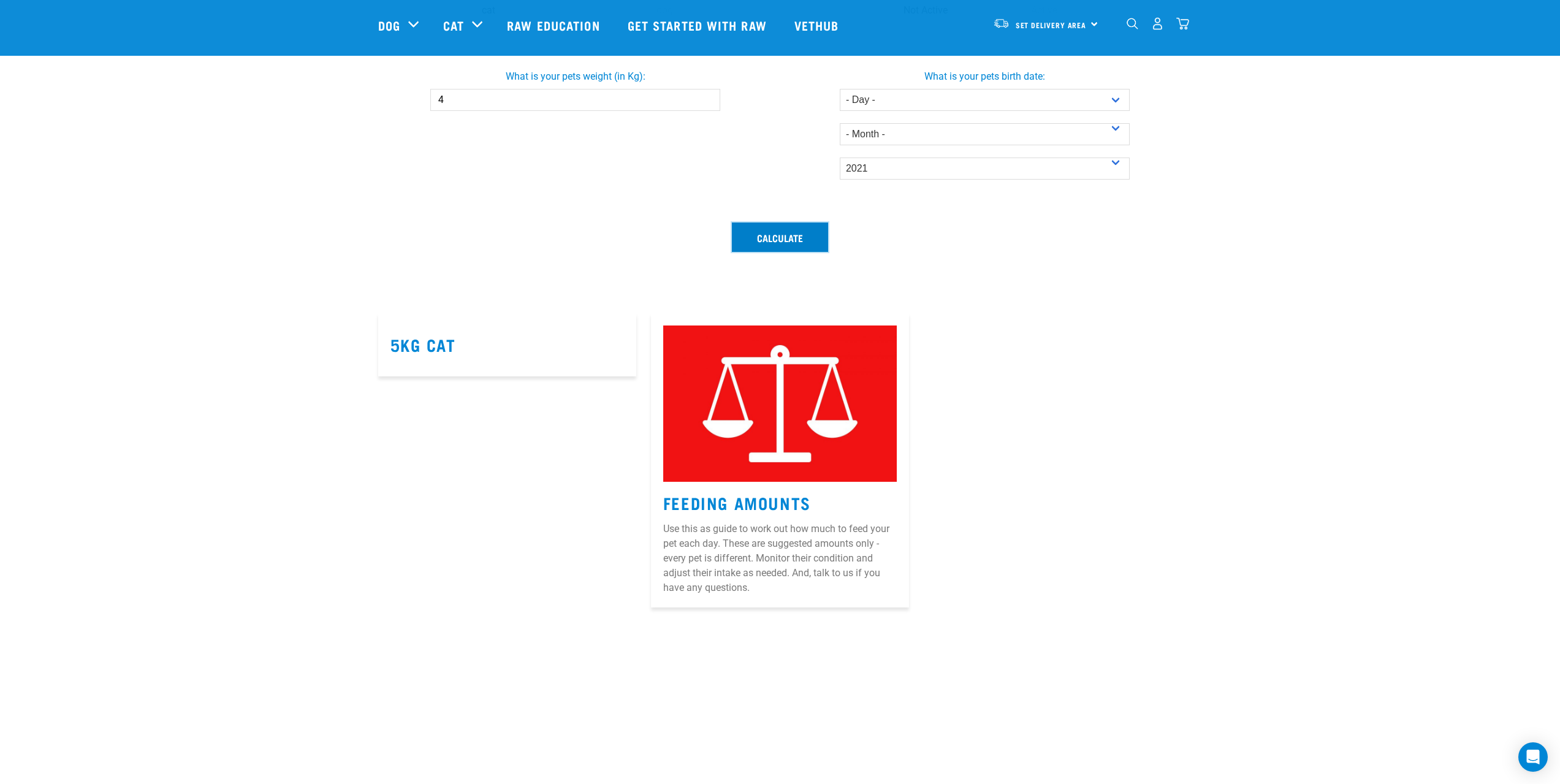
click at [794, 236] on button "Calculate" at bounding box center [780, 237] width 96 height 30
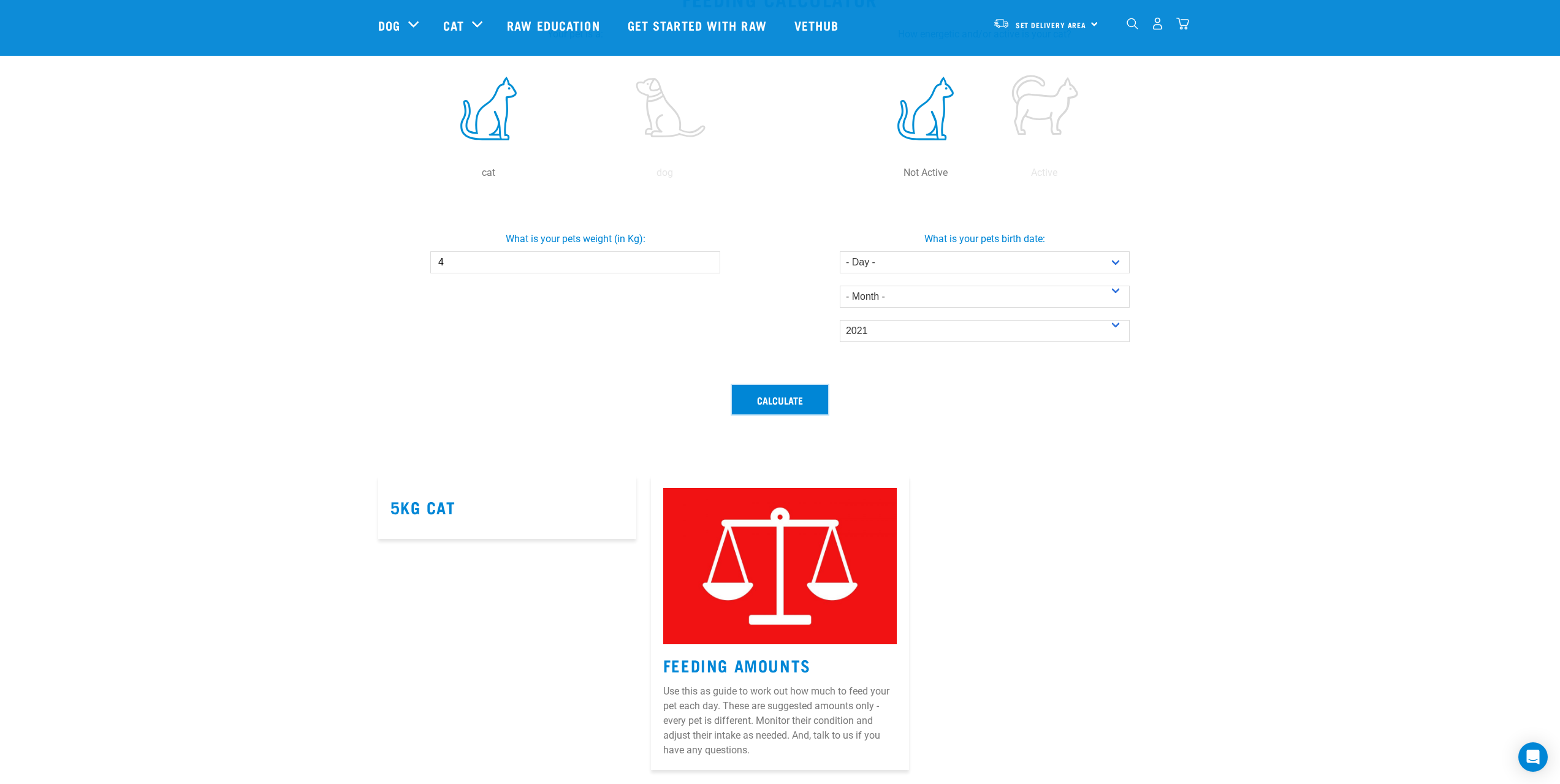
scroll to position [123, 0]
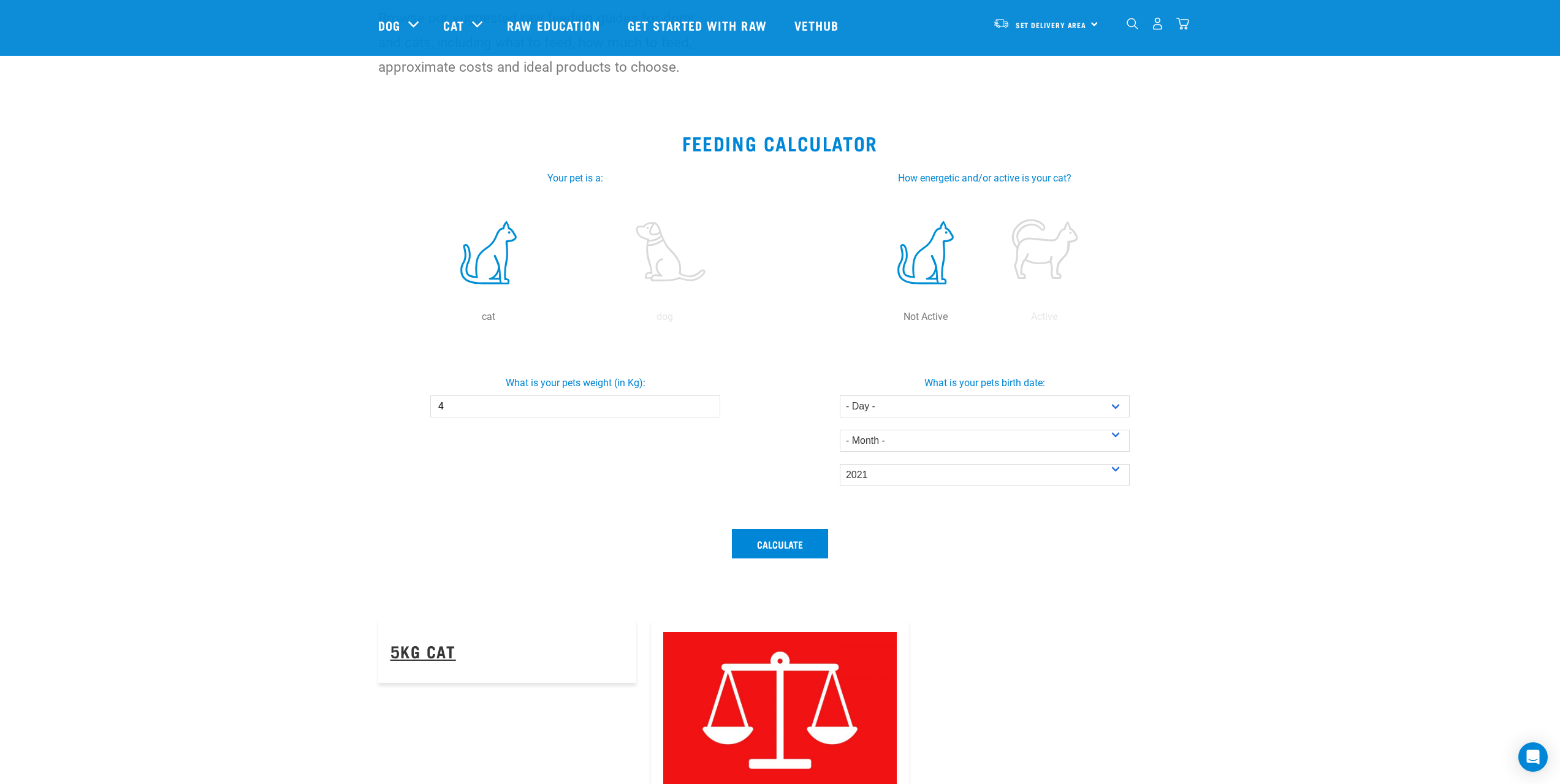
click at [433, 646] on link "5kg Cat" at bounding box center [423, 650] width 65 height 9
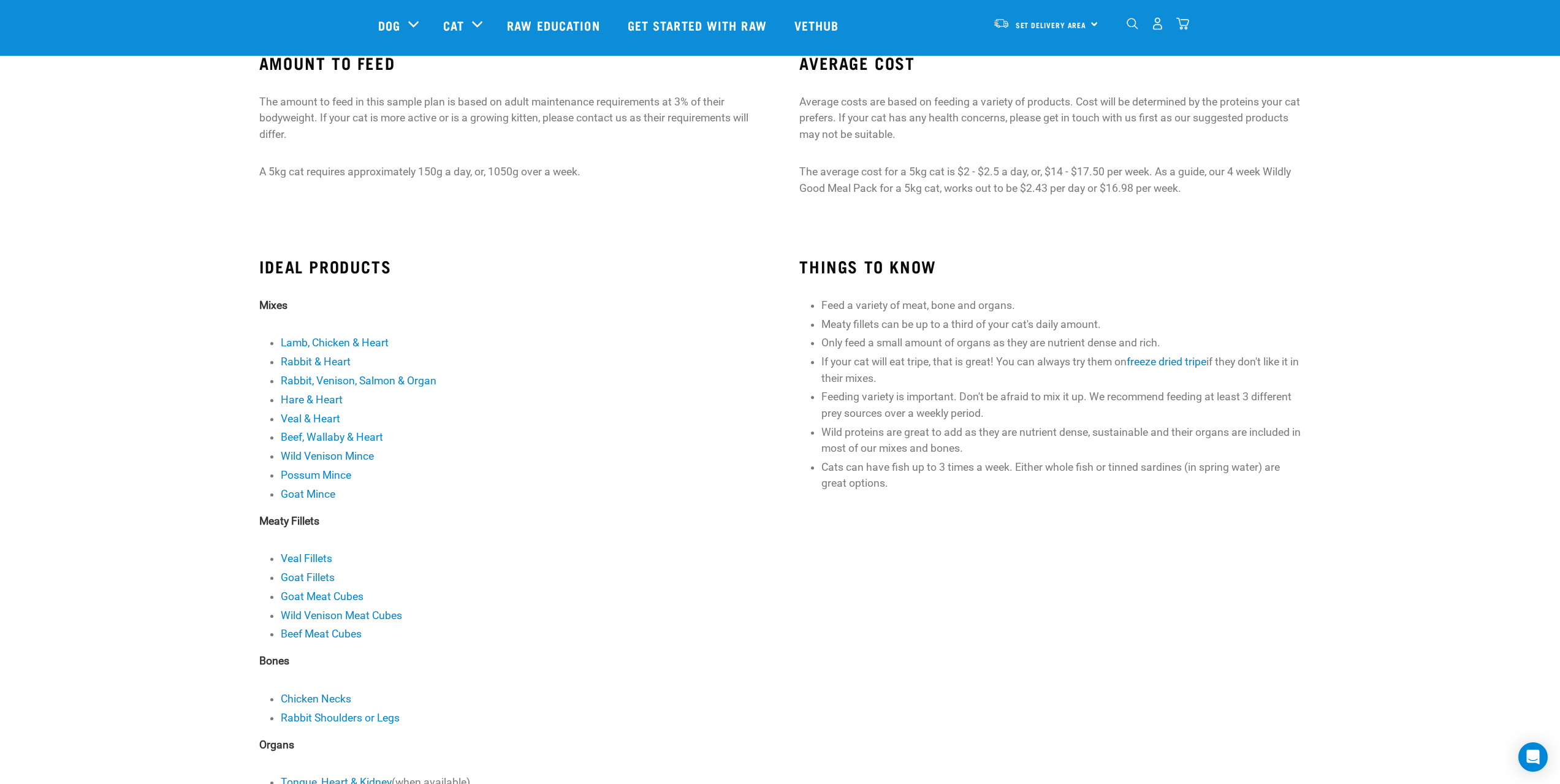
scroll to position [123, 0]
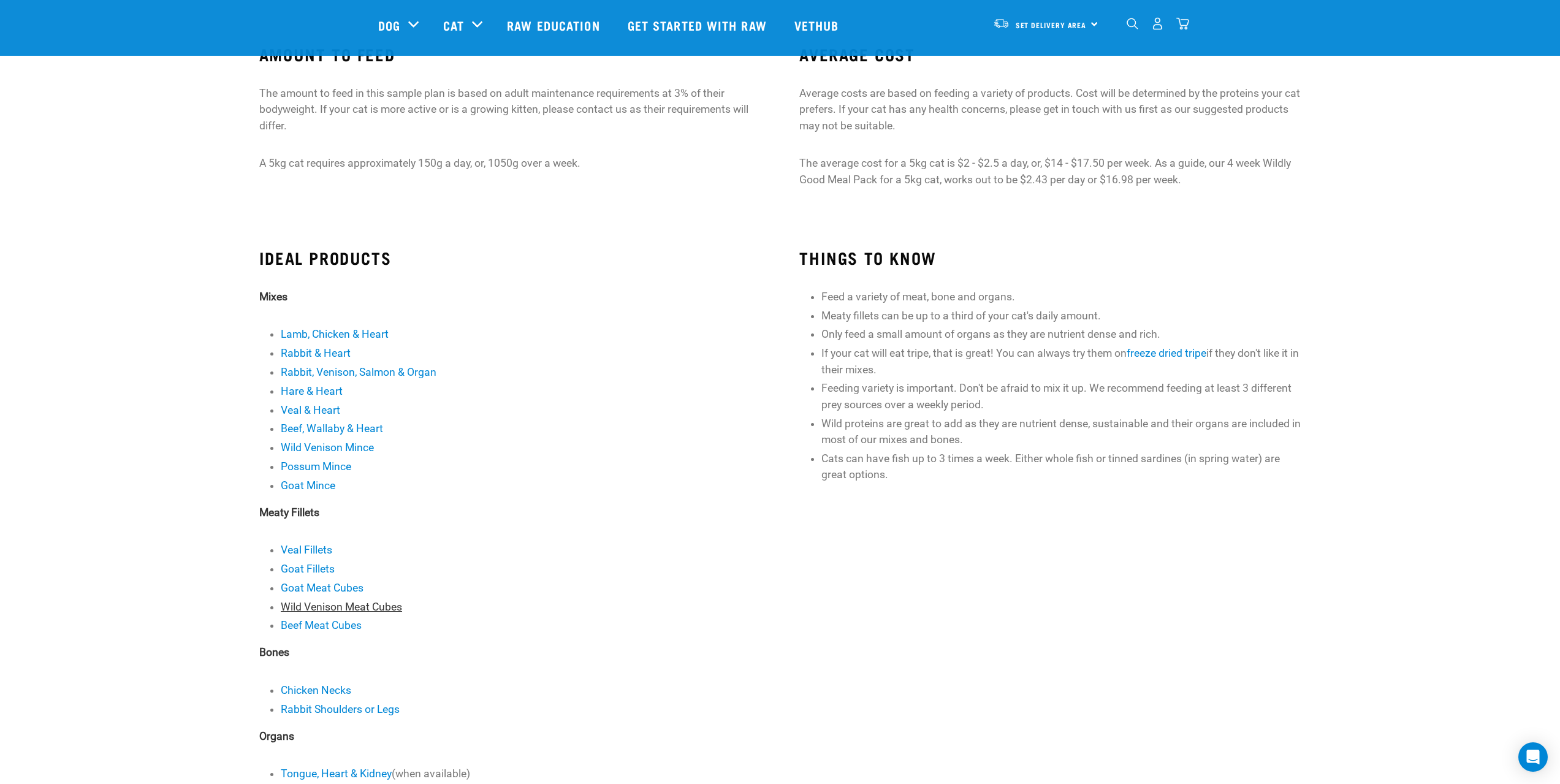
click at [313, 606] on link "Wild Venison Meat Cubes" at bounding box center [341, 606] width 121 height 12
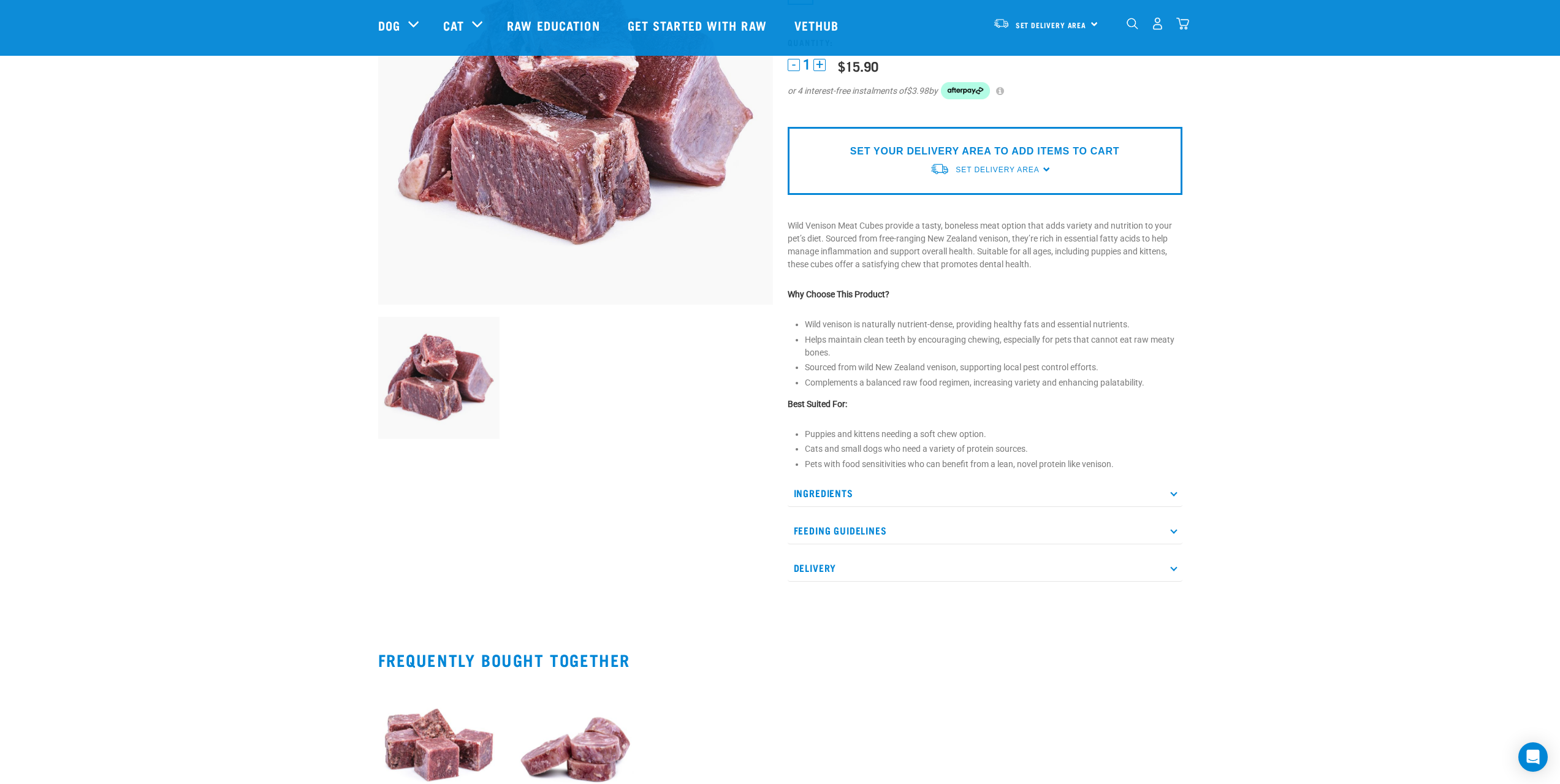
scroll to position [184, 0]
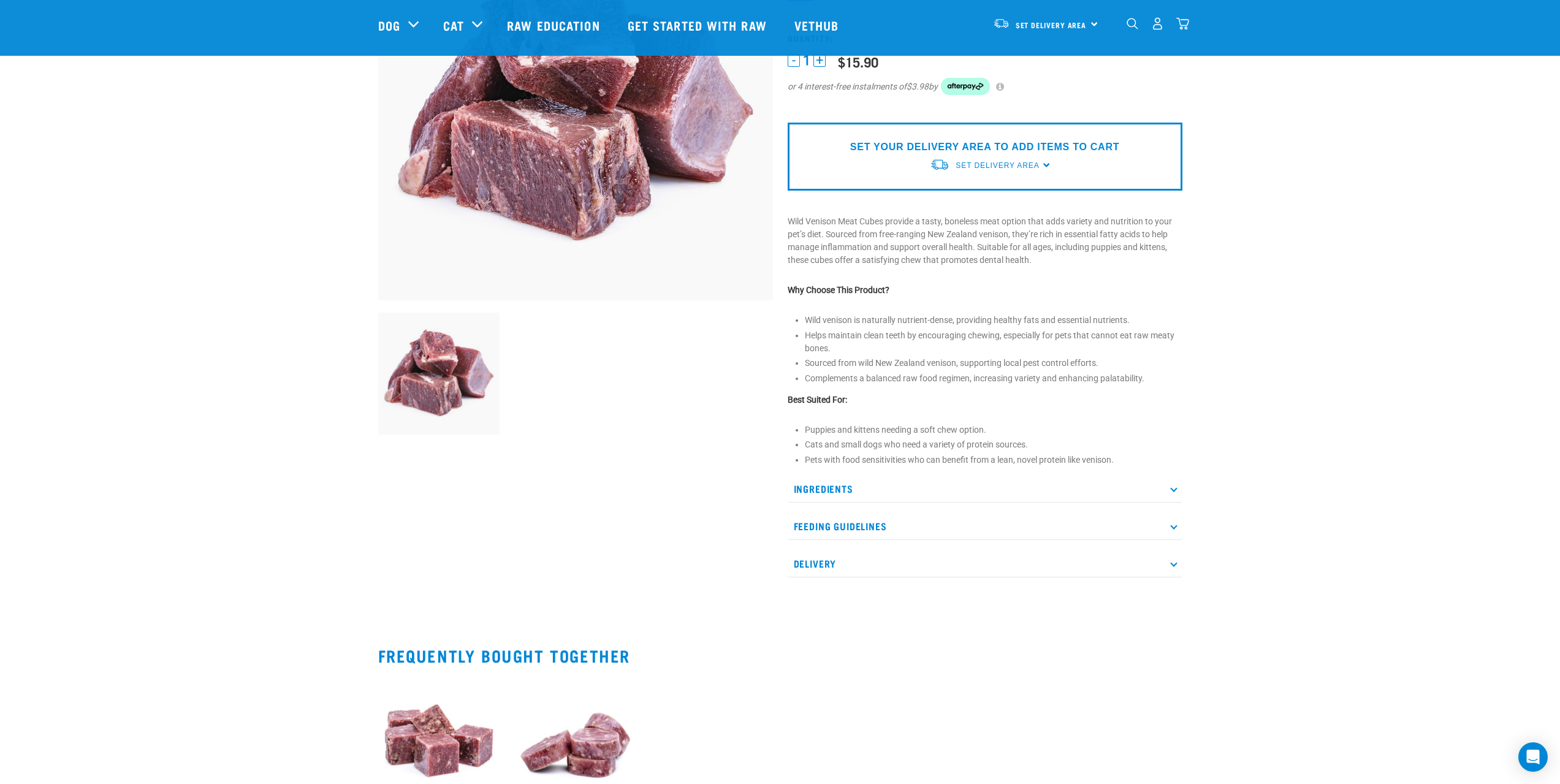
click at [832, 486] on p "Ingredients" at bounding box center [985, 489] width 395 height 28
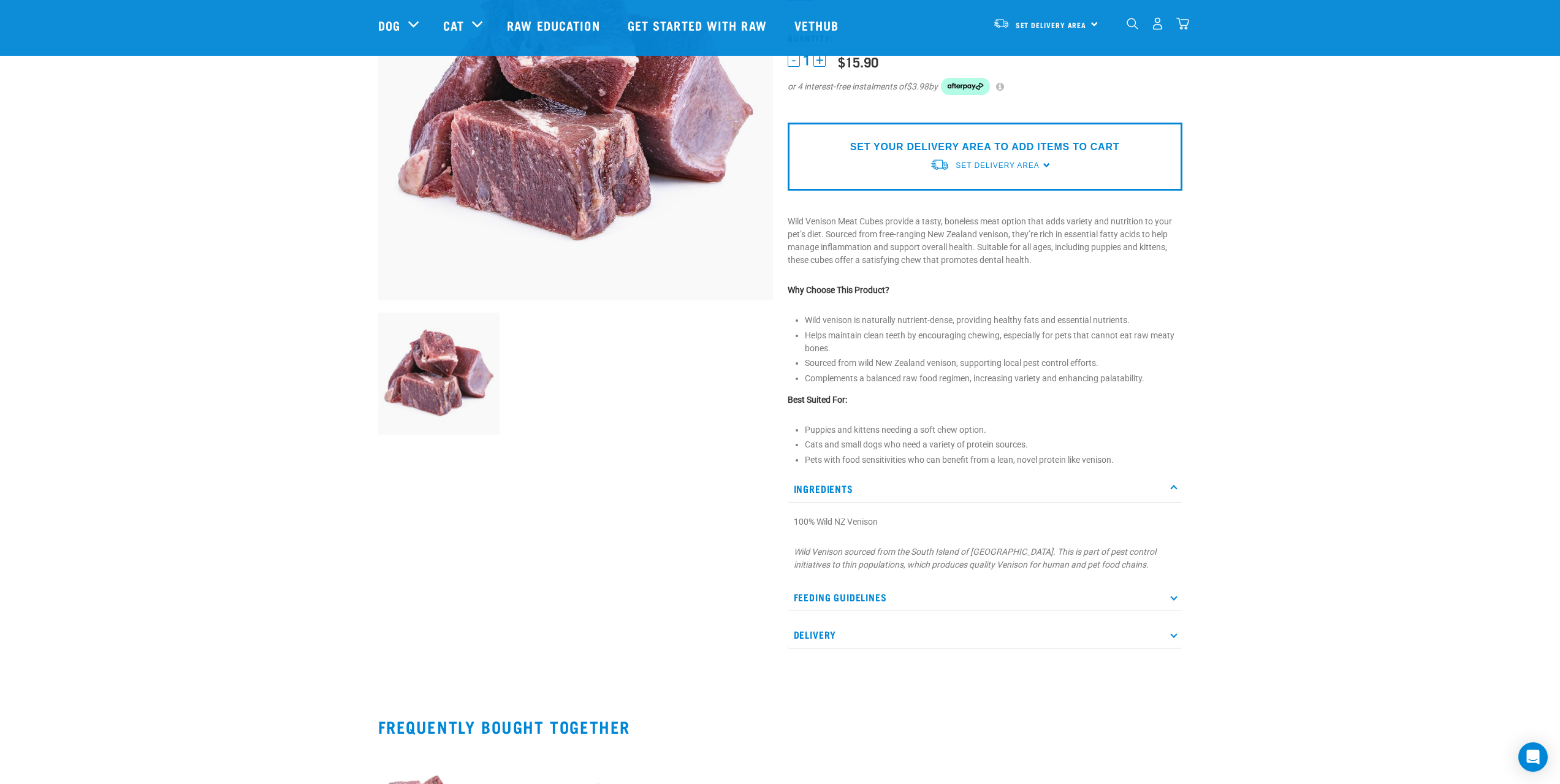
click at [843, 492] on p "Ingredients" at bounding box center [985, 489] width 395 height 28
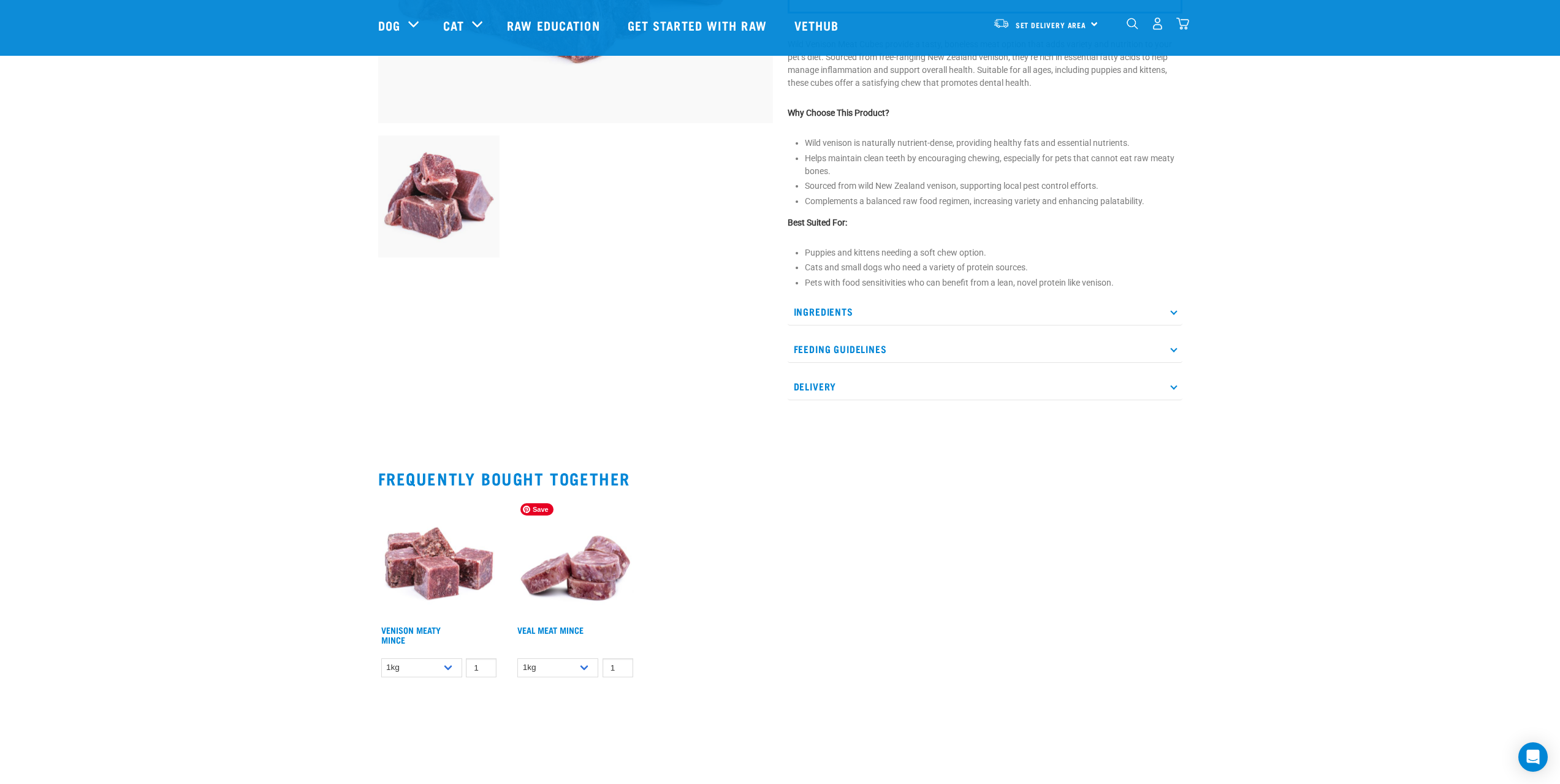
scroll to position [368, 0]
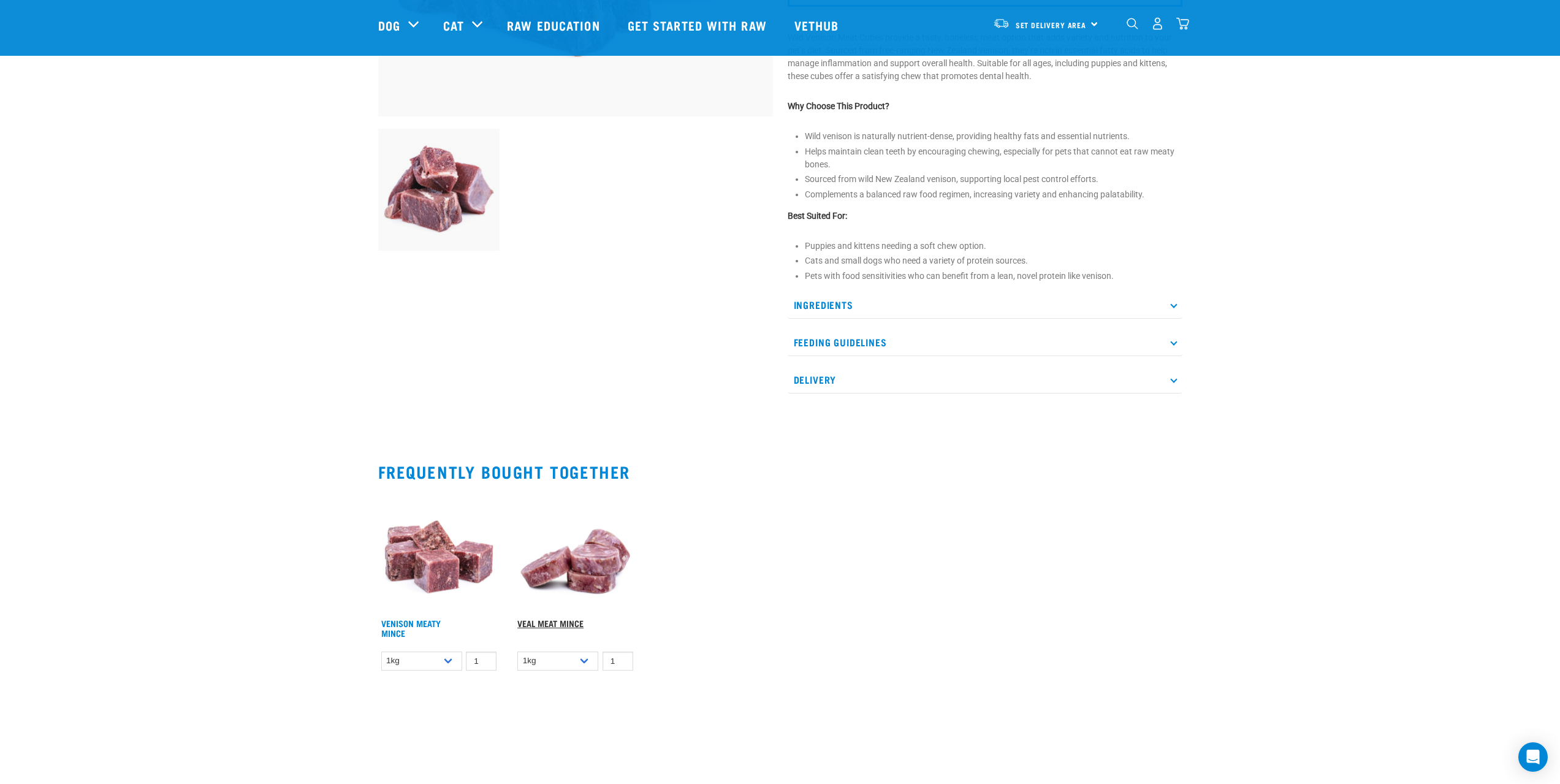
click at [548, 621] on link "Veal Meat Mince" at bounding box center [550, 622] width 66 height 4
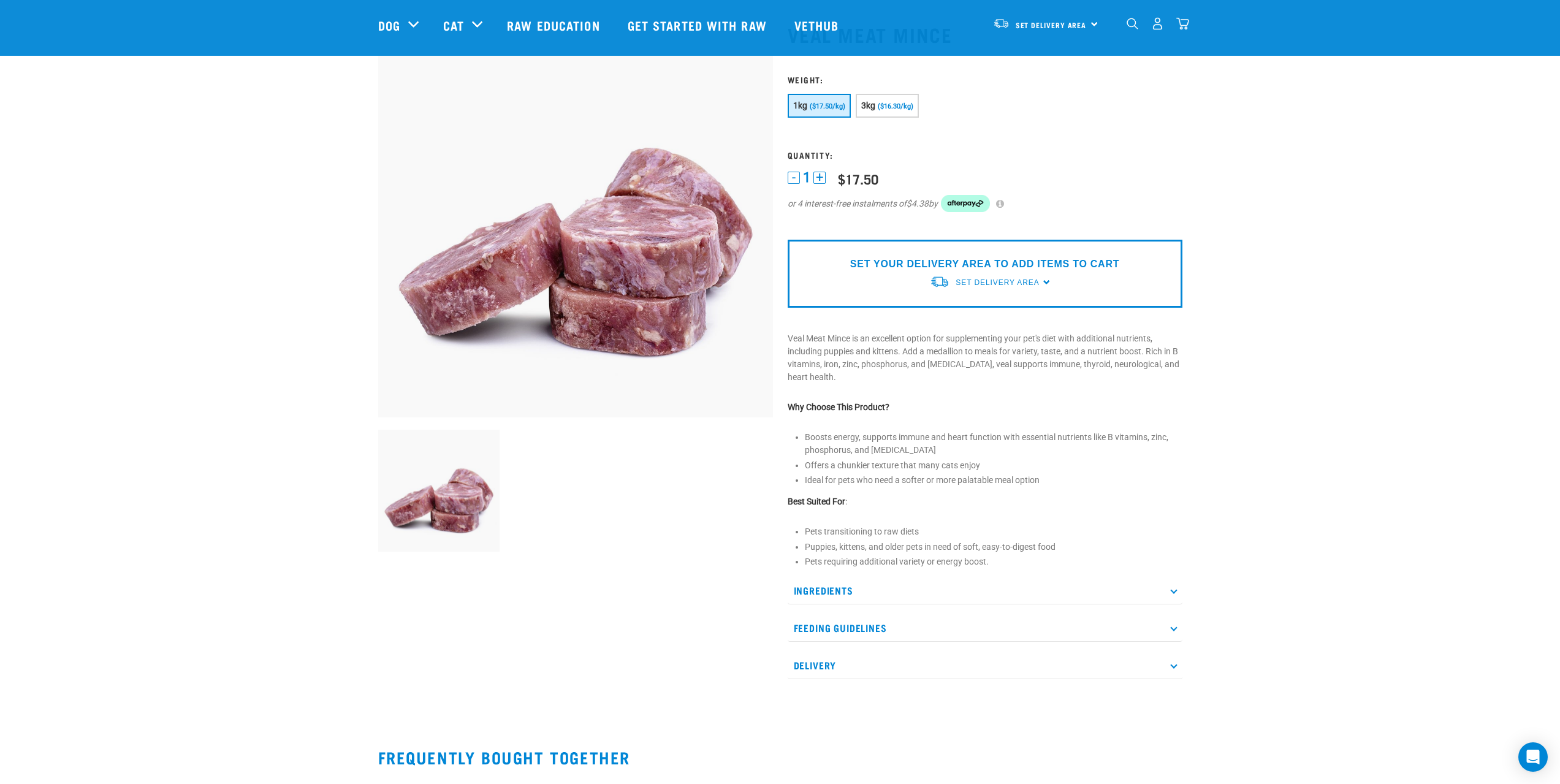
scroll to position [245, 0]
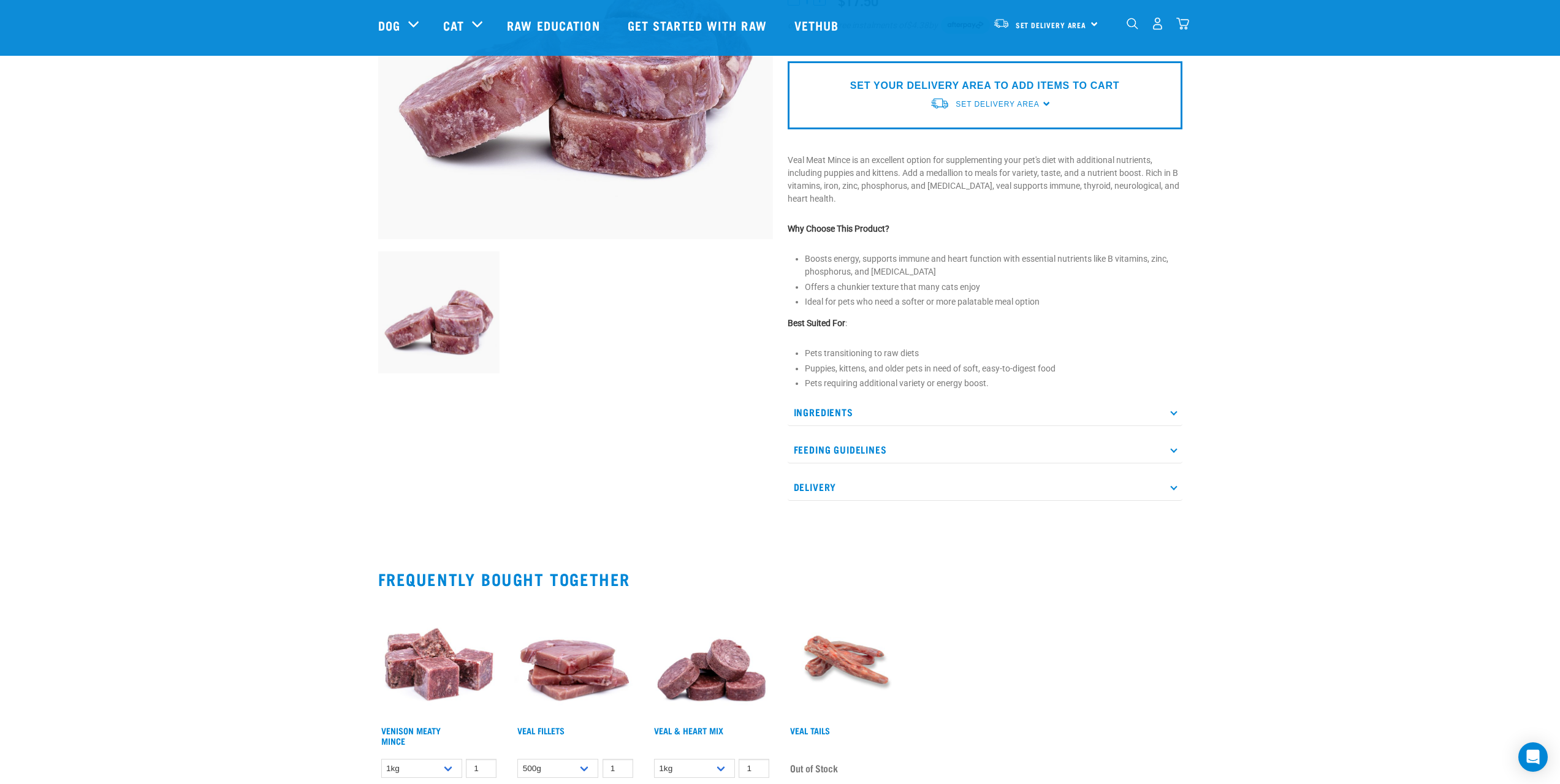
click at [840, 414] on p "Ingredients" at bounding box center [985, 412] width 395 height 28
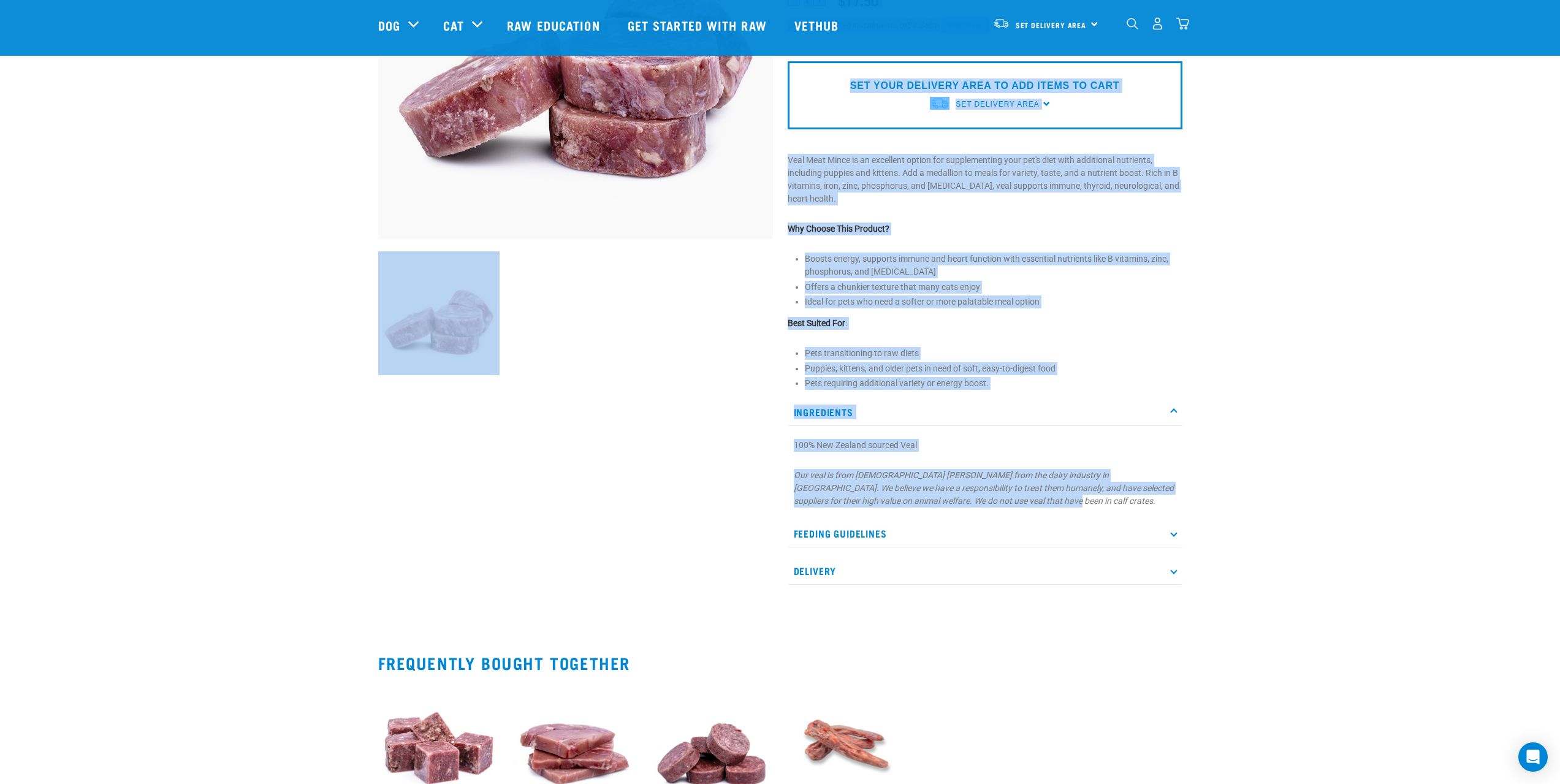
drag, startPoint x: 1030, startPoint y: 504, endPoint x: 774, endPoint y: 472, distance: 258.0
click at [774, 472] on div "Veal Meat Mince" at bounding box center [780, 214] width 819 height 774
click at [824, 489] on em "Our veal is from [DEMOGRAPHIC_DATA] [PERSON_NAME] from the dairy industry in [G…" at bounding box center [983, 488] width 380 height 36
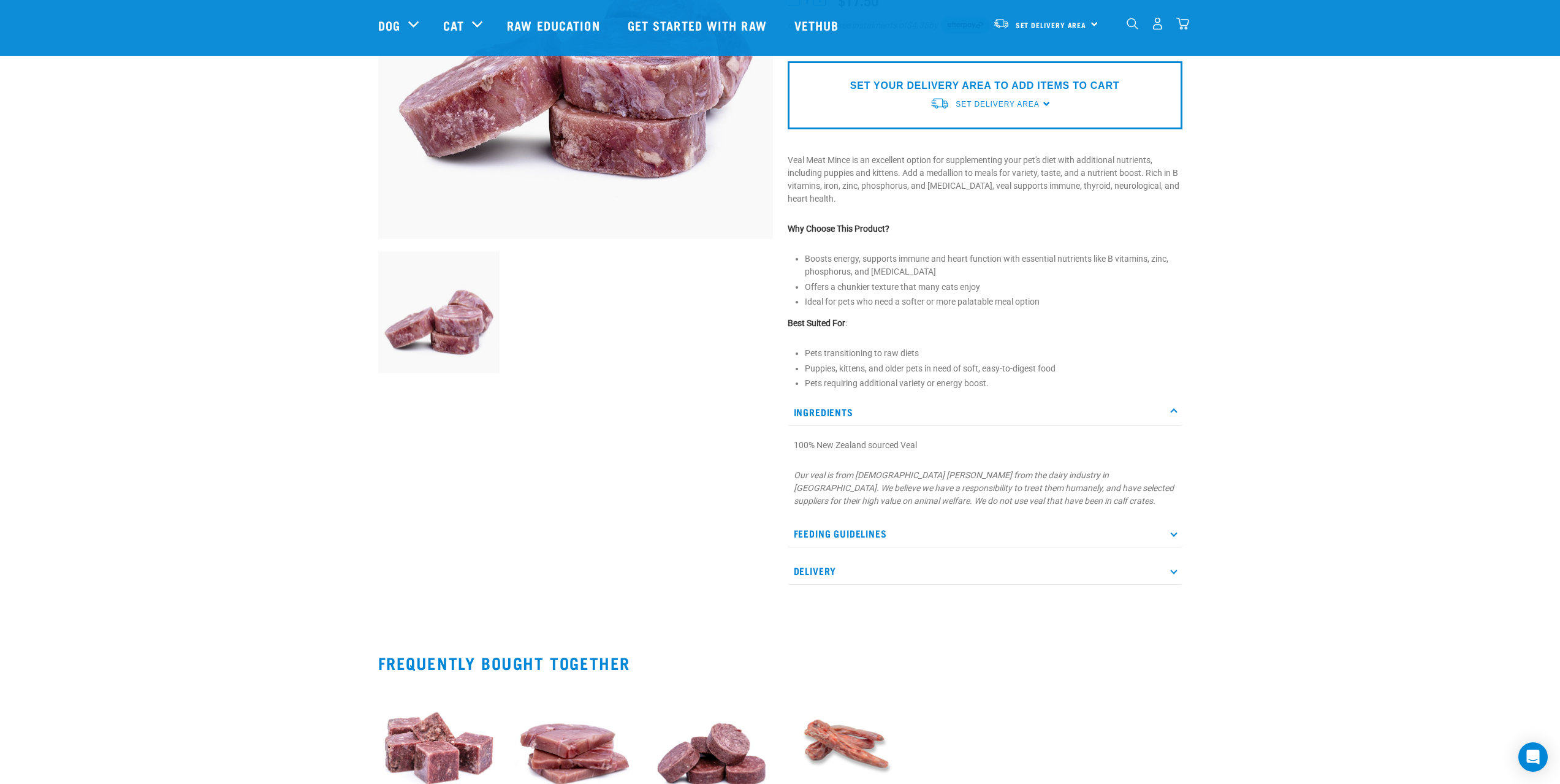
click at [636, 517] on div at bounding box center [575, 214] width 409 height 774
click at [582, 472] on div at bounding box center [575, 214] width 409 height 774
click at [1170, 412] on icon at bounding box center [1173, 412] width 7 height 7
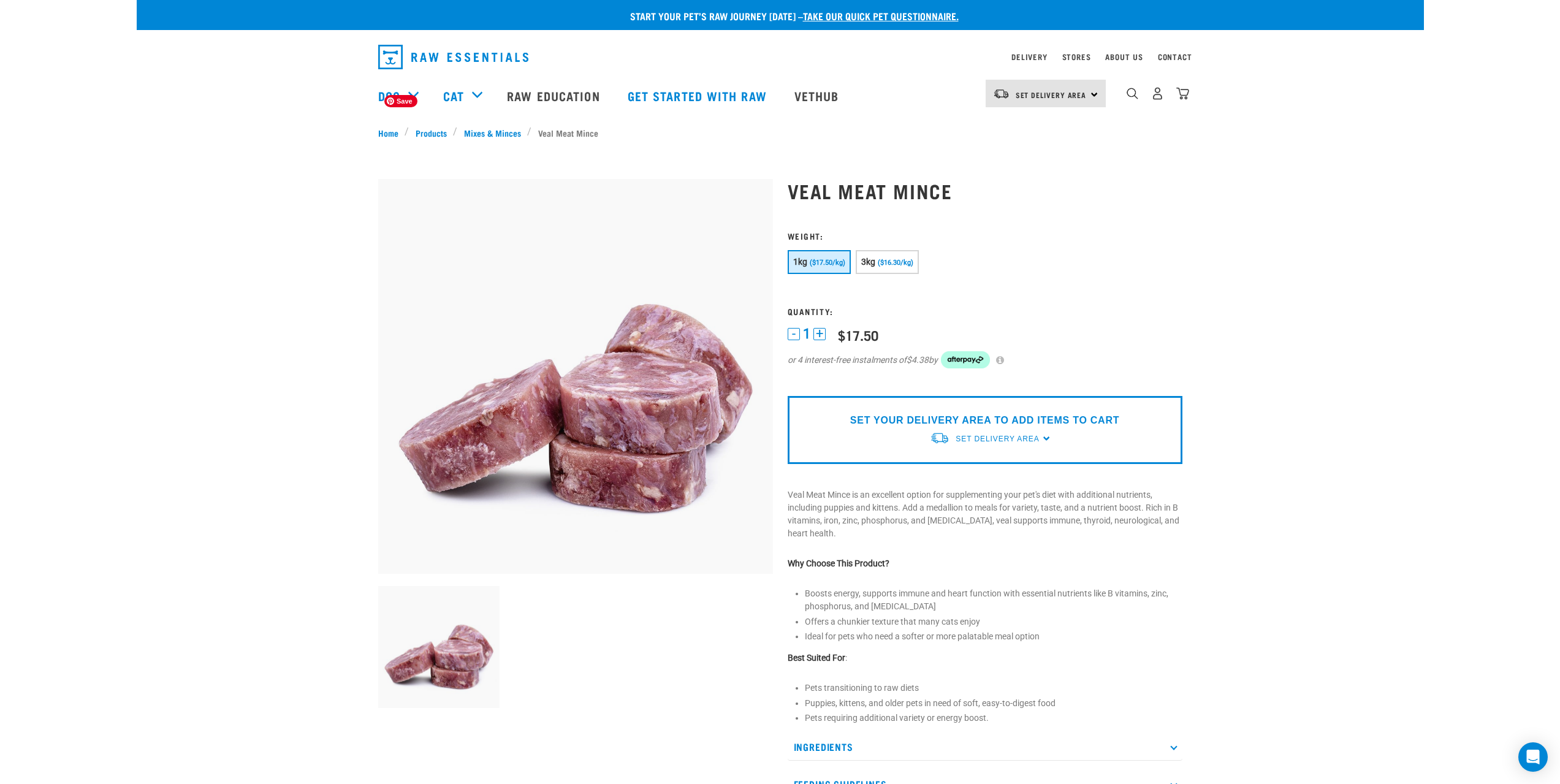
scroll to position [0, 0]
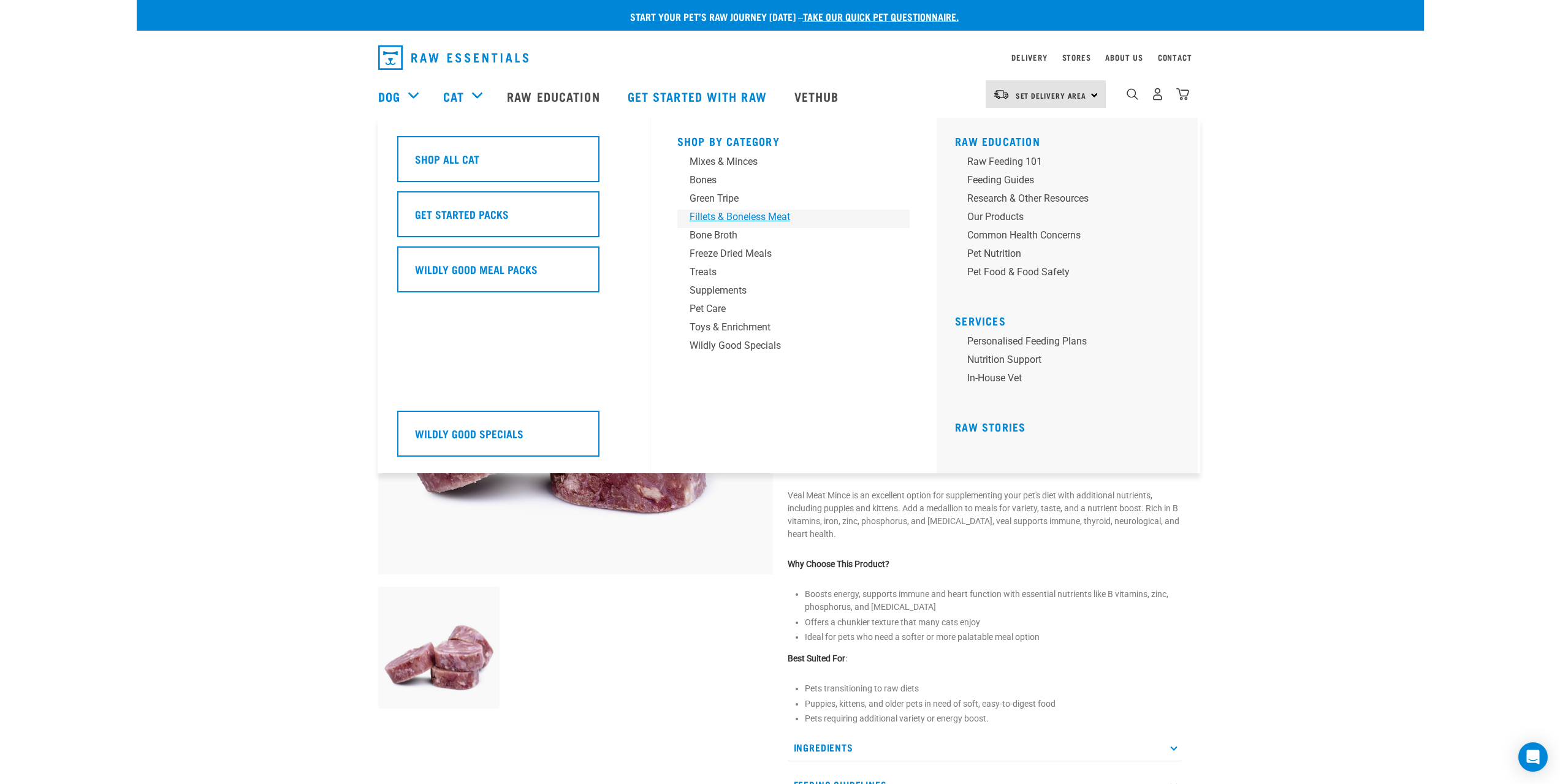
click at [732, 214] on div "Fillets & Boneless Meat" at bounding box center [785, 216] width 191 height 14
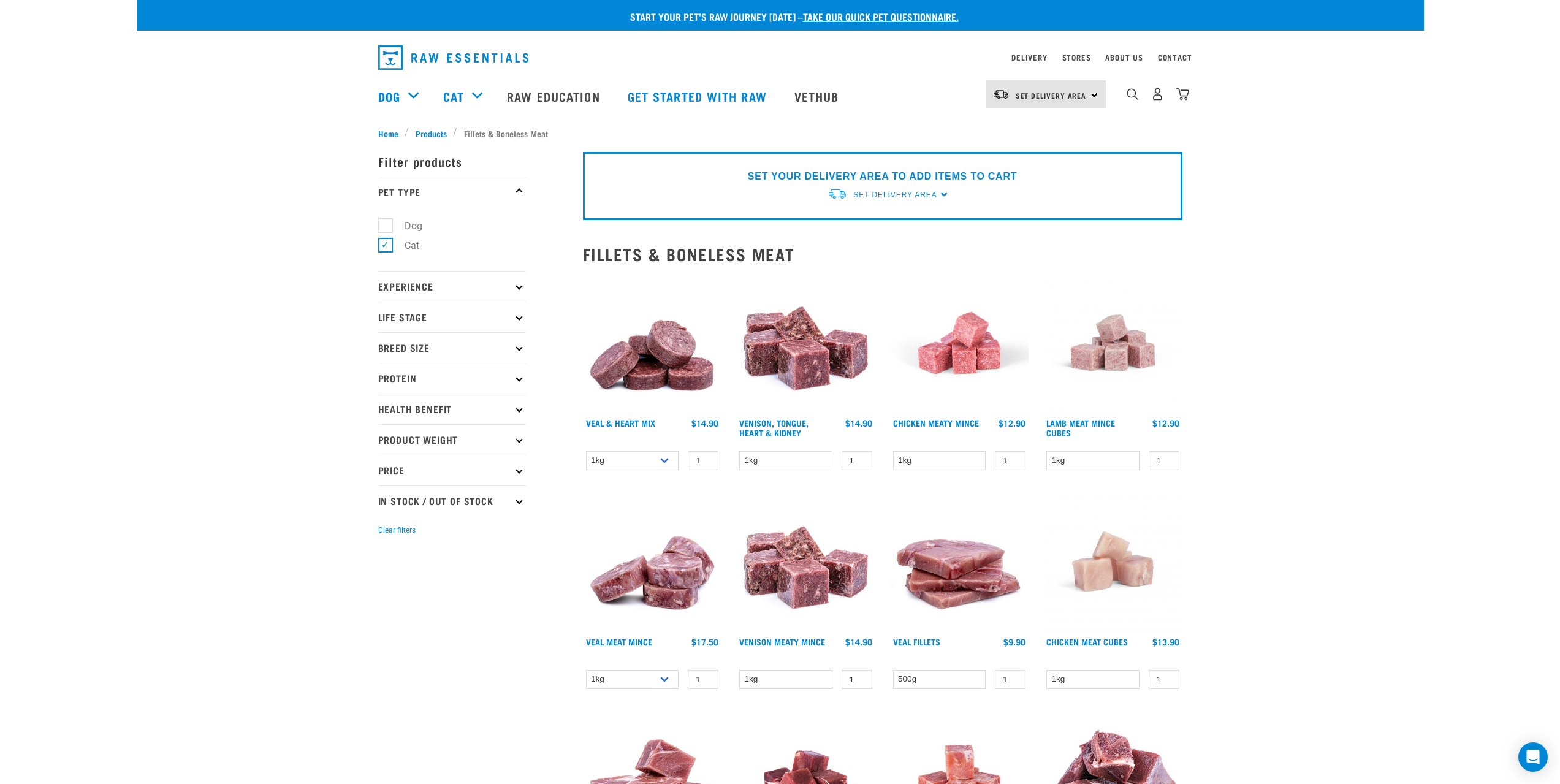
click at [413, 287] on p "Experience" at bounding box center [451, 286] width 147 height 31
click at [400, 314] on label "New Raw Feeder" at bounding box center [433, 319] width 96 height 15
click at [386, 314] on input "New Raw Feeder" at bounding box center [382, 317] width 8 height 8
checkbox input "true"
click at [399, 382] on p "Life Stage" at bounding box center [451, 380] width 147 height 31
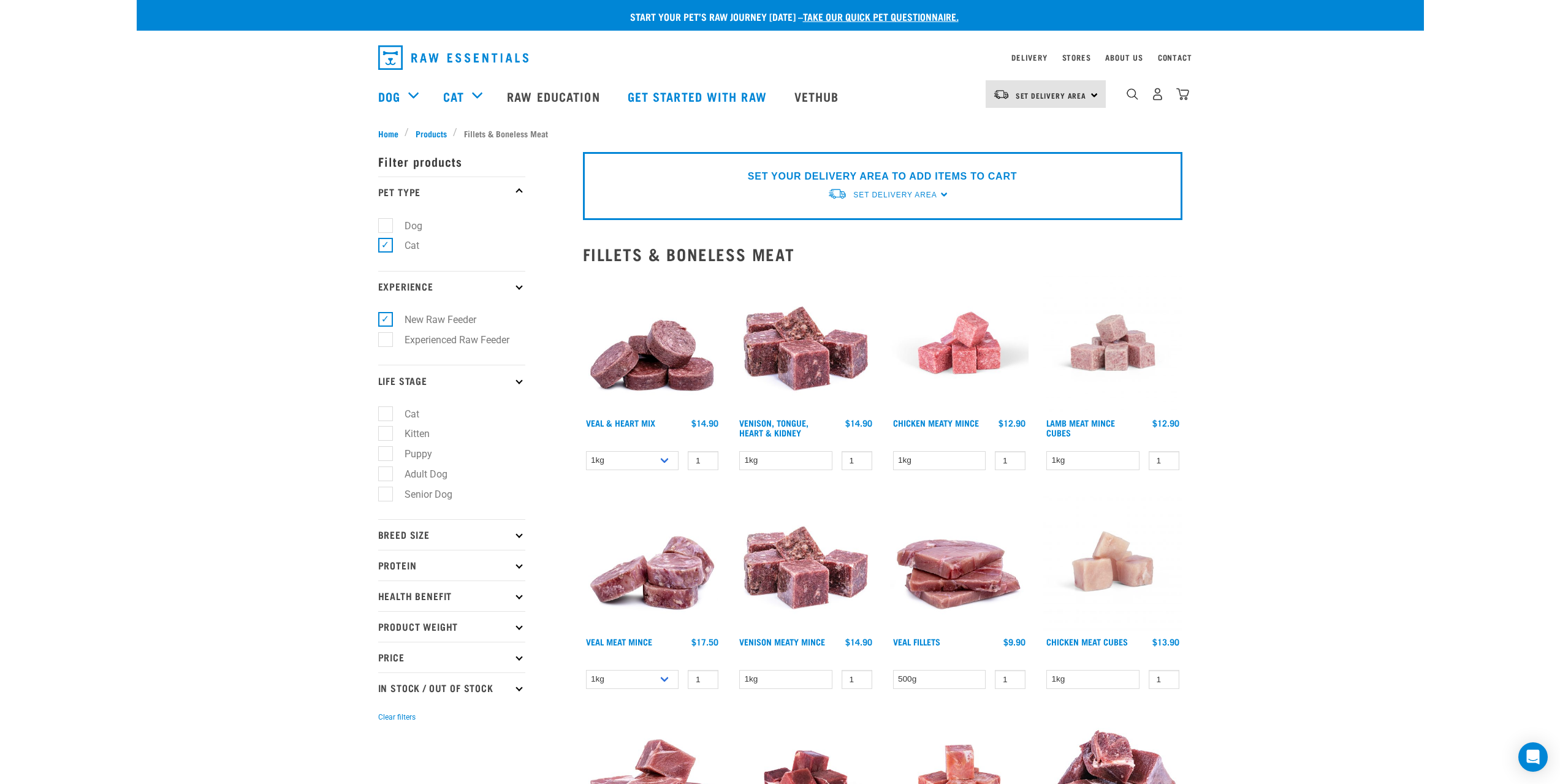
click at [390, 410] on label "Cat" at bounding box center [404, 414] width 39 height 15
click at [386, 410] on input "Cat" at bounding box center [382, 411] width 8 height 8
checkbox input "true"
click at [401, 536] on p "Breed Size" at bounding box center [451, 534] width 147 height 31
click at [392, 648] on p "Protein" at bounding box center [451, 648] width 147 height 31
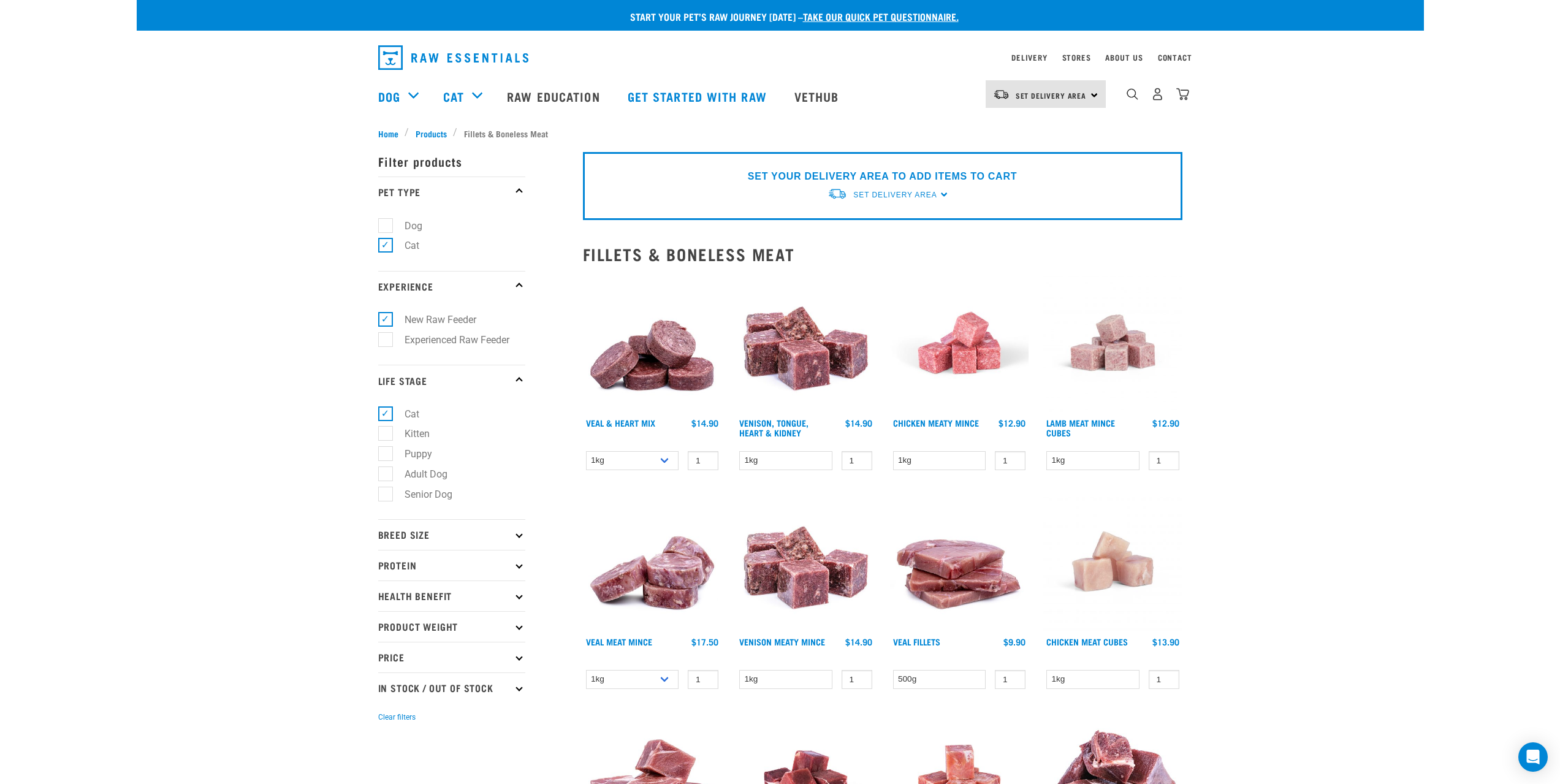
click at [409, 533] on p "Breed Size" at bounding box center [451, 534] width 147 height 31
click at [408, 531] on p "Breed Size" at bounding box center [451, 534] width 147 height 31
click at [399, 566] on p "Protein" at bounding box center [451, 565] width 147 height 31
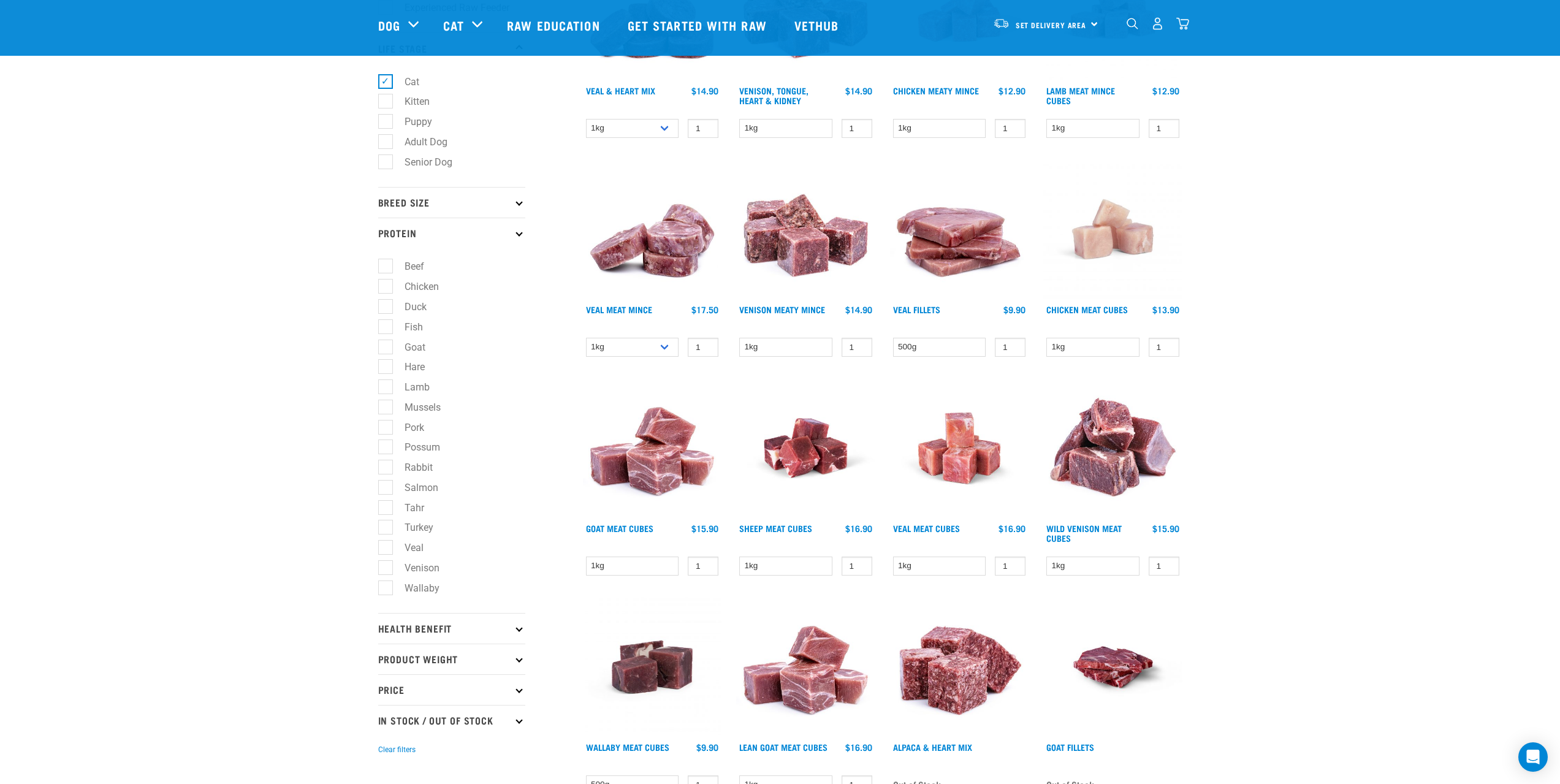
scroll to position [245, 0]
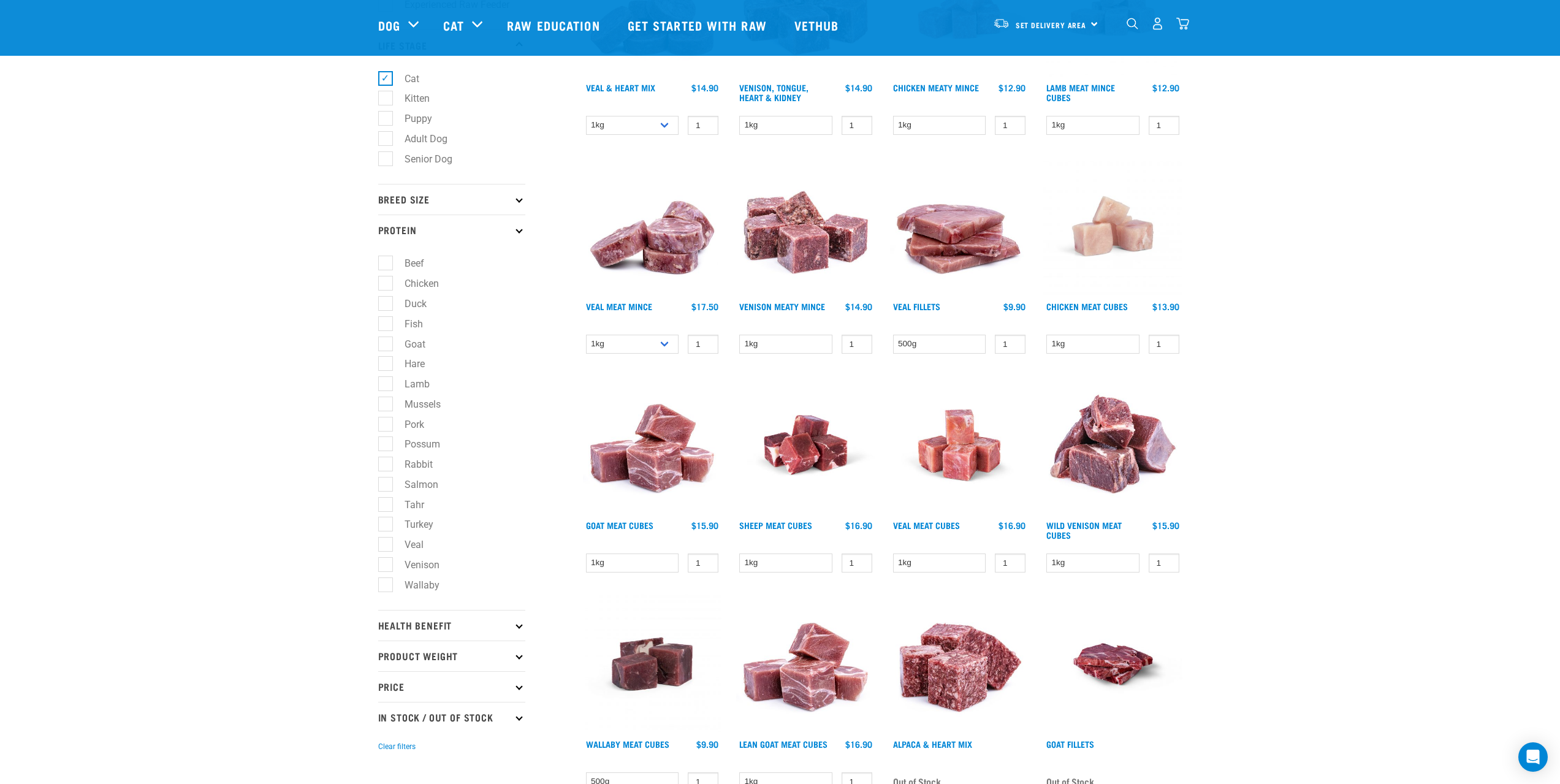
click at [407, 621] on p "Health Benefit" at bounding box center [451, 625] width 147 height 31
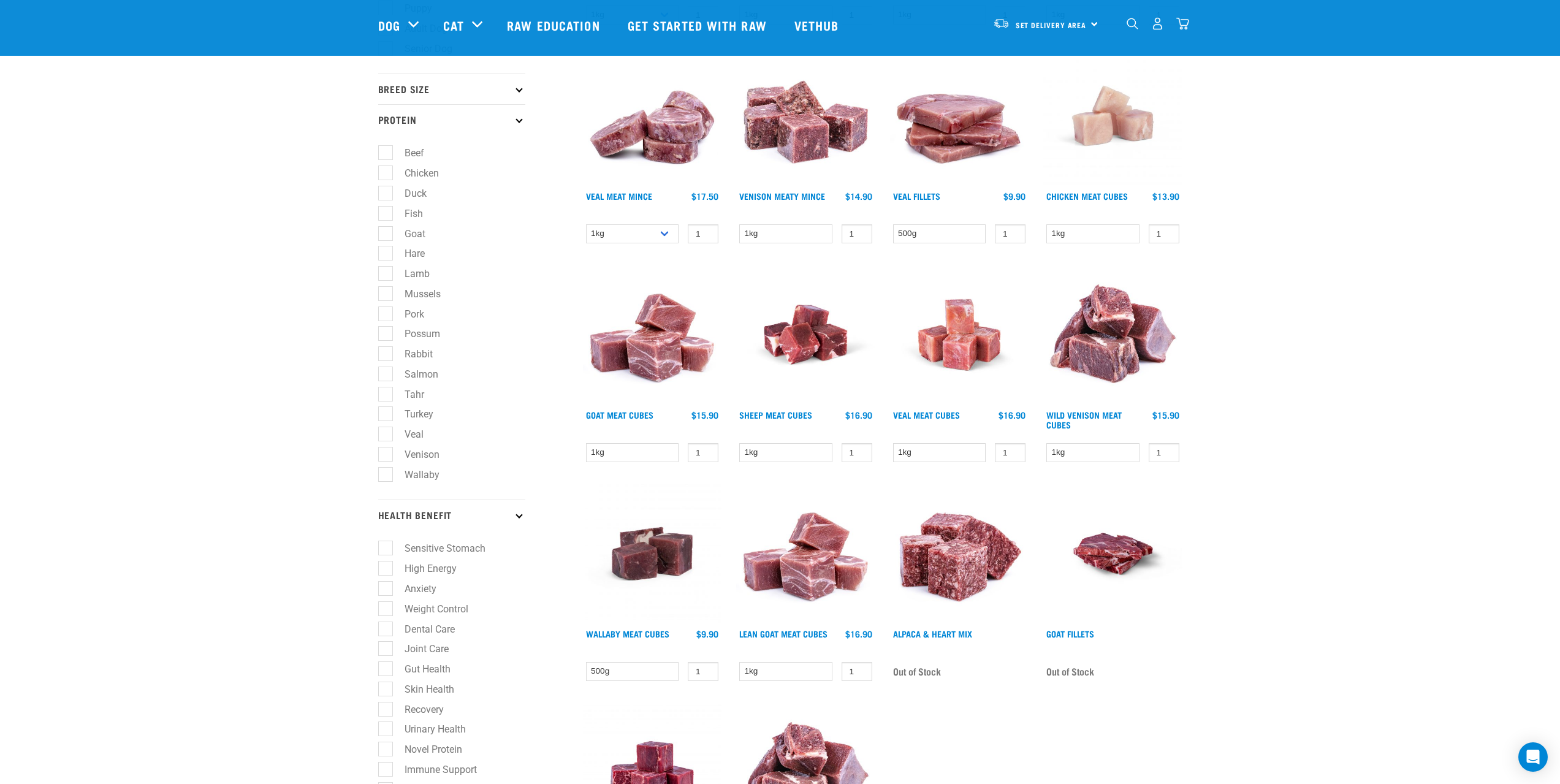
scroll to position [429, 0]
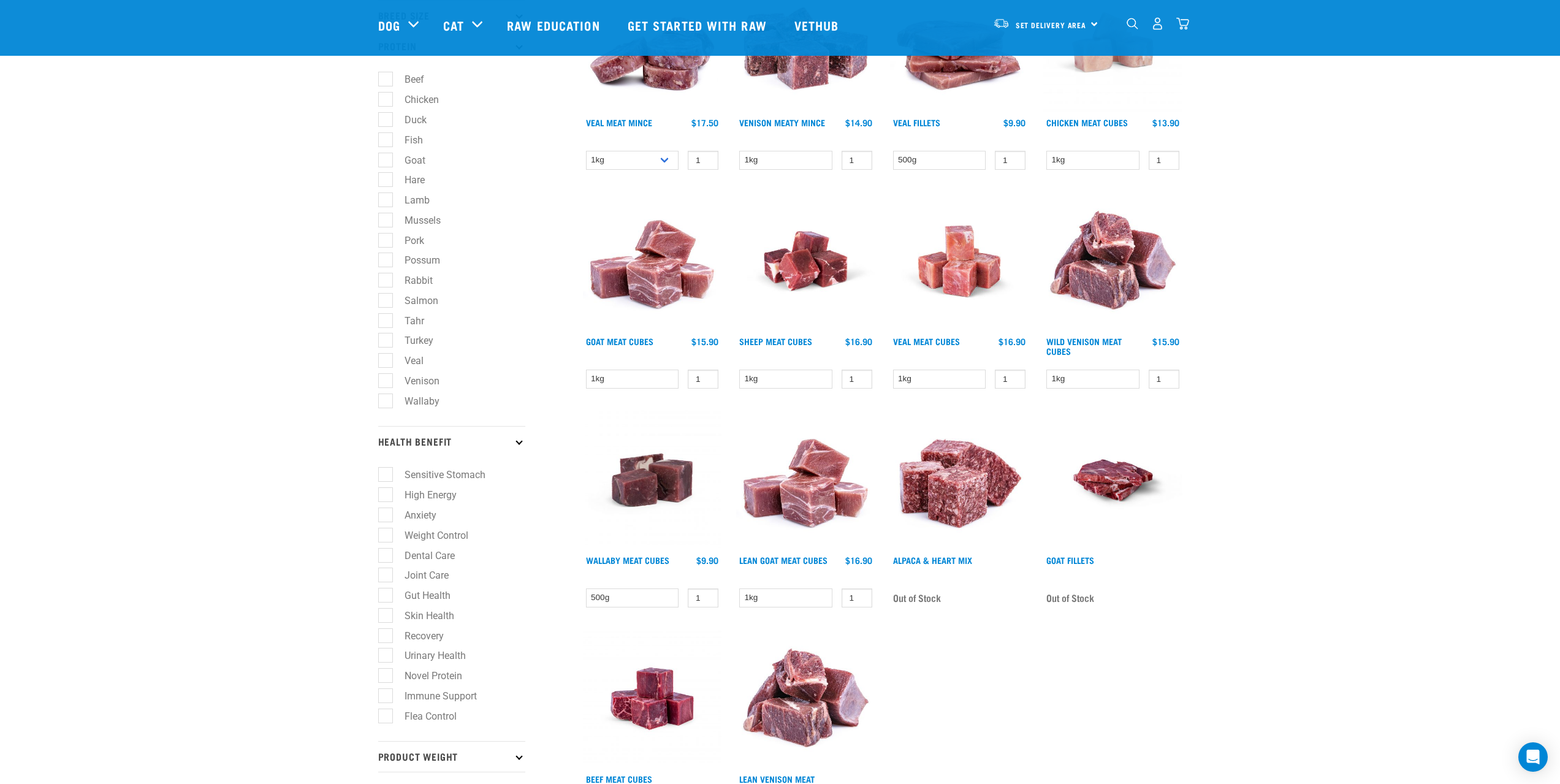
click at [390, 675] on label "Novel Protein" at bounding box center [426, 675] width 82 height 15
click at [386, 675] on input "Novel Protein" at bounding box center [382, 673] width 8 height 8
checkbox input "true"
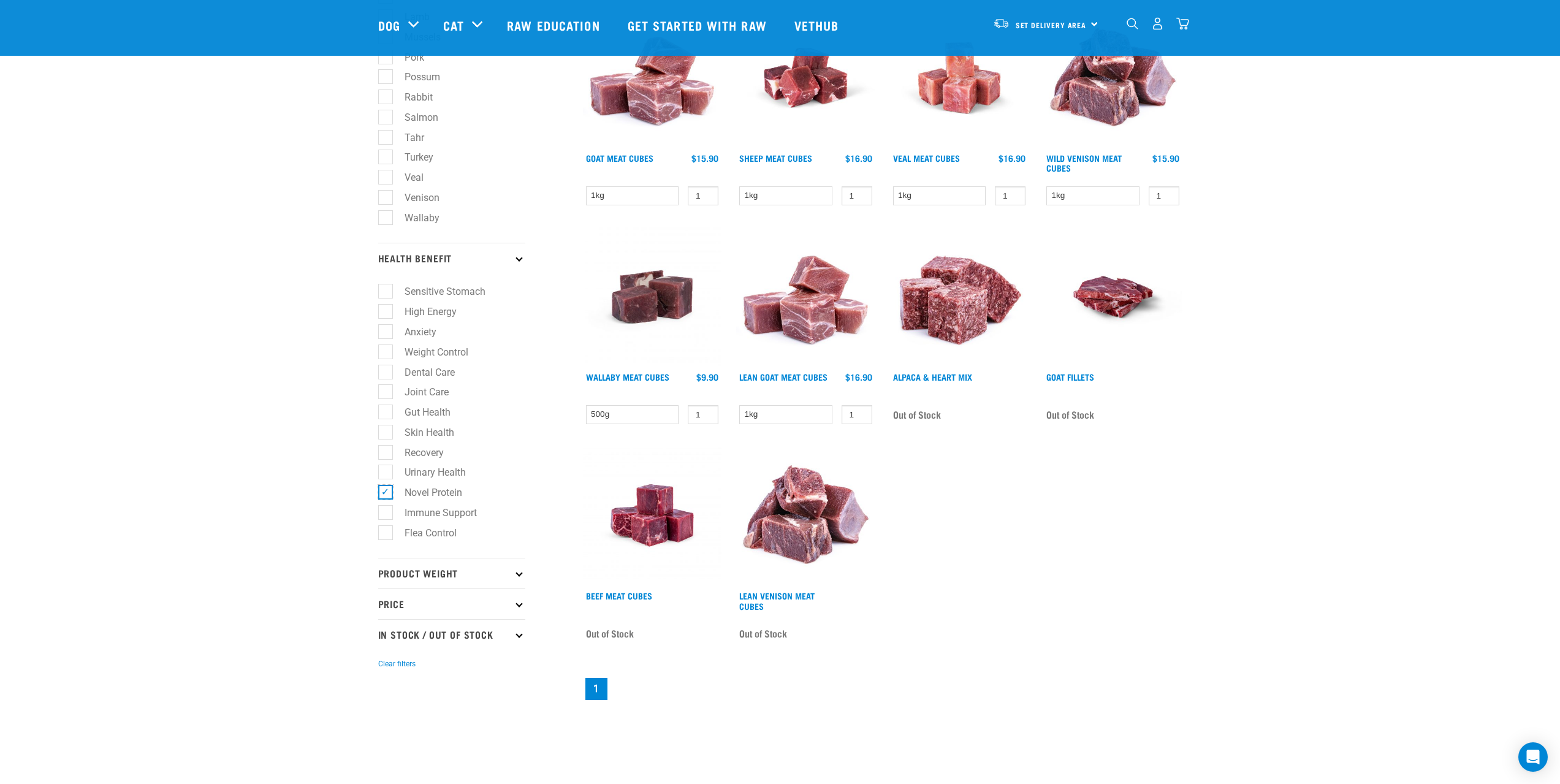
scroll to position [613, 0]
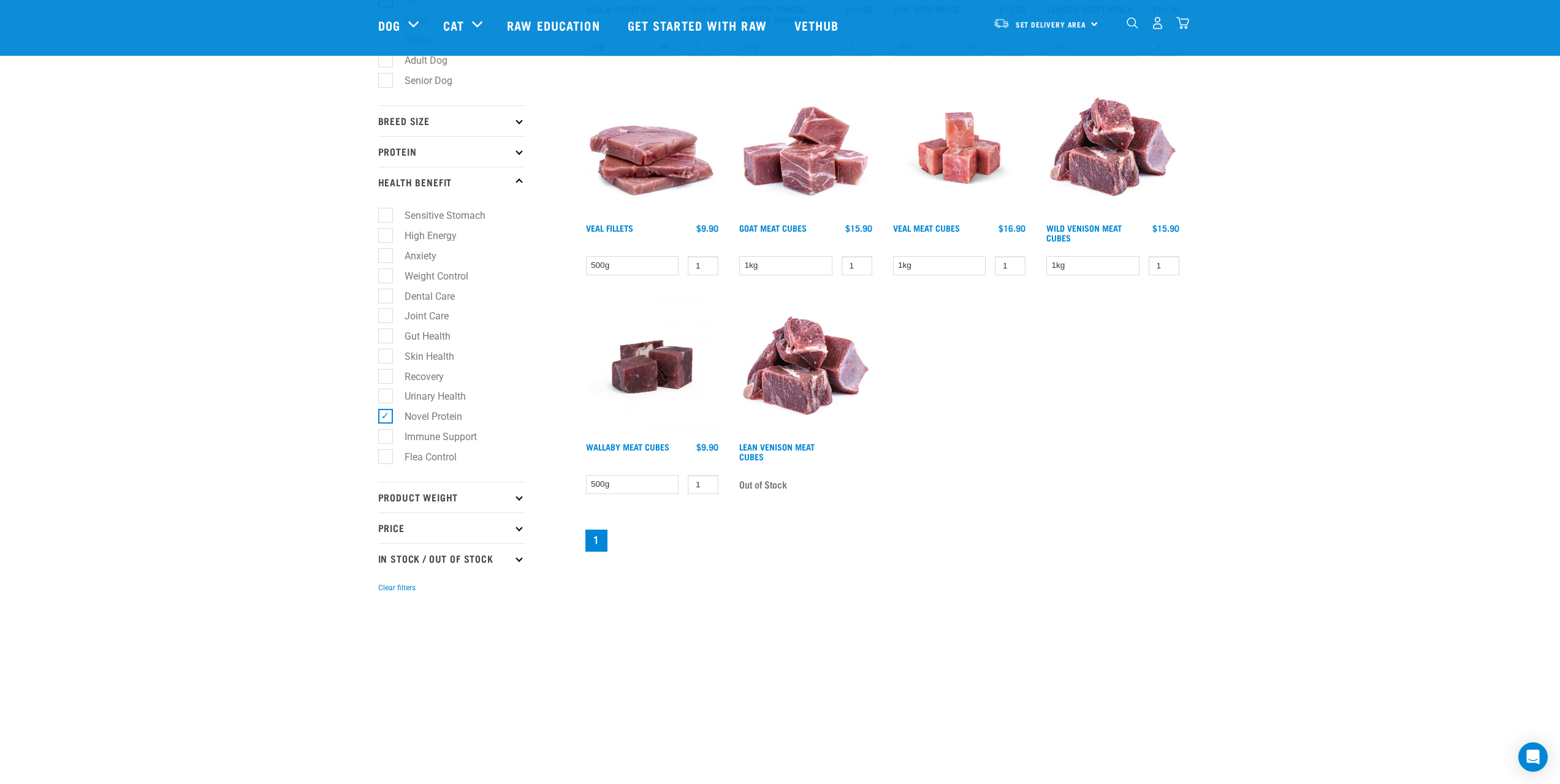
scroll to position [368, 0]
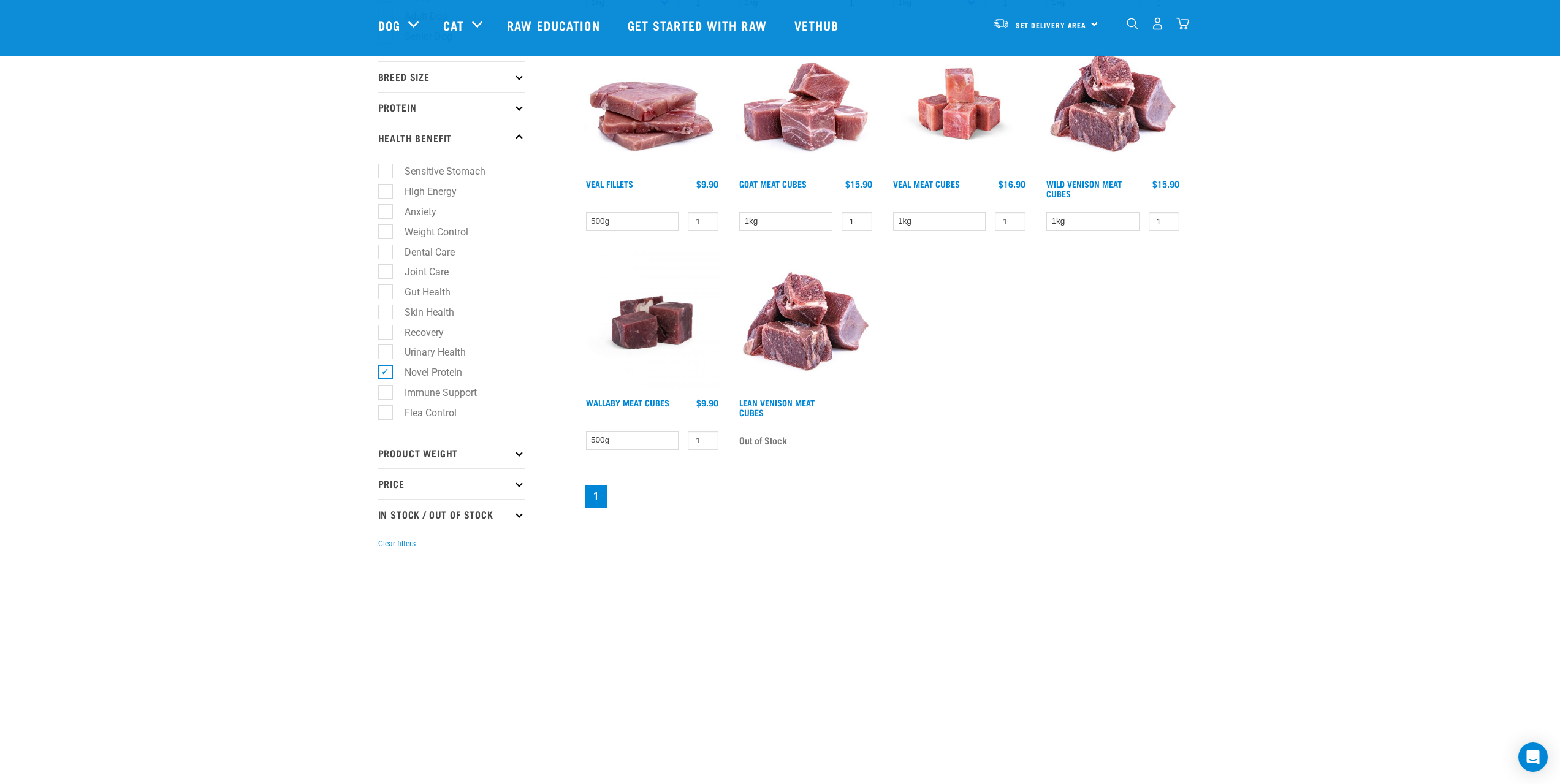
click at [429, 452] on p "Product Weight" at bounding box center [451, 453] width 147 height 31
click at [414, 485] on label "500g" at bounding box center [408, 486] width 47 height 15
click at [386, 485] on input "500g" at bounding box center [382, 484] width 8 height 8
checkbox input "true"
click at [405, 505] on label "1kg" at bounding box center [405, 506] width 40 height 15
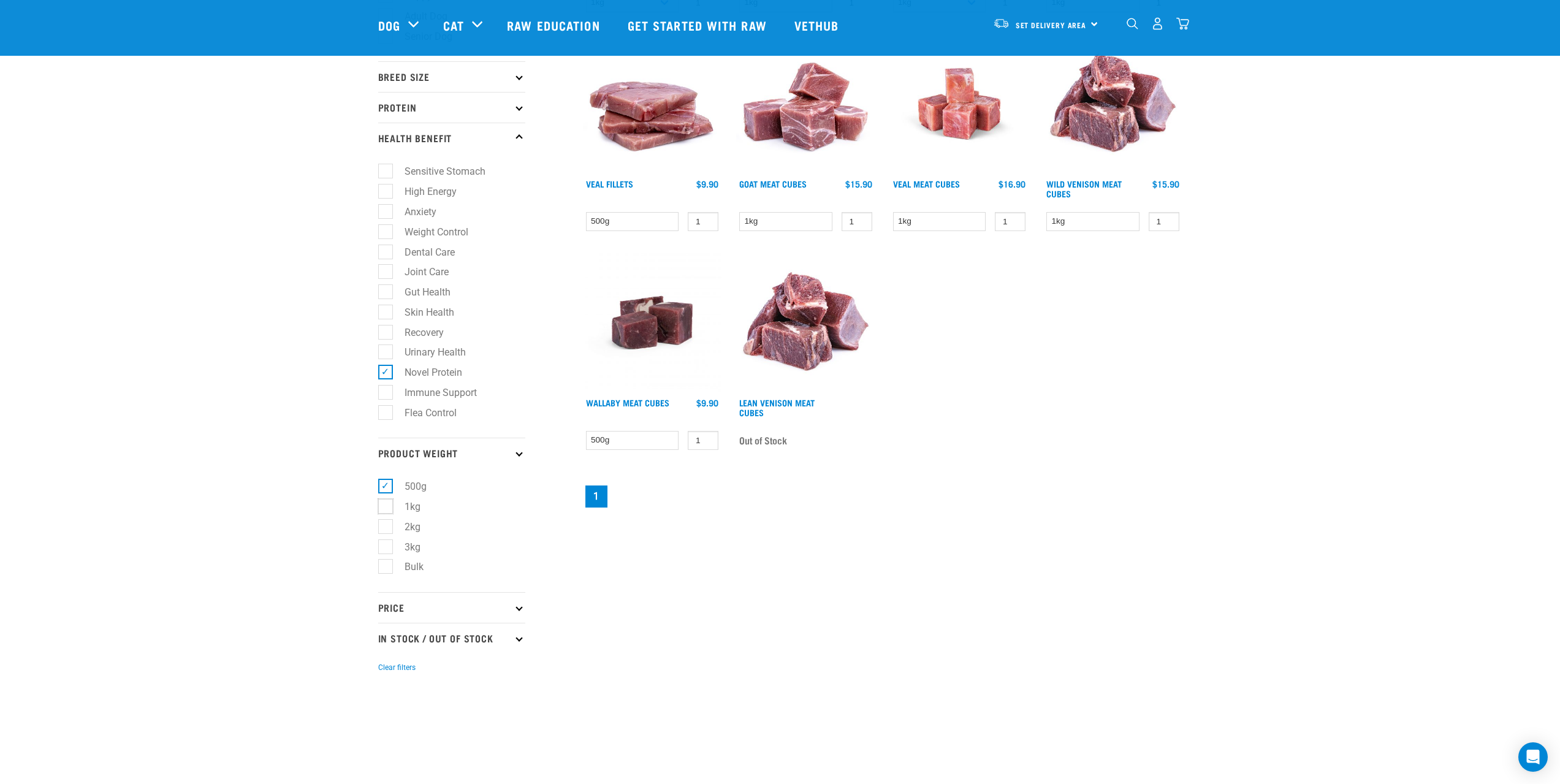
click at [386, 505] on input "1kg" at bounding box center [382, 504] width 8 height 8
checkbox input "true"
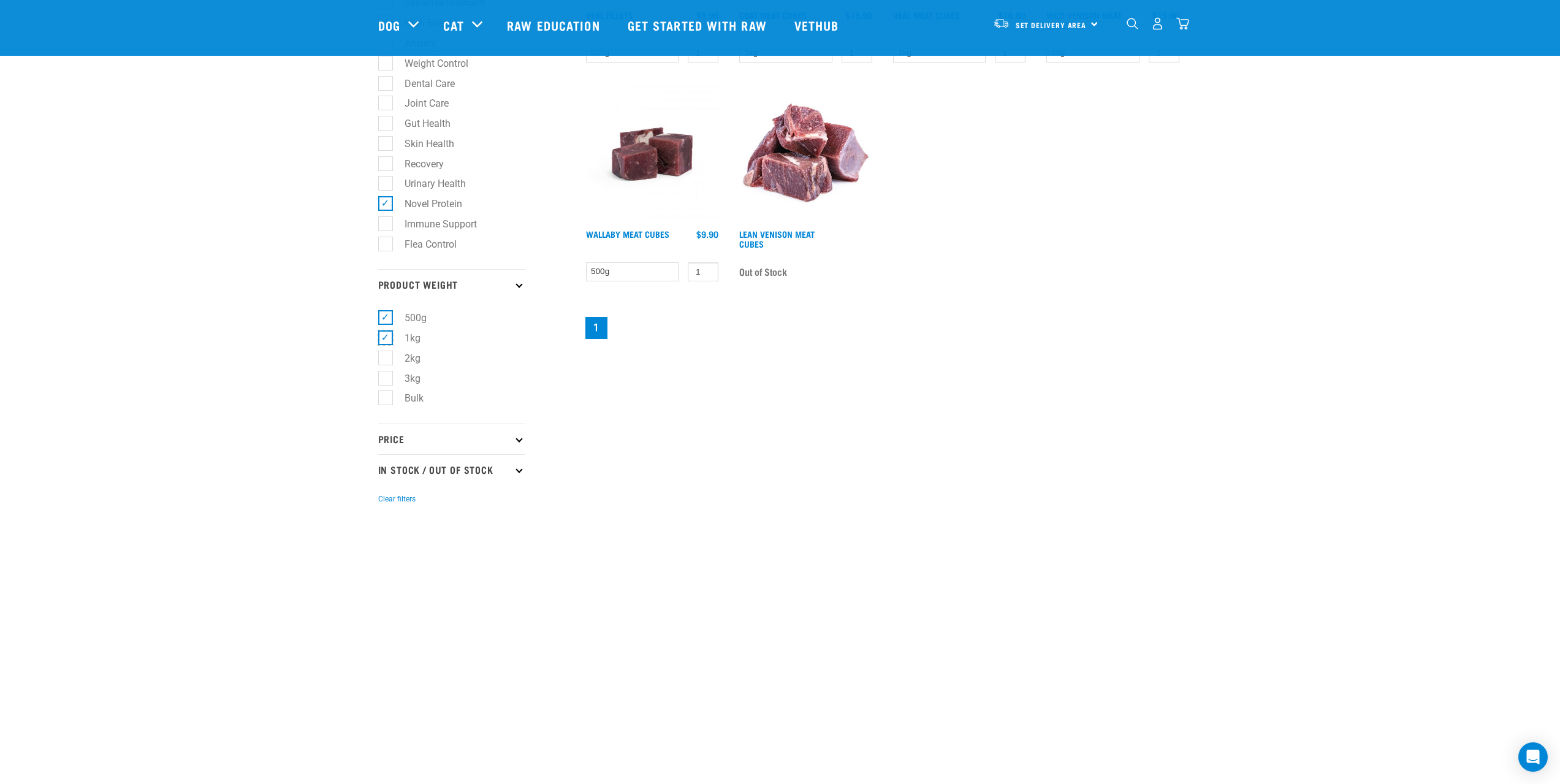
scroll to position [551, 0]
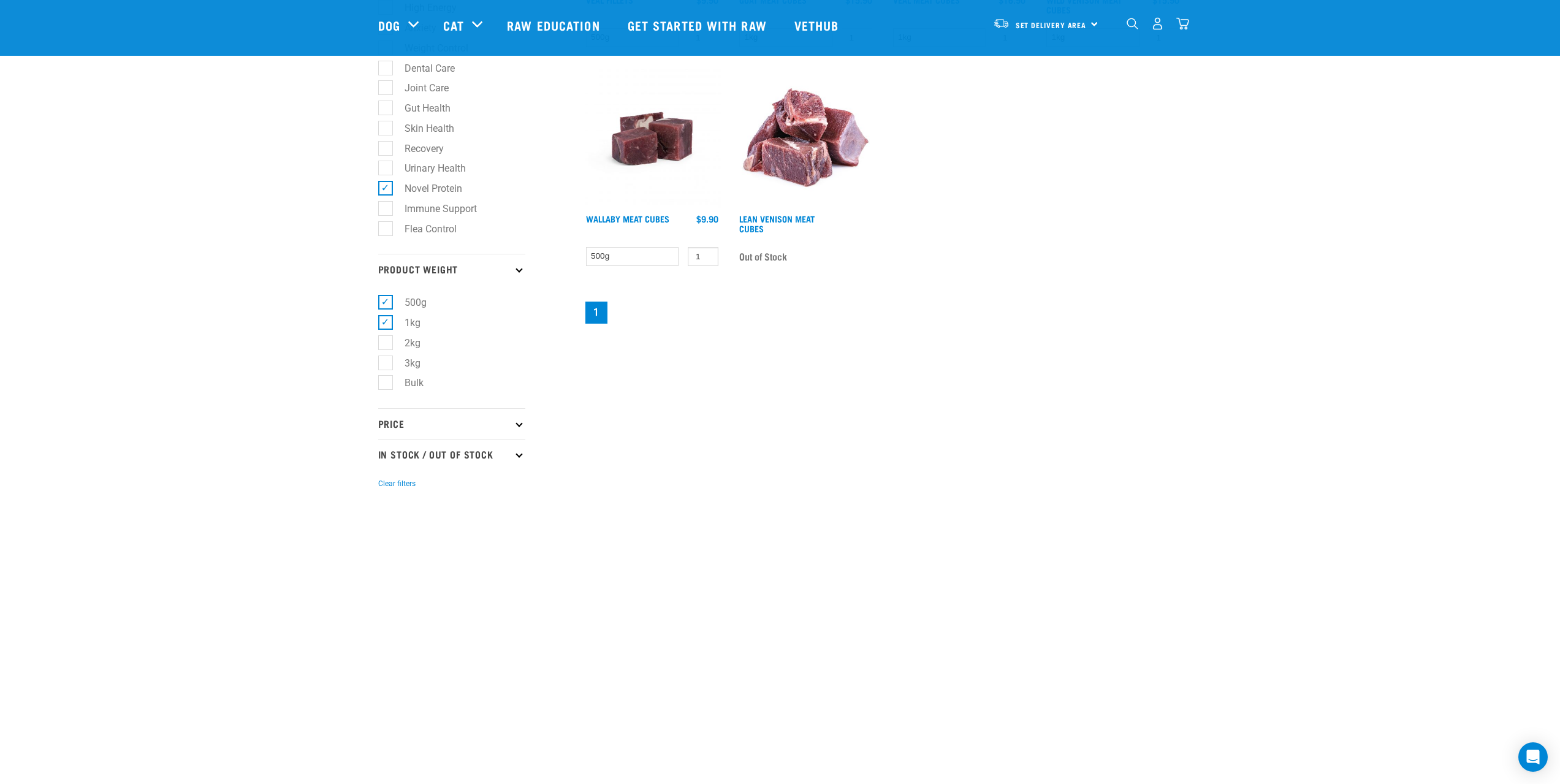
click at [446, 431] on p "Price" at bounding box center [451, 423] width 147 height 31
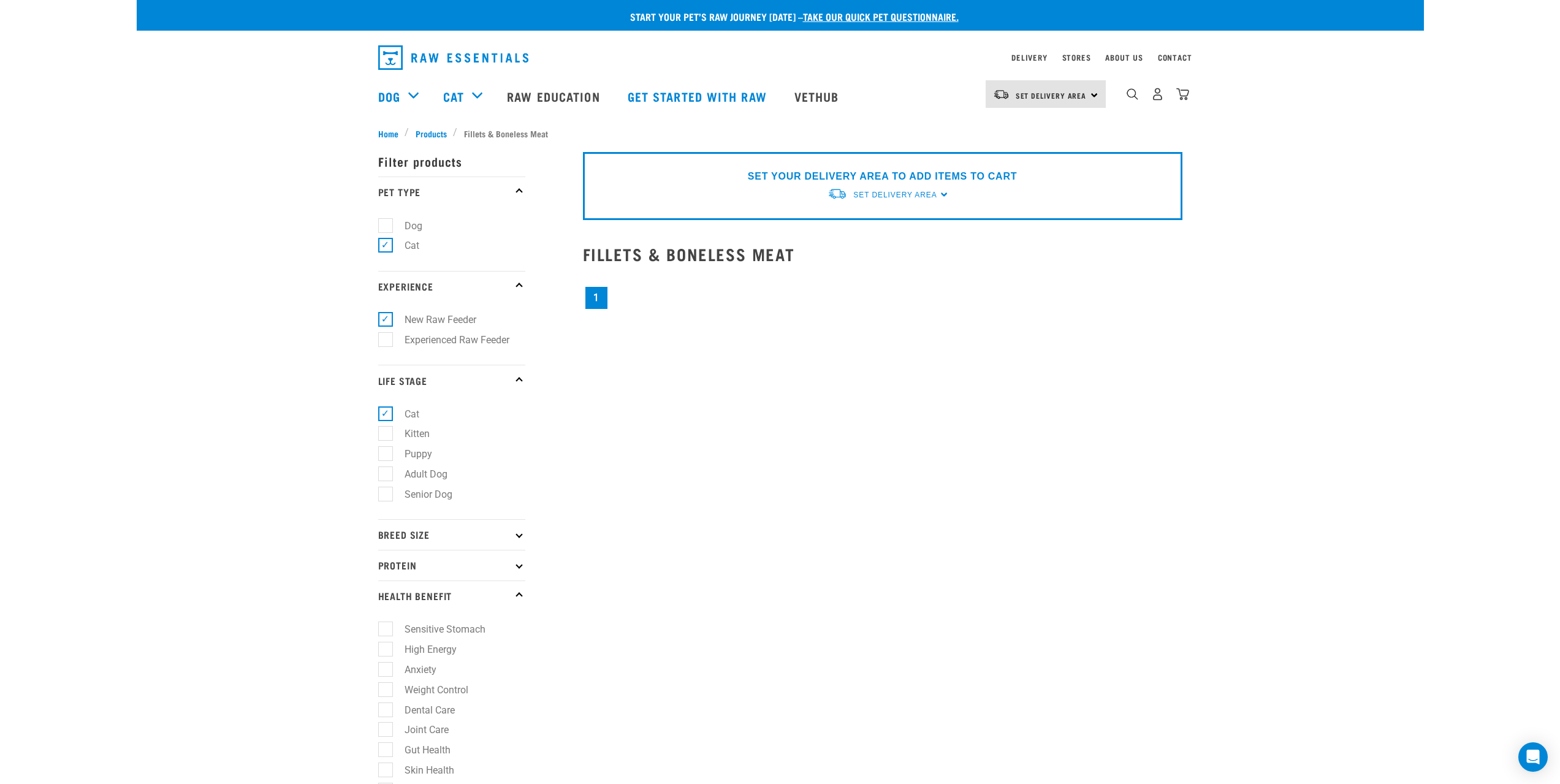
click at [573, 397] on div "× Filter products Pet Type Dog Cat Experience New Raw Feeder Experienced Raw Fe…" at bounding box center [780, 642] width 819 height 1019
click at [490, 223] on li "Dog" at bounding box center [451, 226] width 147 height 13
click at [298, 258] on div "Start your pet’s raw journey today – take our quick pet questionnaire. Delivery…" at bounding box center [780, 572] width 1287 height 1144
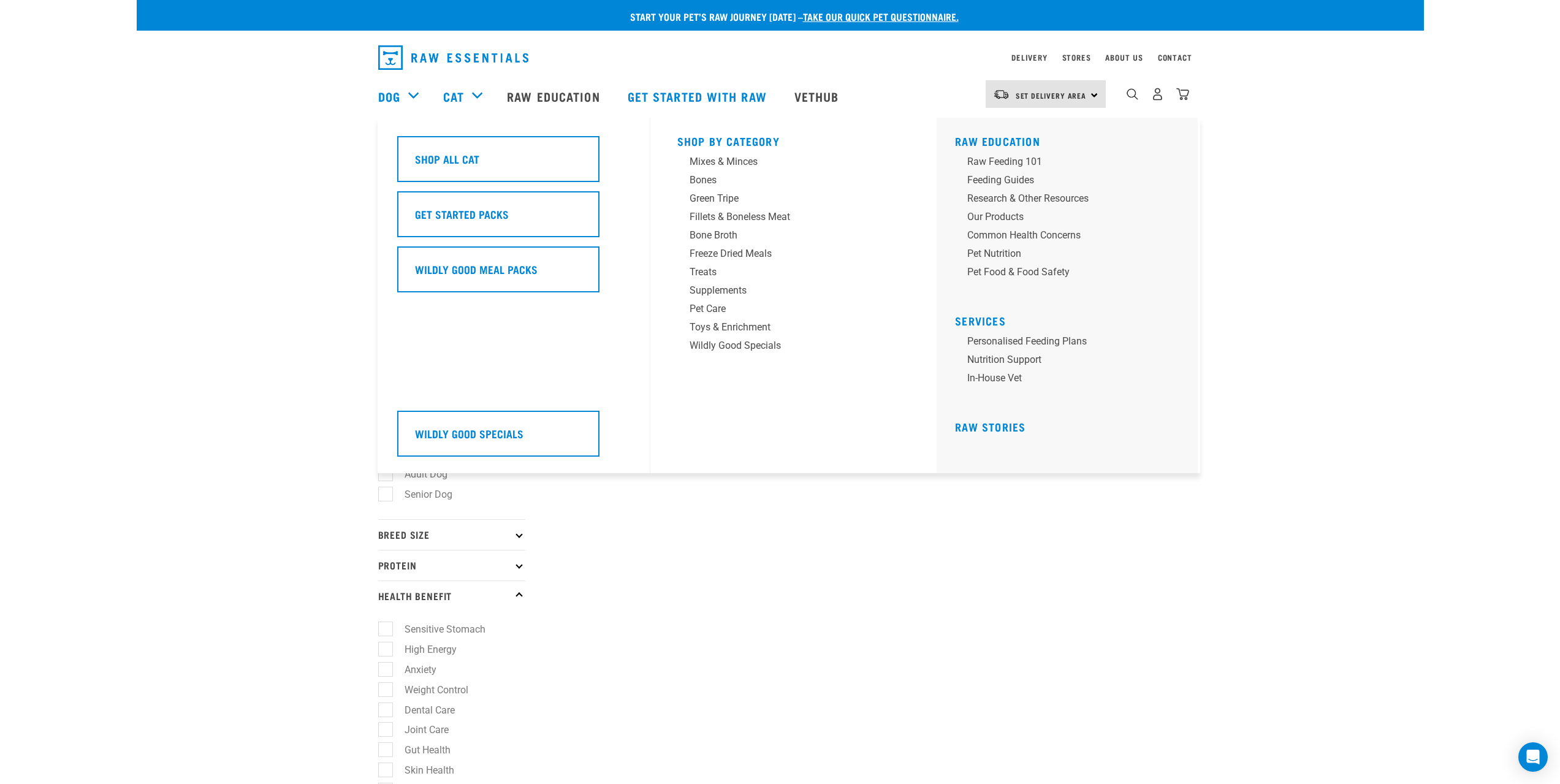
click at [465, 98] on div "Cat" at bounding box center [469, 96] width 52 height 49
click at [468, 163] on h5 "Shop All Cat" at bounding box center [447, 158] width 64 height 16
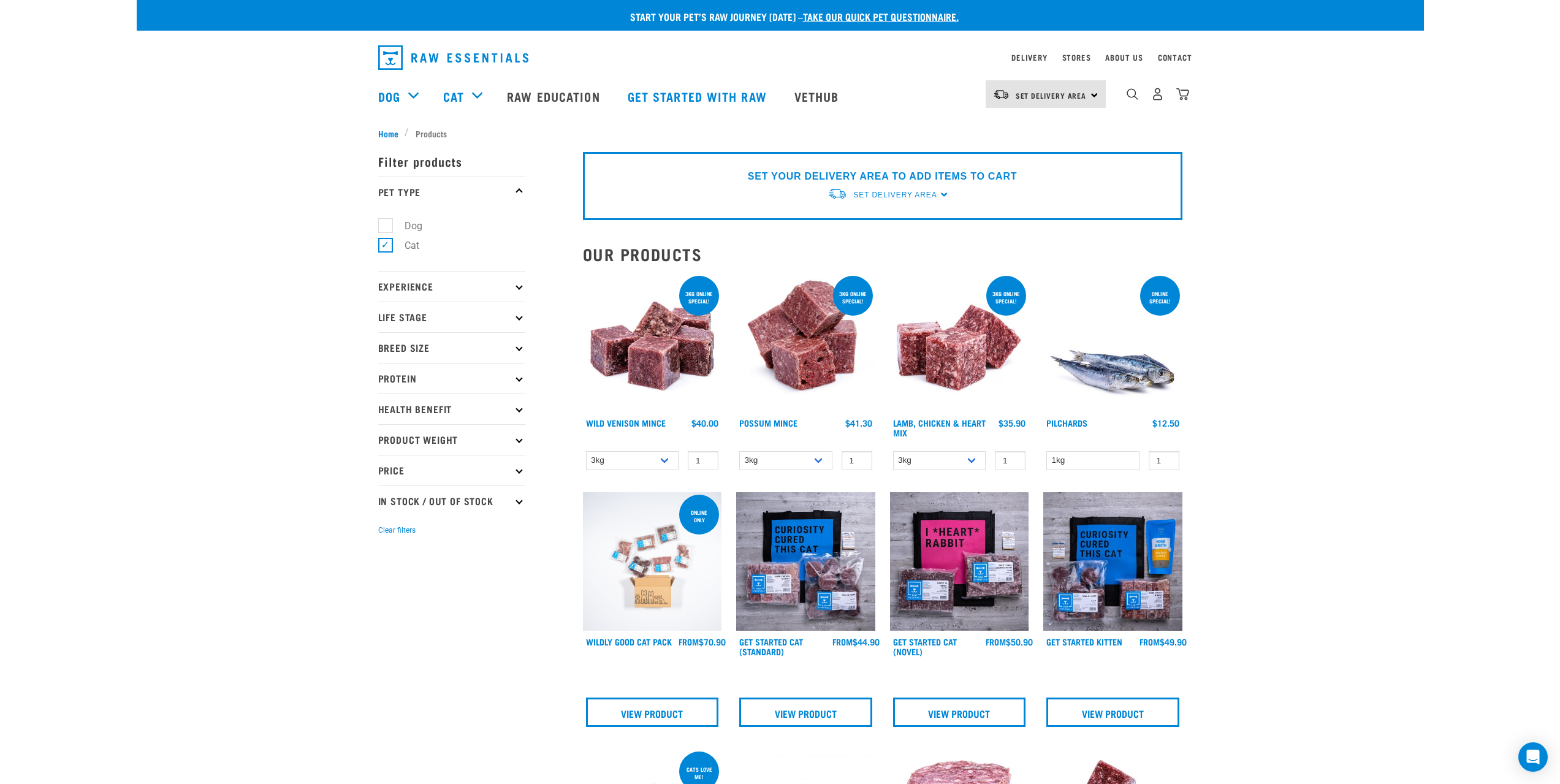
click at [400, 285] on p "Experience" at bounding box center [451, 286] width 147 height 31
click at [387, 317] on label "New Raw Feeder" at bounding box center [433, 319] width 96 height 15
click at [386, 317] on input "New Raw Feeder" at bounding box center [382, 317] width 8 height 8
checkbox input "true"
click at [389, 377] on p "Life Stage" at bounding box center [451, 380] width 147 height 31
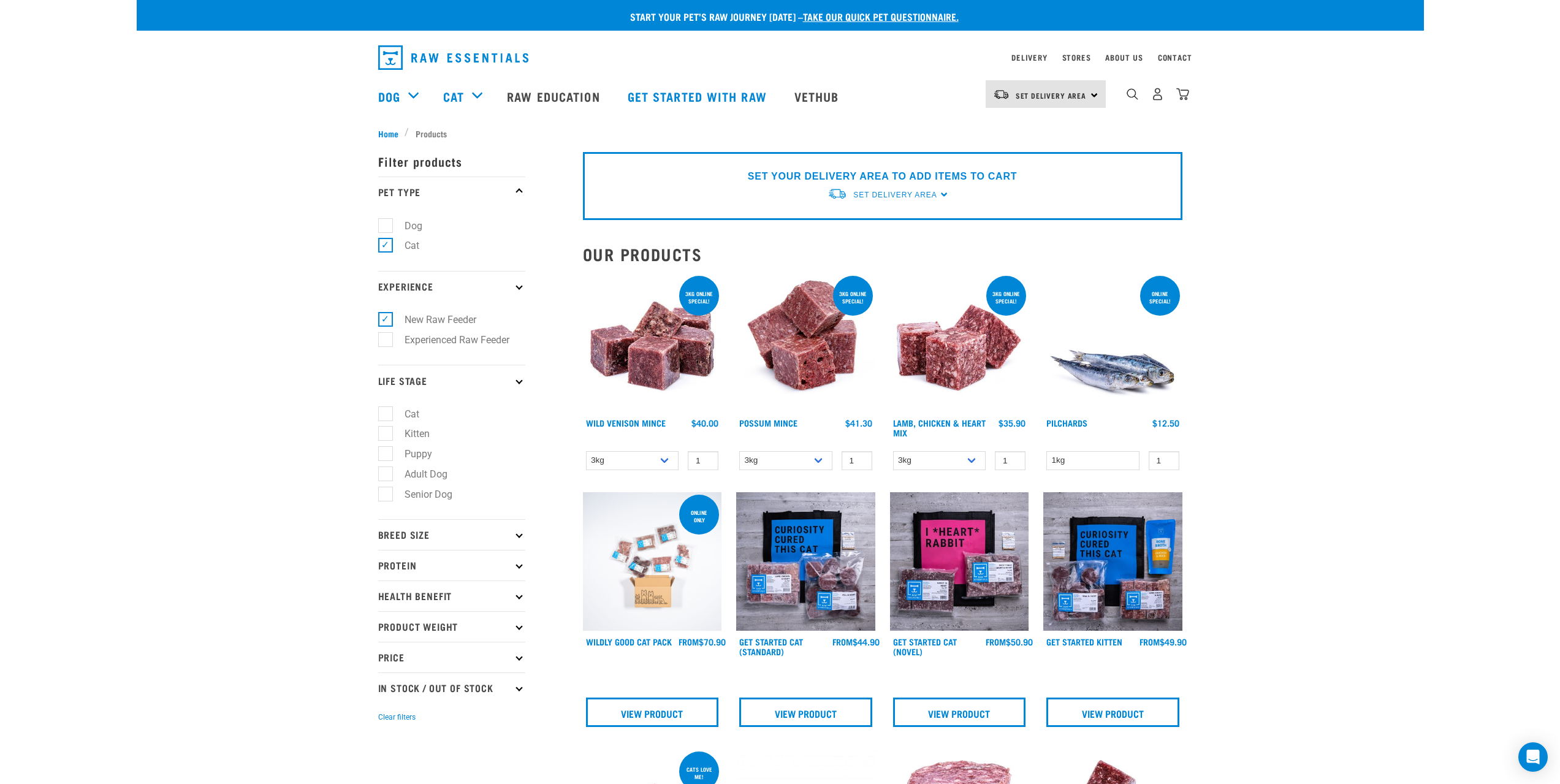
click at [385, 412] on label "Cat" at bounding box center [404, 414] width 39 height 15
click at [385, 412] on input "Cat" at bounding box center [382, 411] width 8 height 8
checkbox input "true"
click at [401, 568] on p "Protein" at bounding box center [451, 565] width 147 height 31
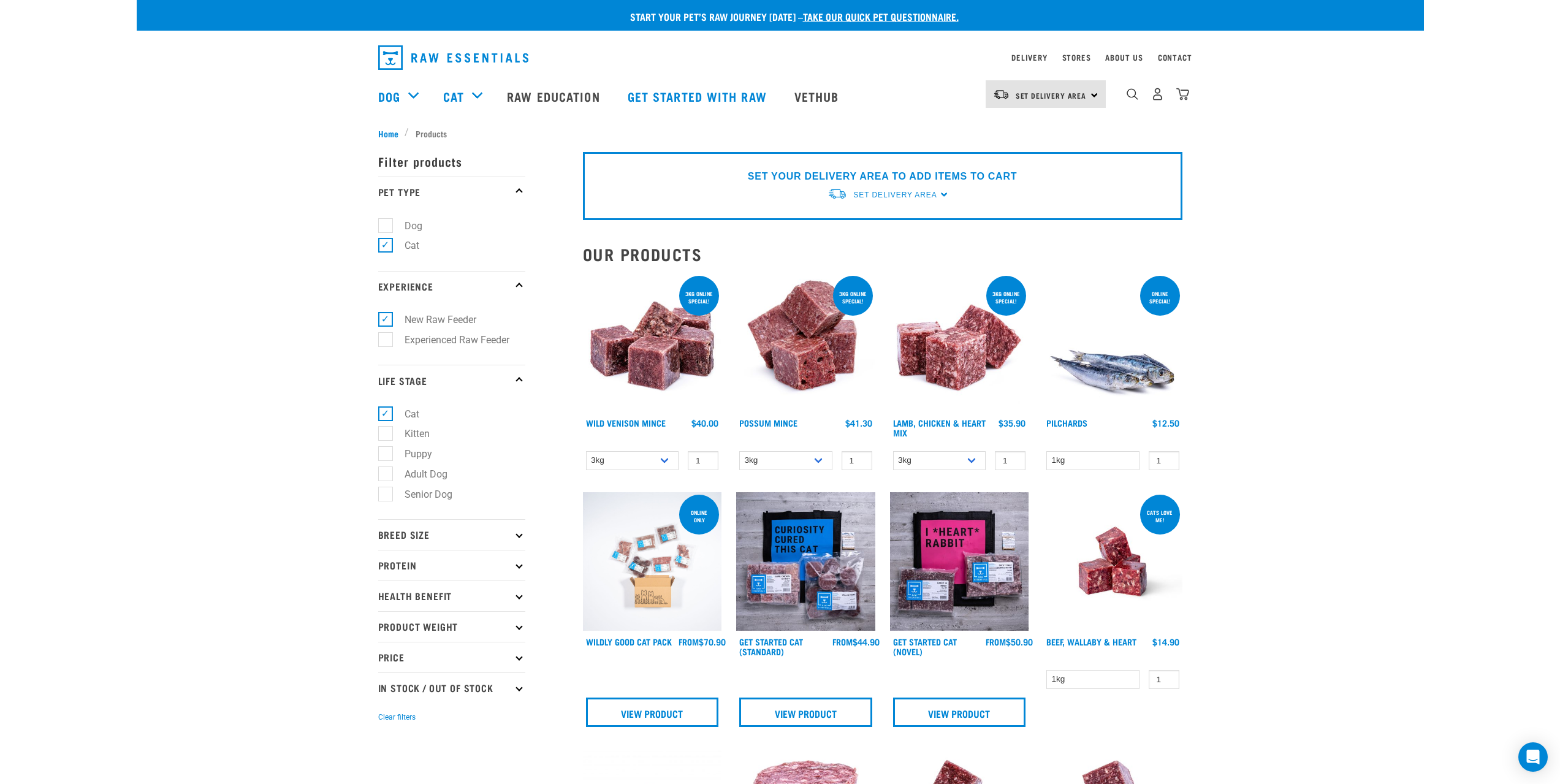
click at [399, 560] on p "Protein" at bounding box center [451, 565] width 147 height 31
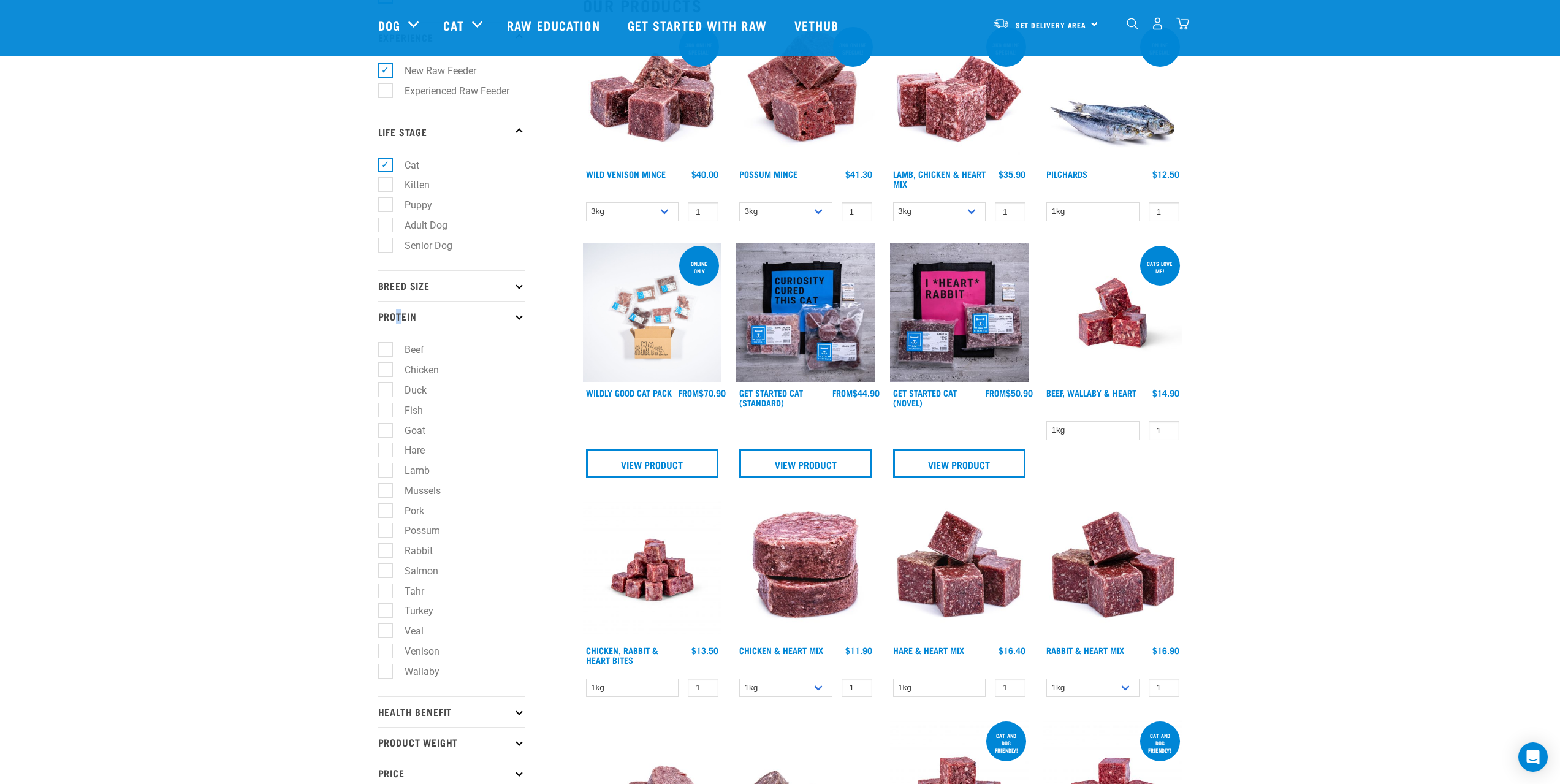
scroll to position [184, 0]
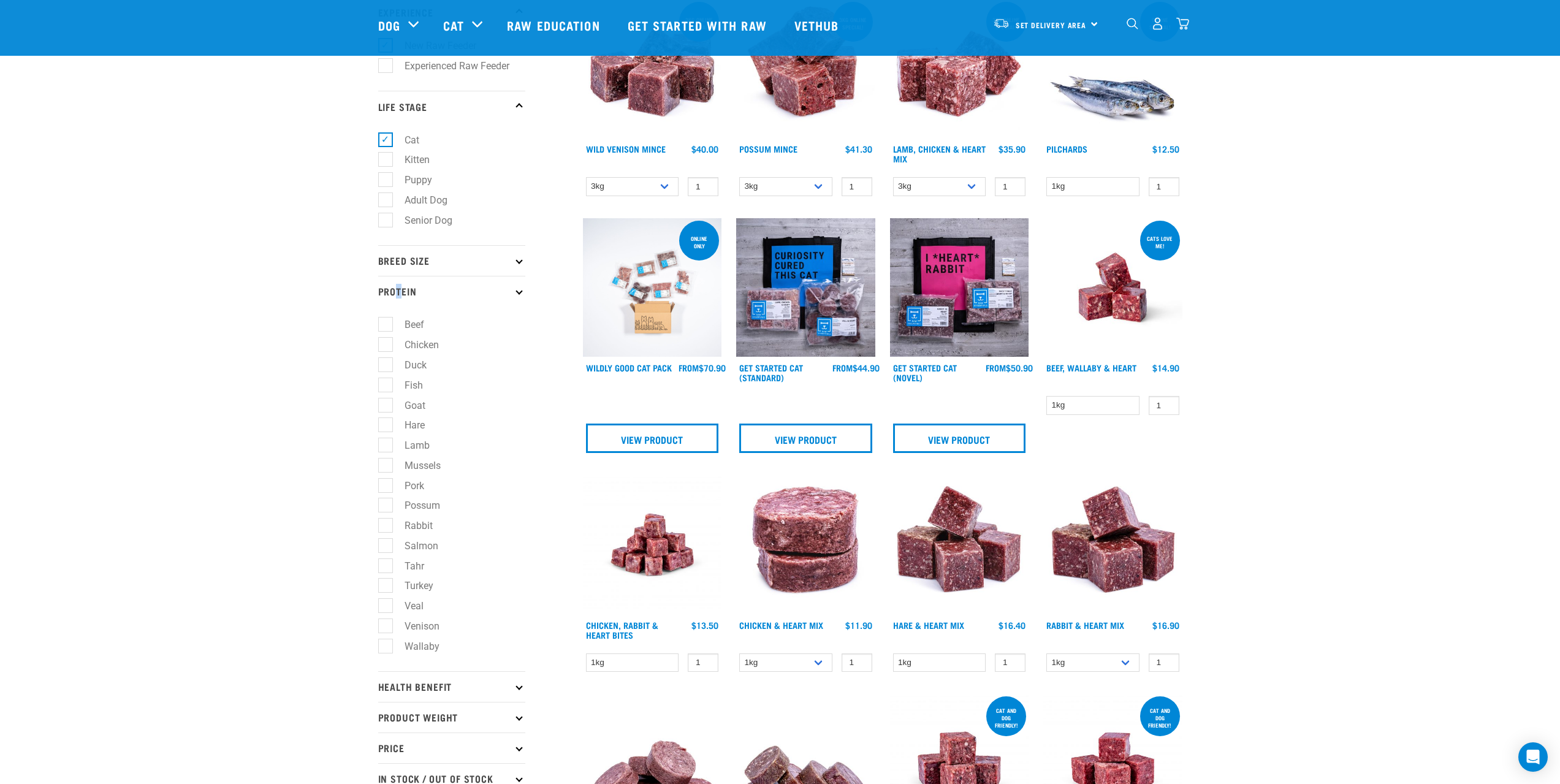
click at [400, 294] on p "Protein" at bounding box center [451, 291] width 147 height 31
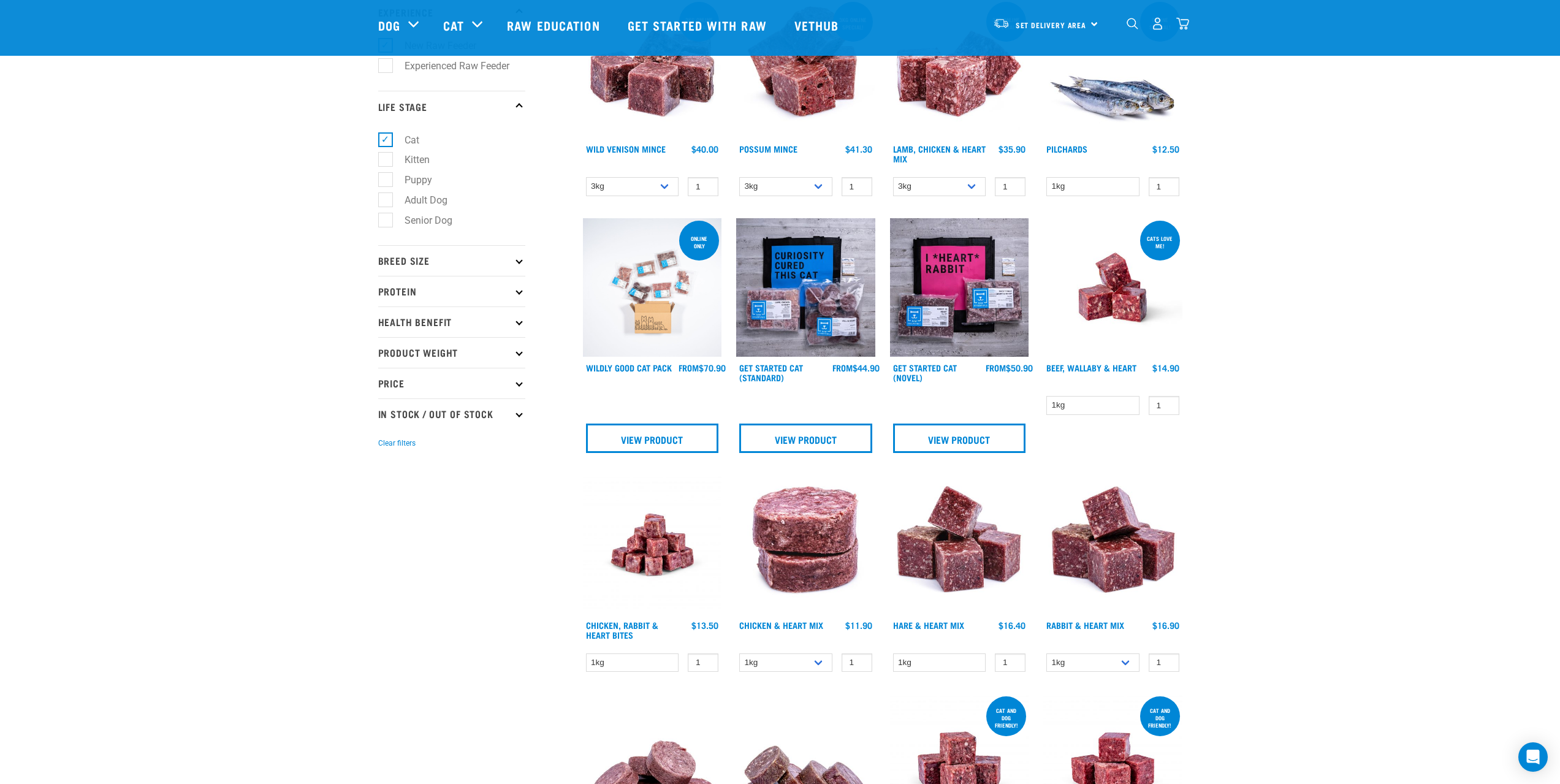
click at [397, 328] on p "Health Benefit" at bounding box center [451, 321] width 147 height 31
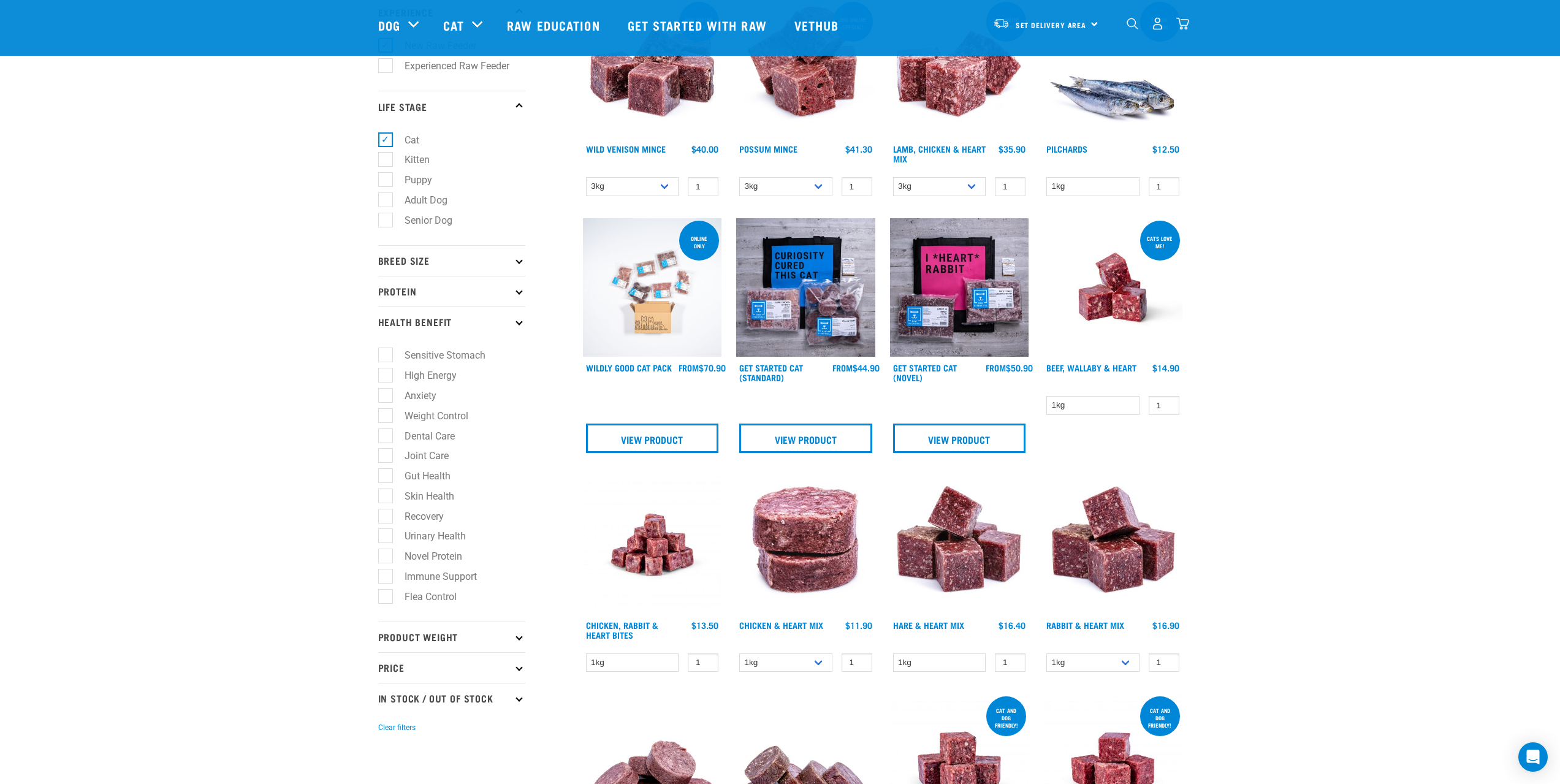
click at [385, 554] on label "Novel Protein" at bounding box center [426, 556] width 82 height 15
click at [385, 554] on input "Novel Protein" at bounding box center [382, 554] width 8 height 8
checkbox input "true"
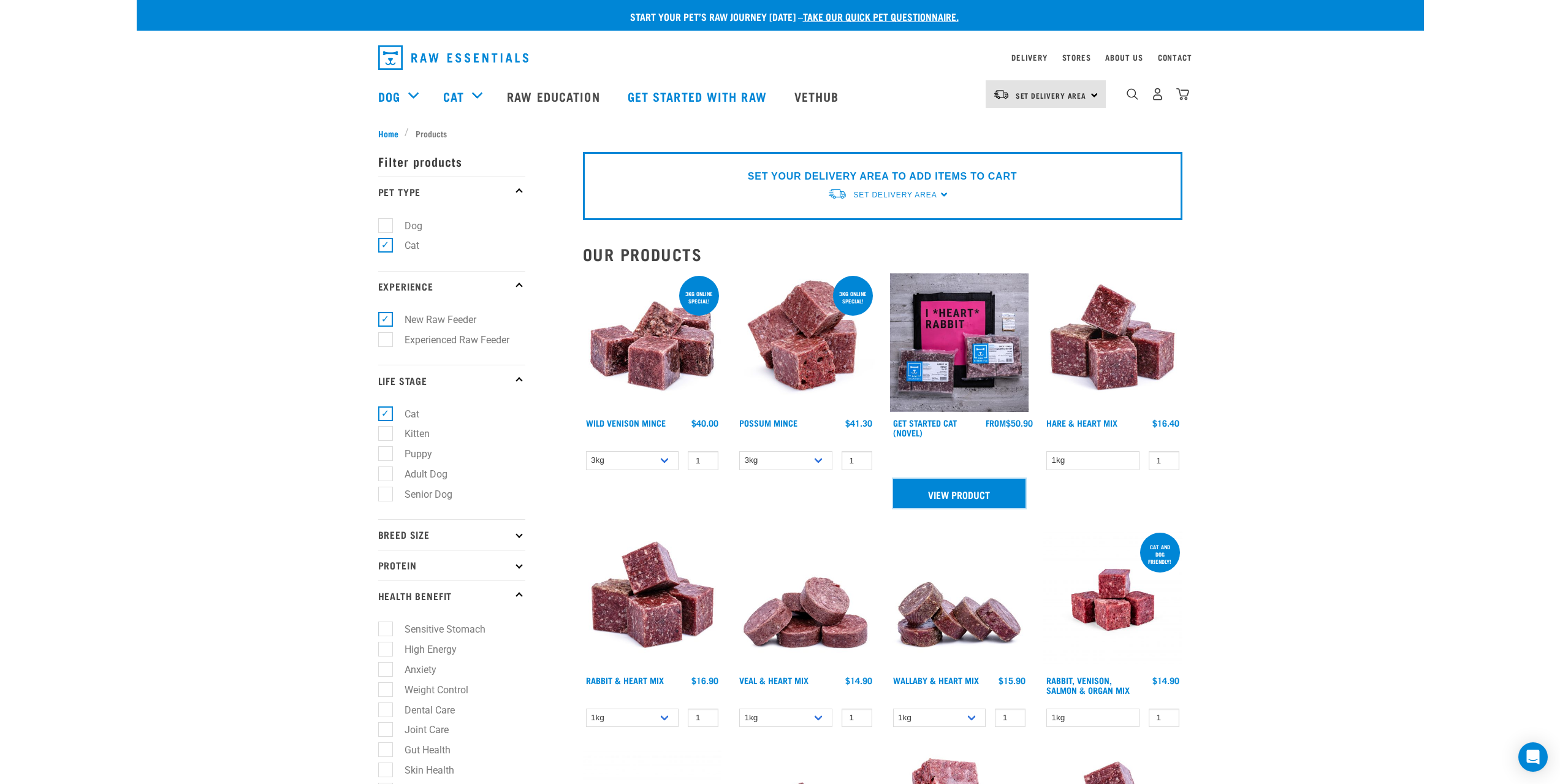
click at [931, 494] on link "View Product" at bounding box center [960, 493] width 133 height 30
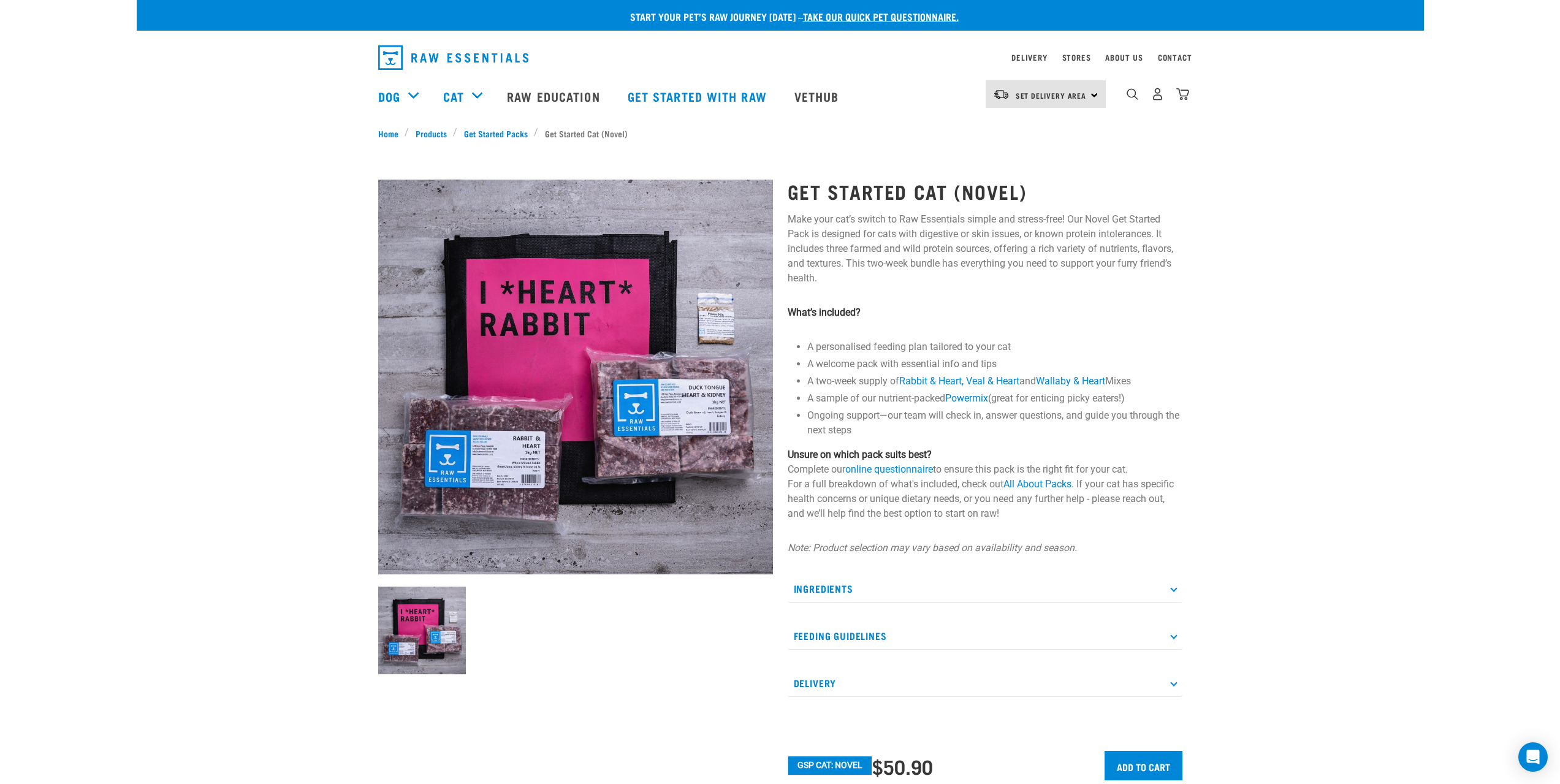
click at [818, 591] on p "Ingredients" at bounding box center [985, 588] width 395 height 28
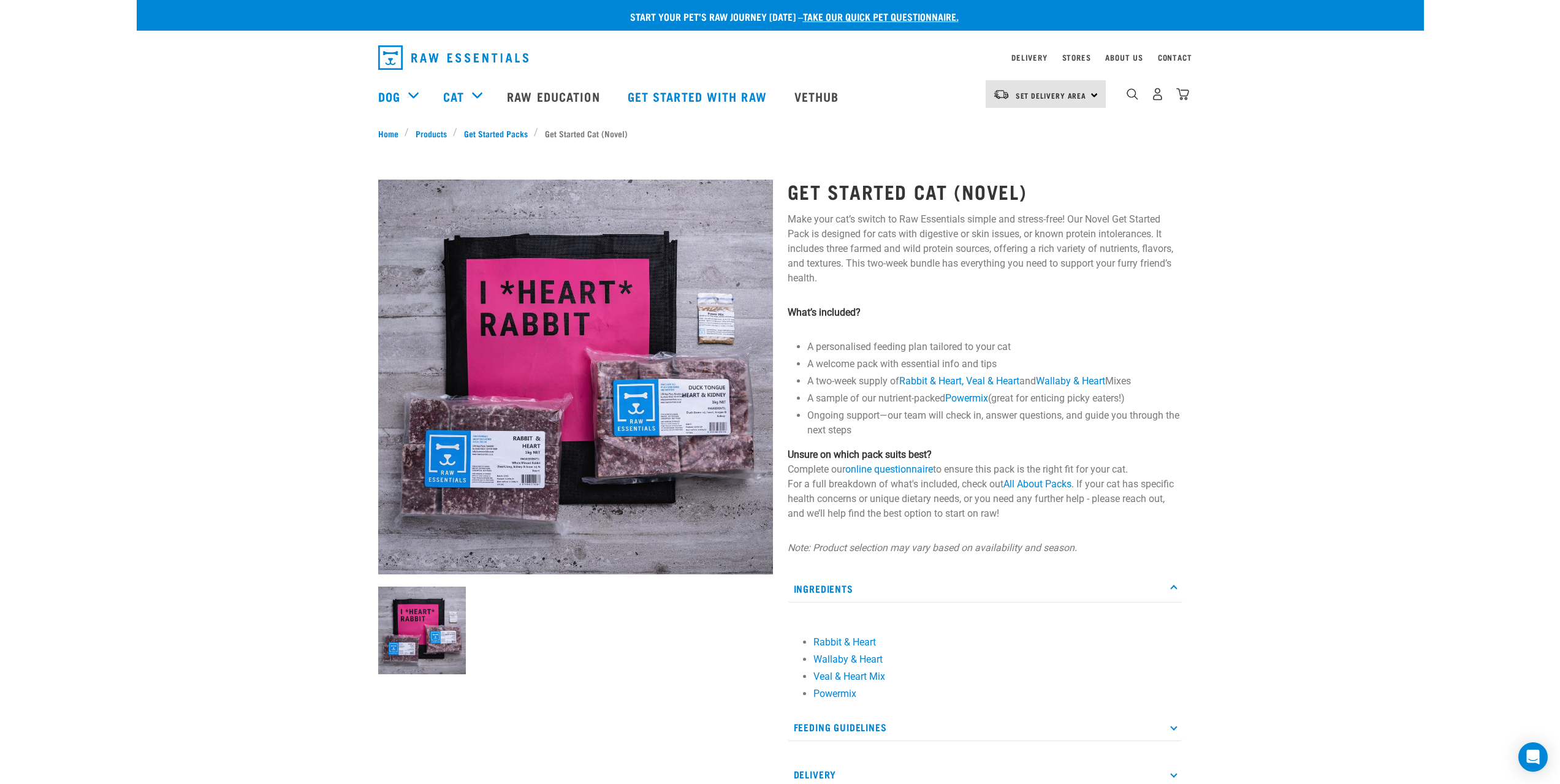
click at [816, 590] on p "Ingredients" at bounding box center [985, 588] width 395 height 28
